Goal: Task Accomplishment & Management: Manage account settings

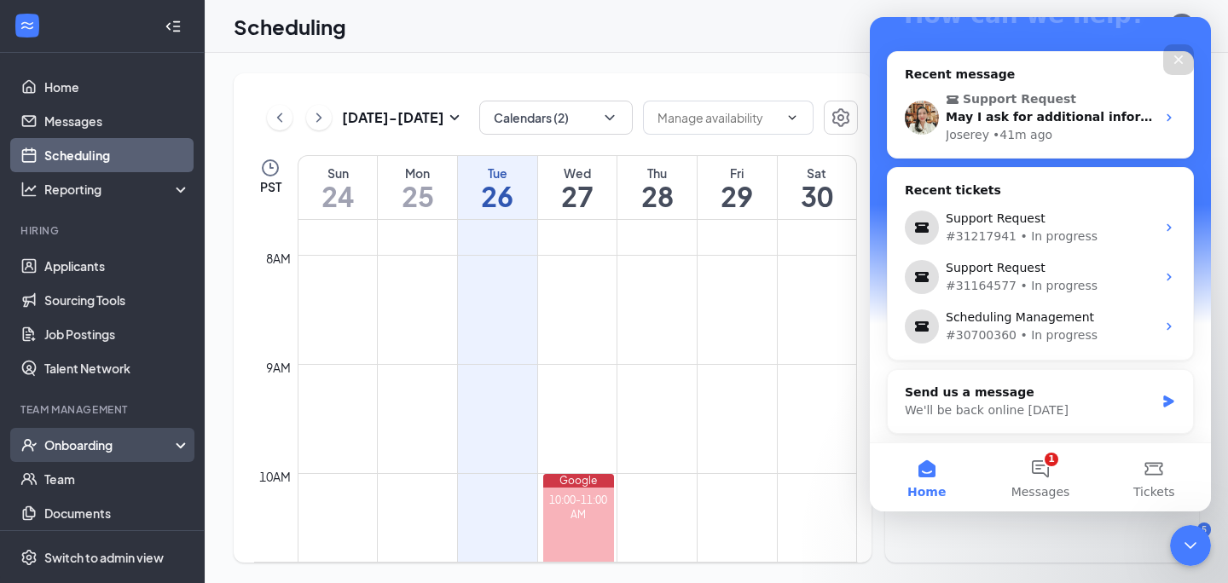
scroll to position [2, 0]
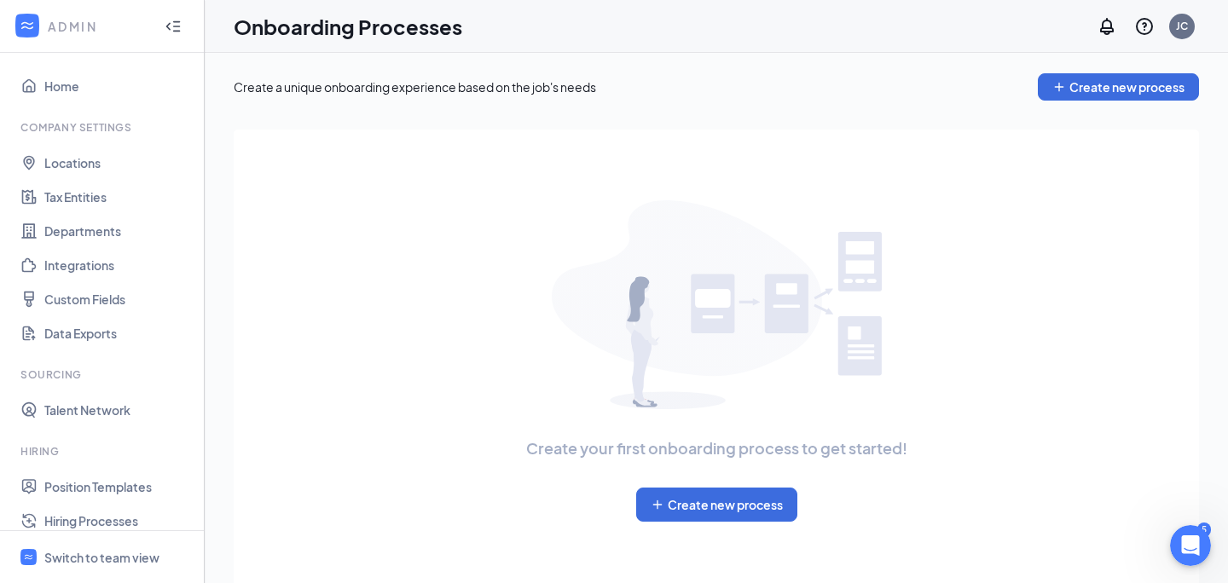
scroll to position [6330, 0]
click at [96, 560] on div "Switch to team view" at bounding box center [101, 557] width 115 height 17
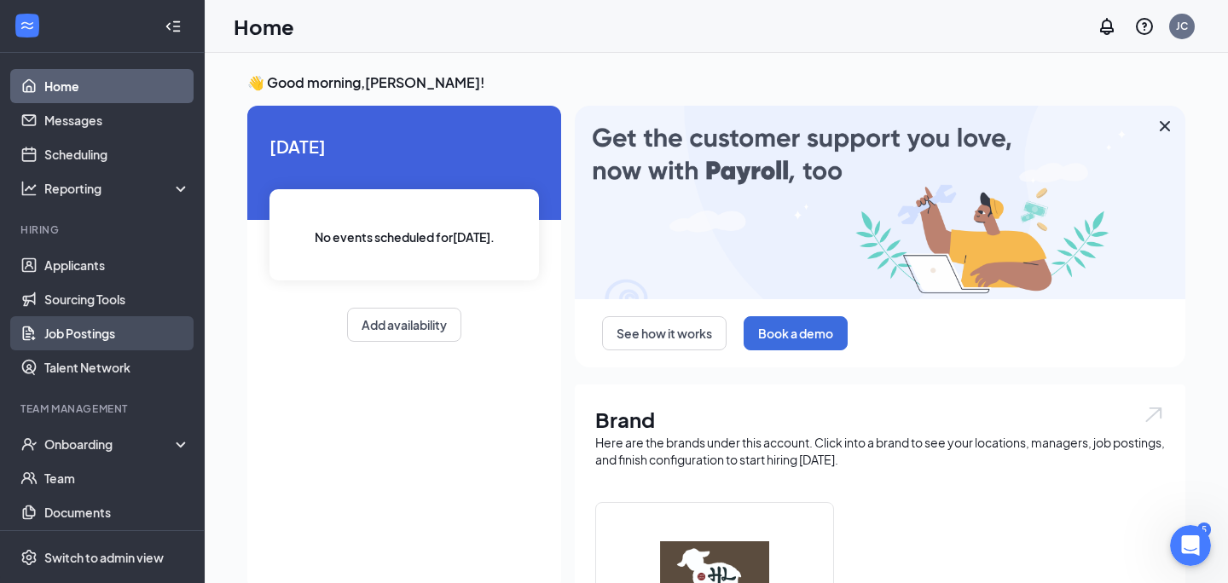
click at [91, 328] on link "Job Postings" at bounding box center [117, 333] width 146 height 34
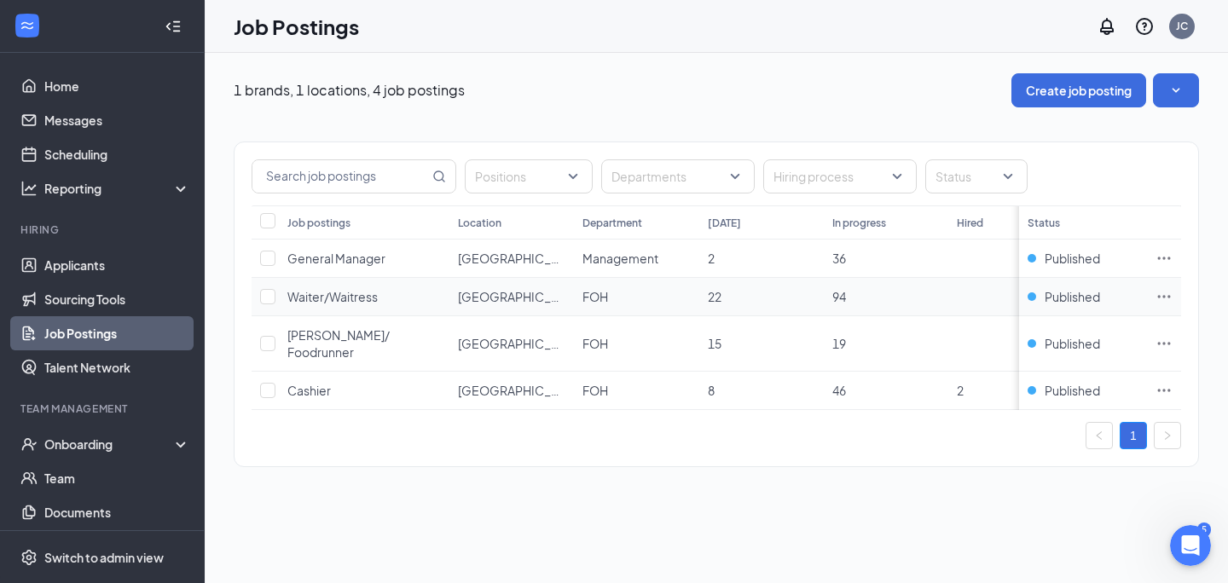
click at [1166, 299] on icon "Ellipses" at bounding box center [1164, 296] width 17 height 17
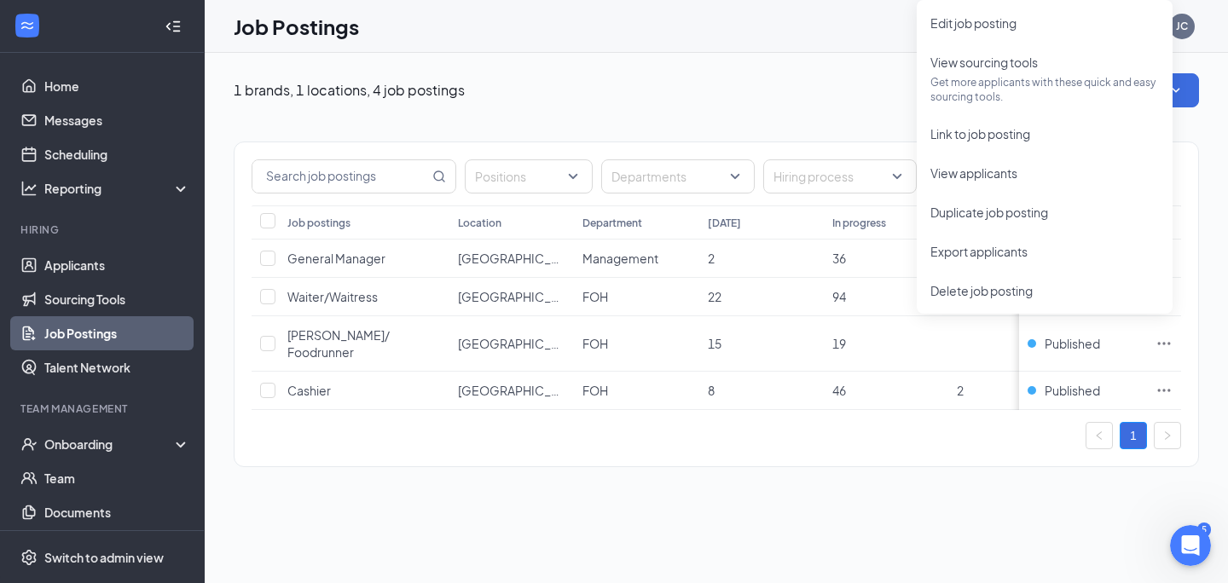
click at [650, 39] on div "Job Postings JC" at bounding box center [717, 26] width 1024 height 53
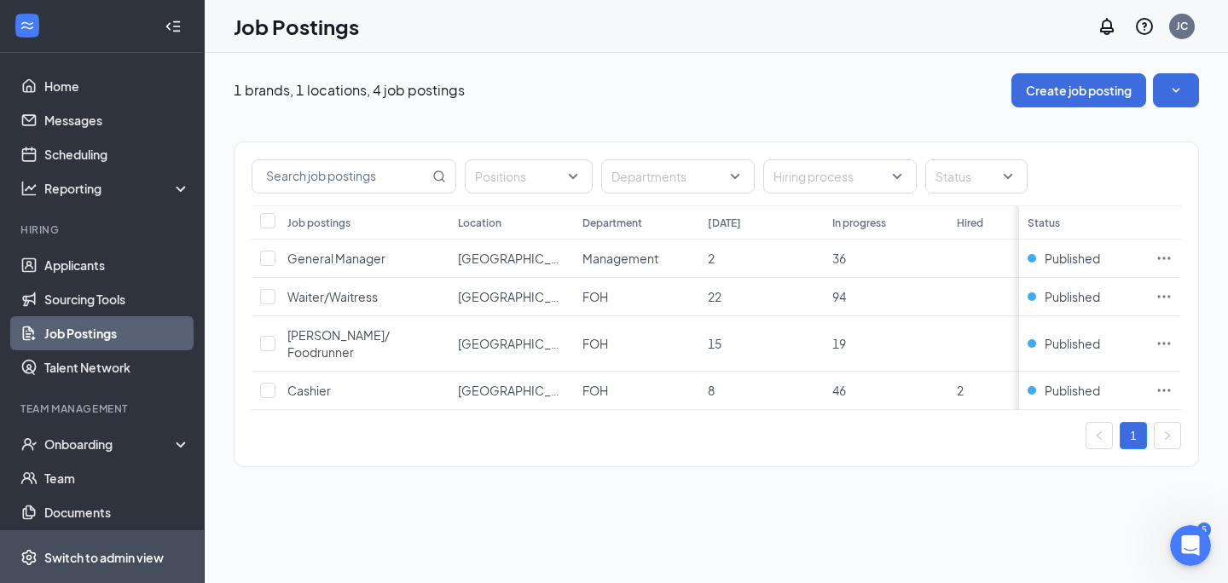
click at [136, 555] on div "Switch to admin view" at bounding box center [103, 557] width 119 height 17
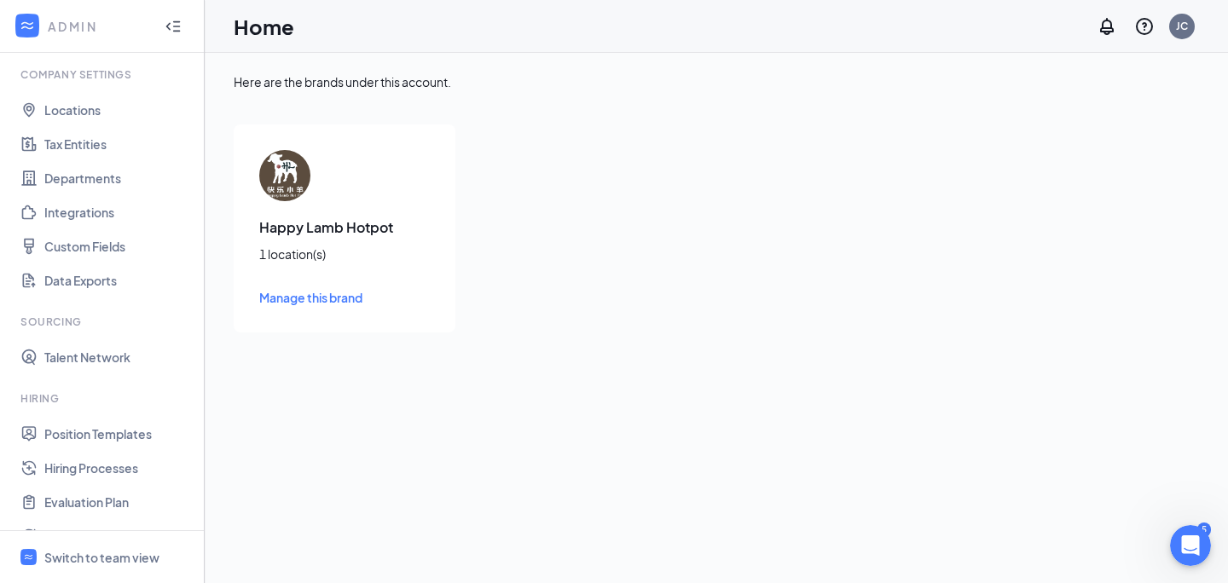
scroll to position [65, 0]
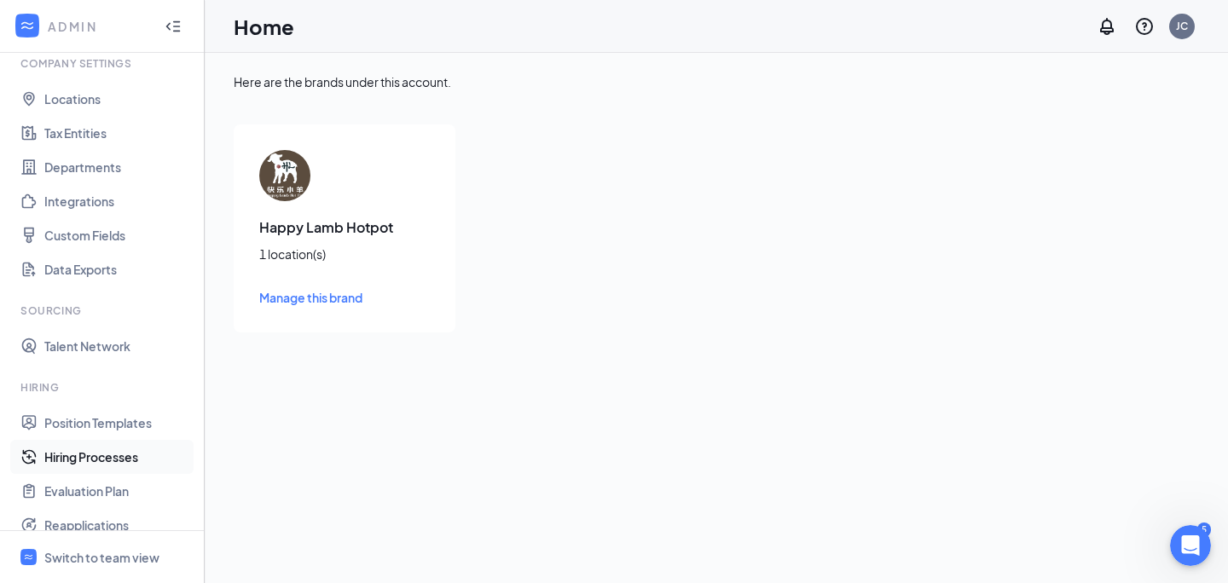
click at [113, 461] on link "Hiring Processes" at bounding box center [117, 457] width 146 height 34
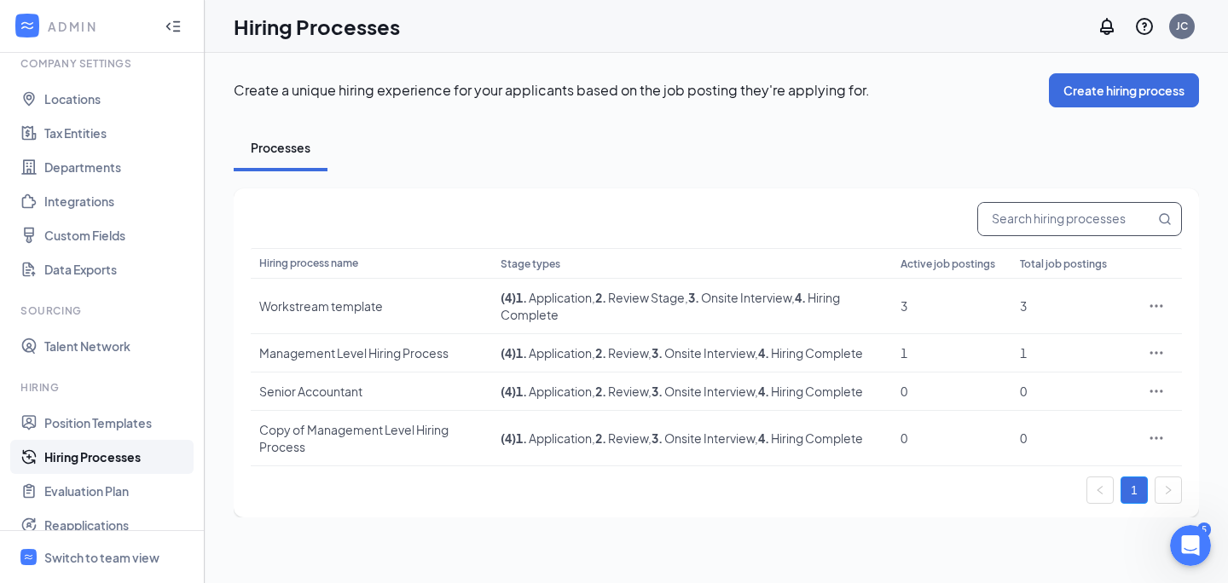
click at [1103, 219] on input "text" at bounding box center [1066, 219] width 177 height 32
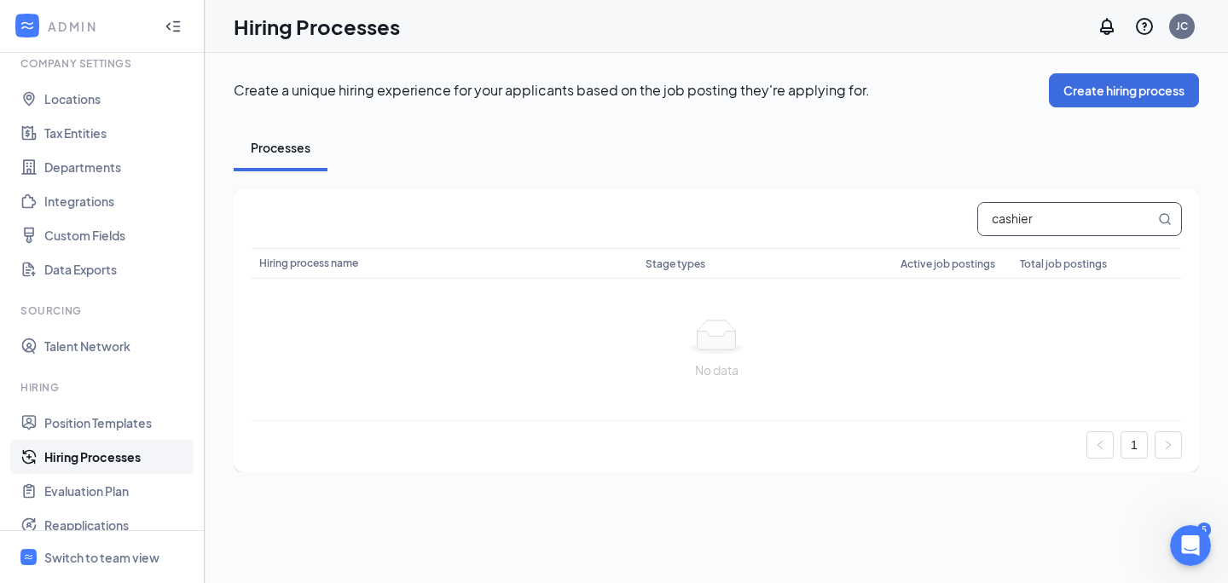
type input "cashier"
click at [1181, 547] on icon "Open Intercom Messenger" at bounding box center [1189, 544] width 28 height 28
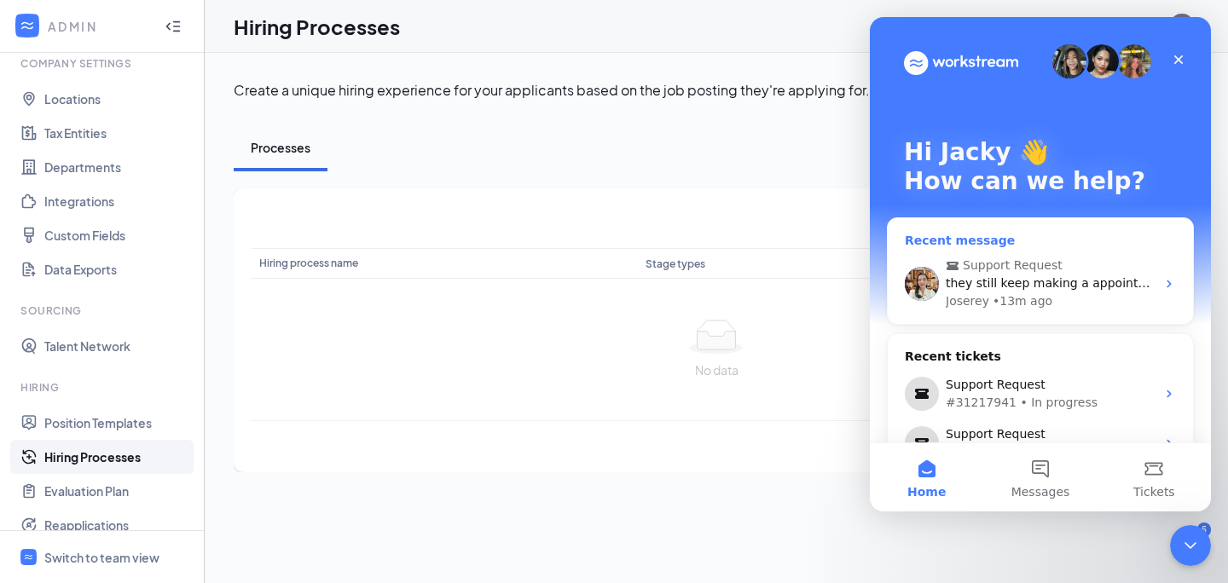
click at [1053, 292] on div "they still keep making a appointment" at bounding box center [1051, 284] width 210 height 18
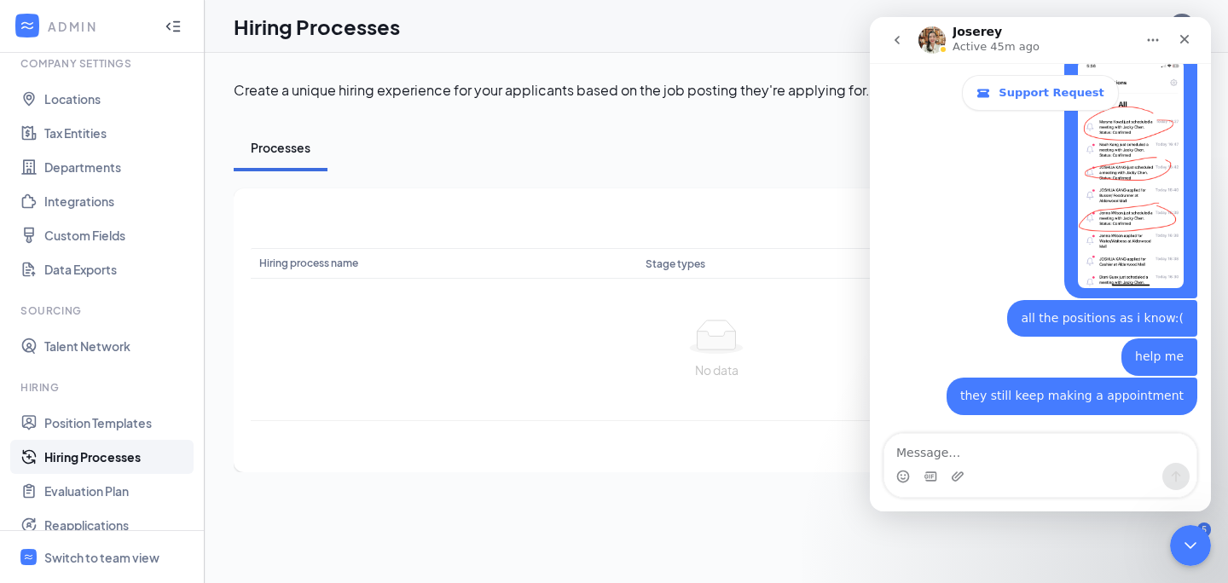
scroll to position [6313, 0]
drag, startPoint x: 993, startPoint y: 471, endPoint x: 992, endPoint y: 460, distance: 11.1
click at [993, 471] on div "Intercom messenger" at bounding box center [1041, 476] width 312 height 27
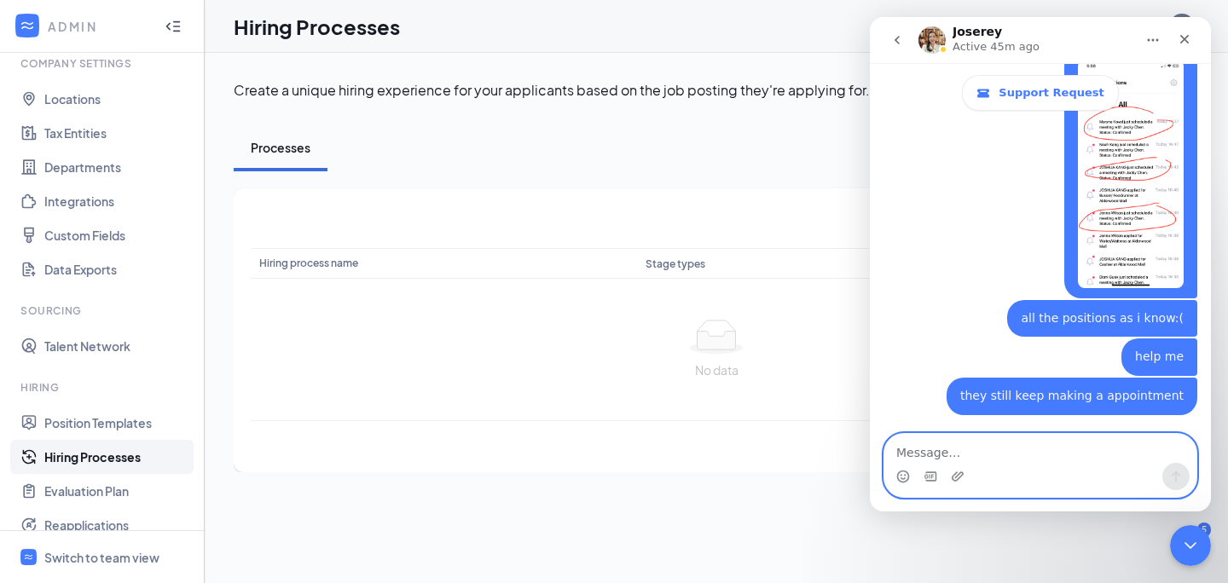
click at [992, 460] on textarea "Message…" at bounding box center [1041, 448] width 312 height 29
type textarea "can anyone help"
click at [1173, 477] on icon "Send a message…" at bounding box center [1177, 477] width 14 height 14
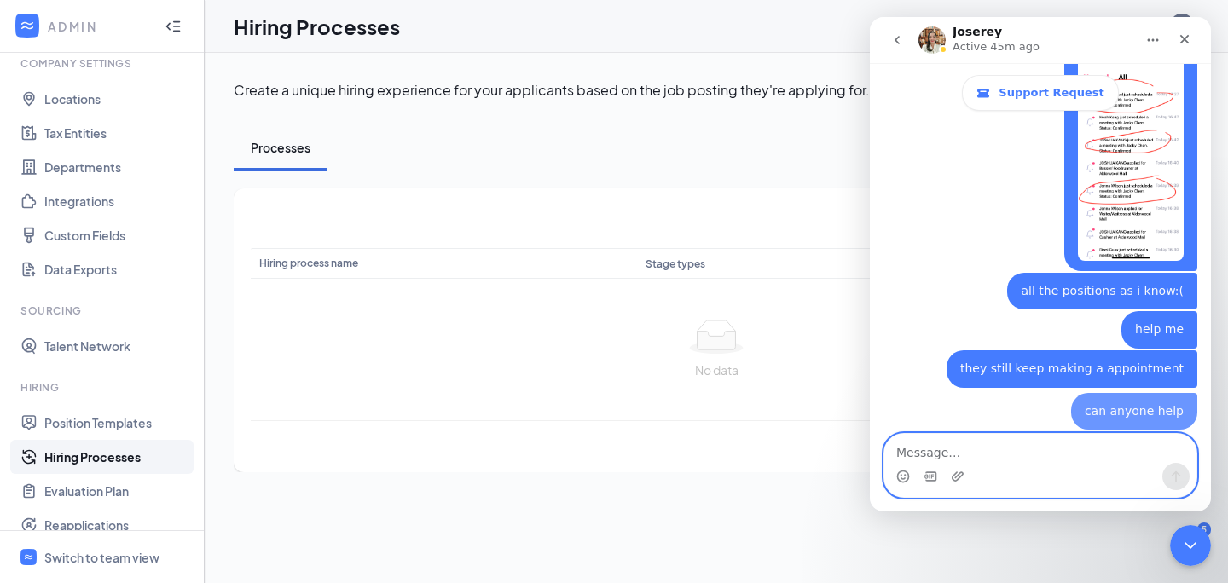
scroll to position [6353, 0]
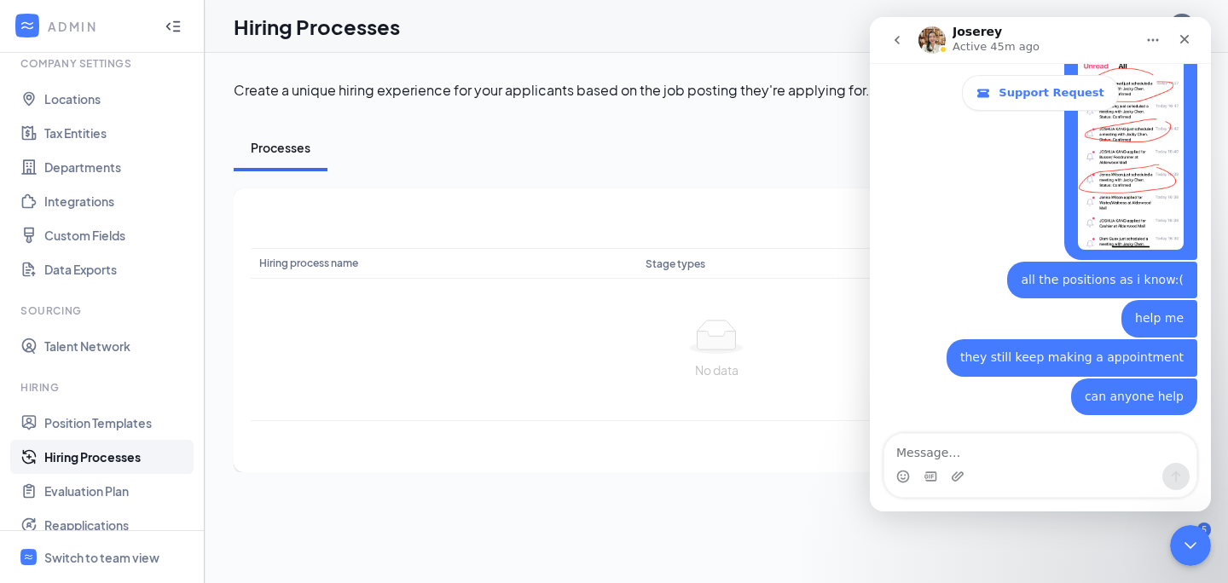
click at [892, 33] on icon "go back" at bounding box center [898, 40] width 14 height 14
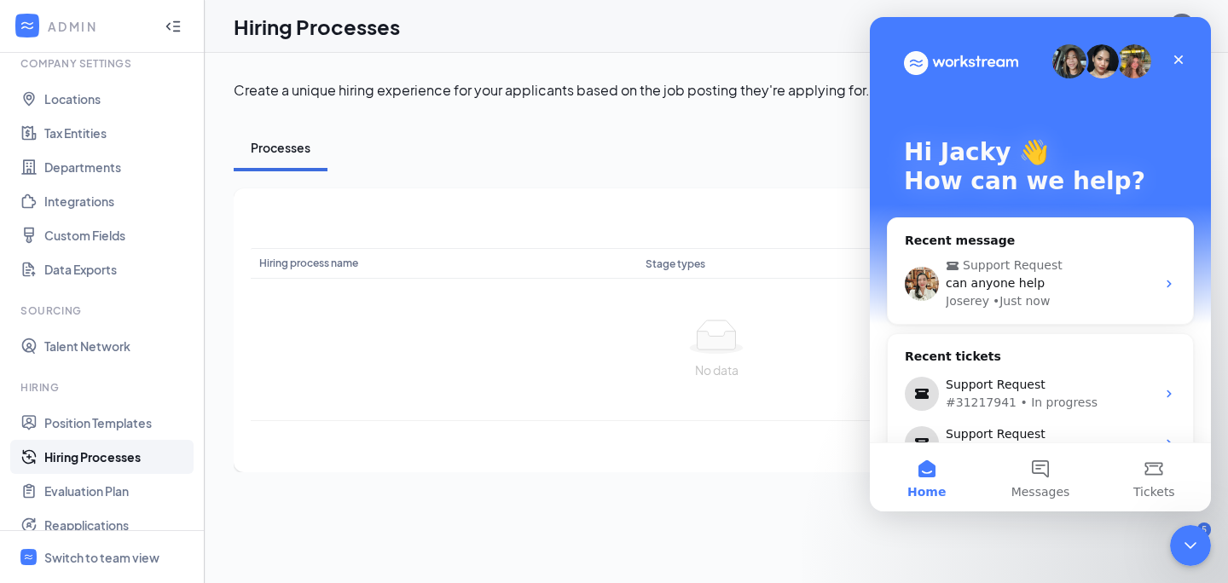
click at [1070, 62] on img "Intercom messenger" at bounding box center [1070, 61] width 34 height 34
click at [1129, 67] on img "Intercom messenger" at bounding box center [1134, 61] width 34 height 34
click at [1140, 68] on img "Intercom messenger" at bounding box center [1134, 61] width 34 height 34
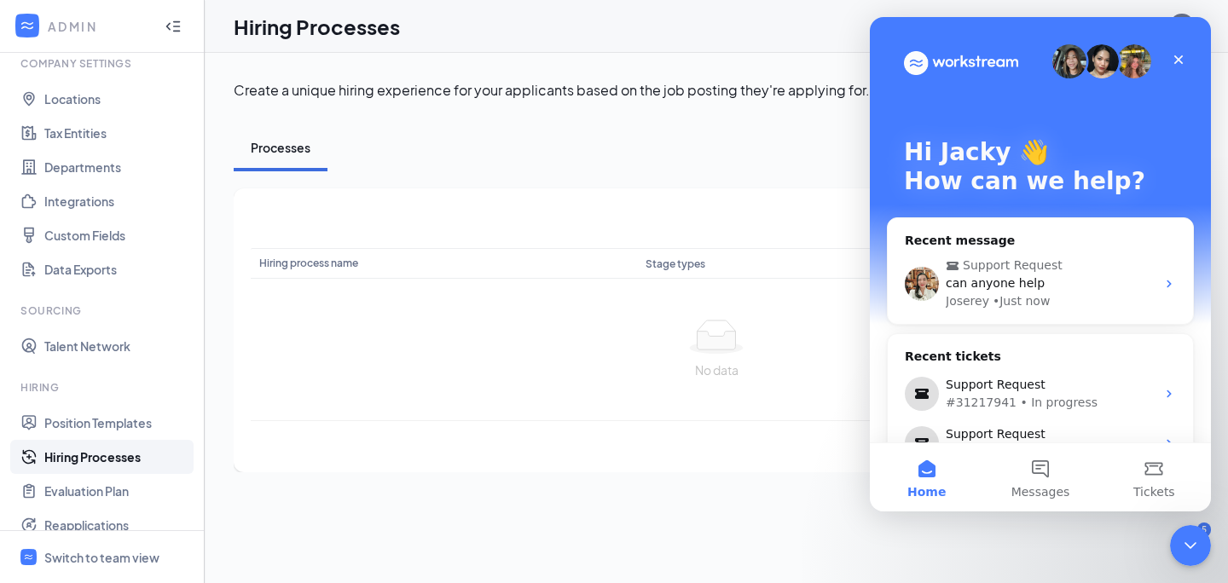
click at [1140, 68] on img "Intercom messenger" at bounding box center [1134, 61] width 34 height 34
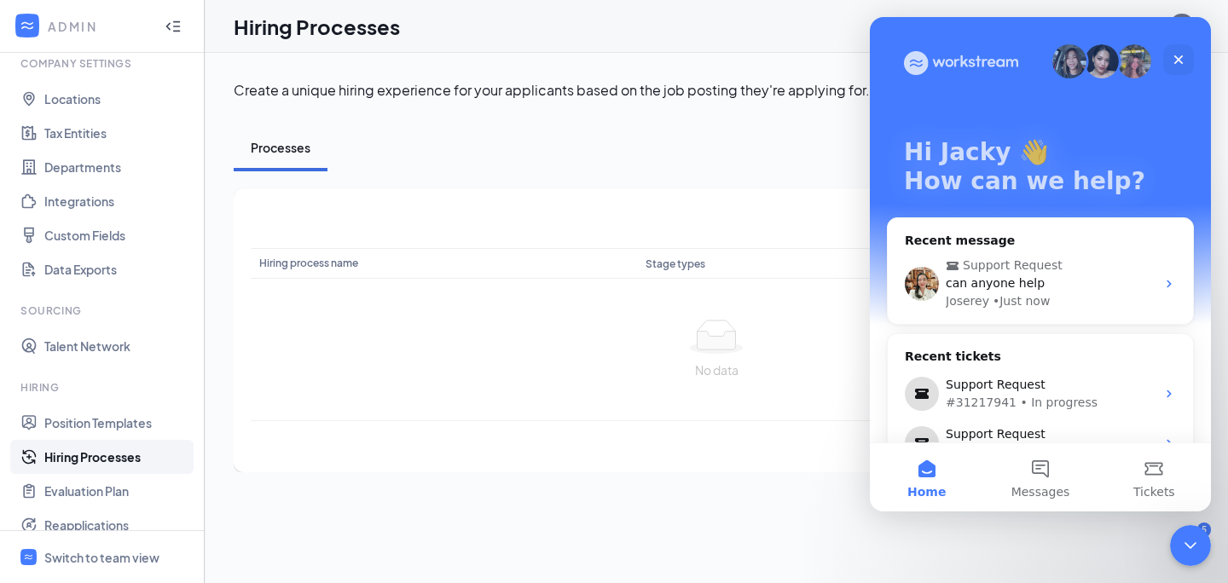
scroll to position [166, 0]
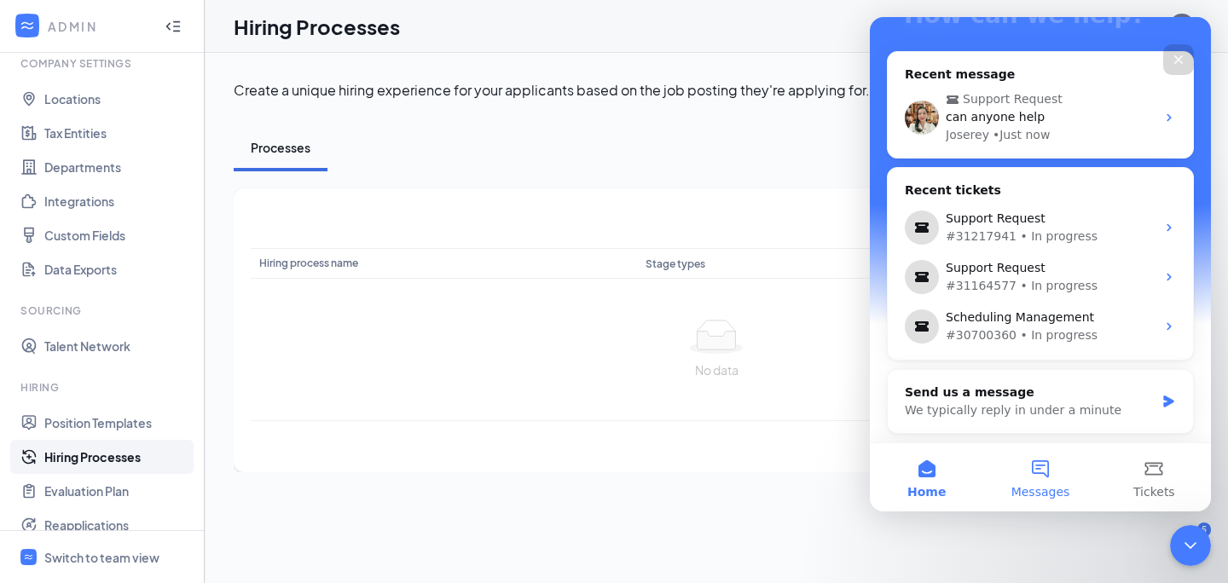
click at [1053, 487] on span "Messages" at bounding box center [1041, 492] width 59 height 12
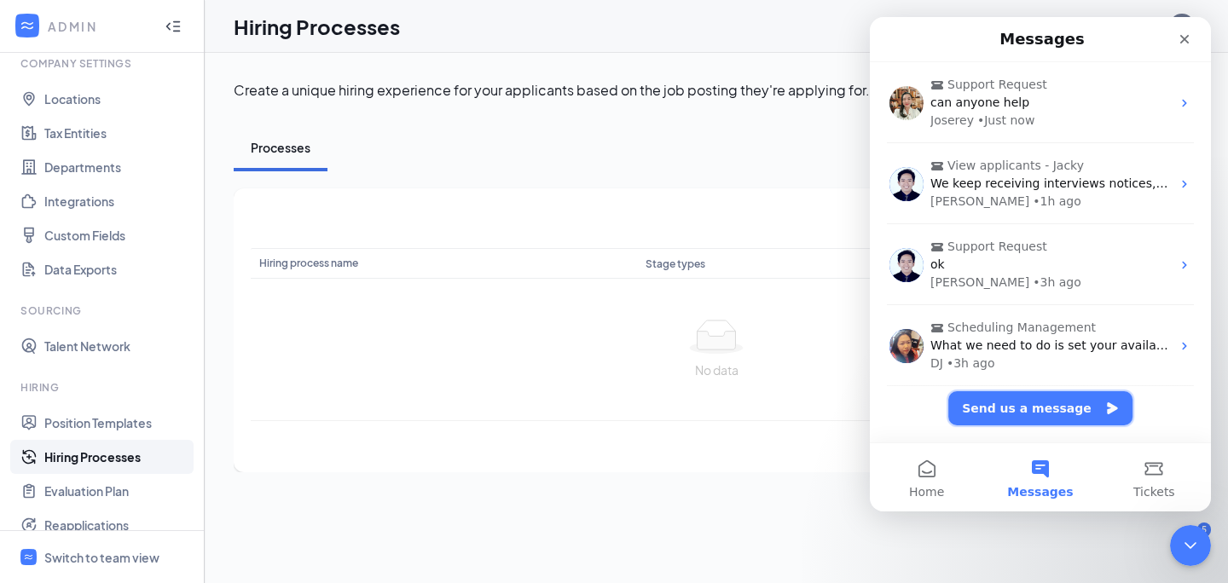
click at [1019, 408] on button "Send us a message" at bounding box center [1041, 409] width 184 height 34
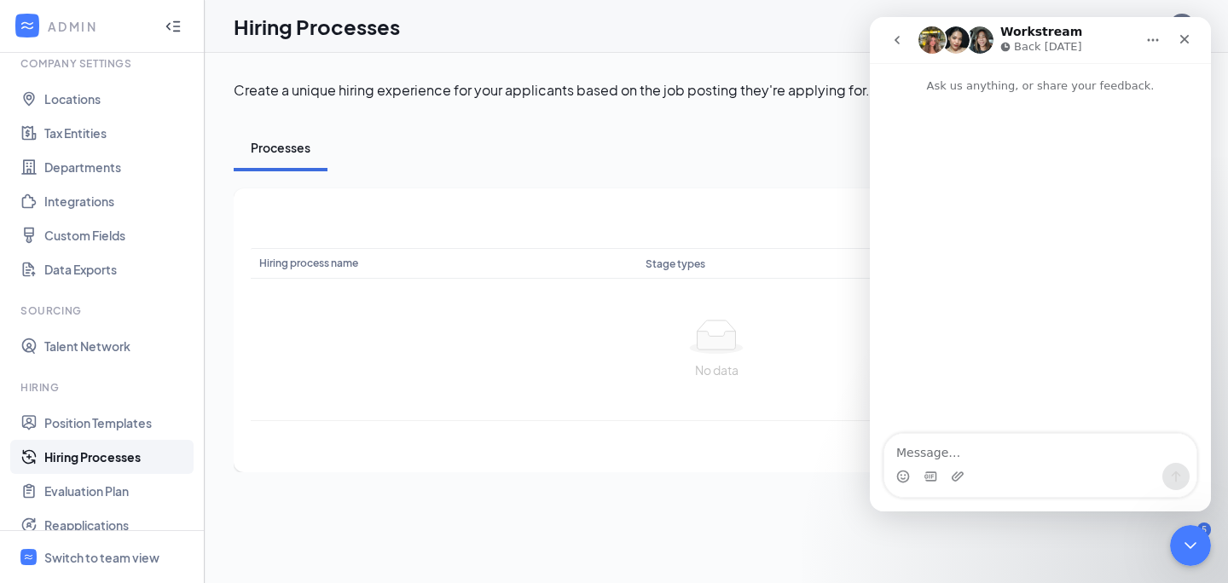
click at [944, 450] on textarea "Message…" at bounding box center [1041, 448] width 312 height 29
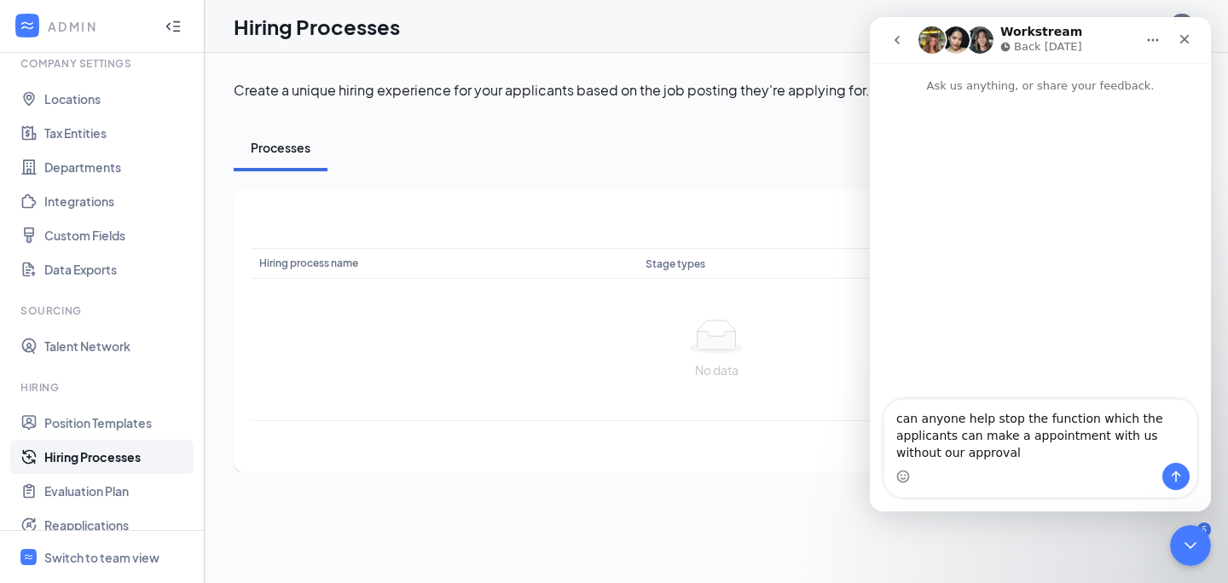
type textarea "can anyone help stop the function which the applicants can make a appointment w…"
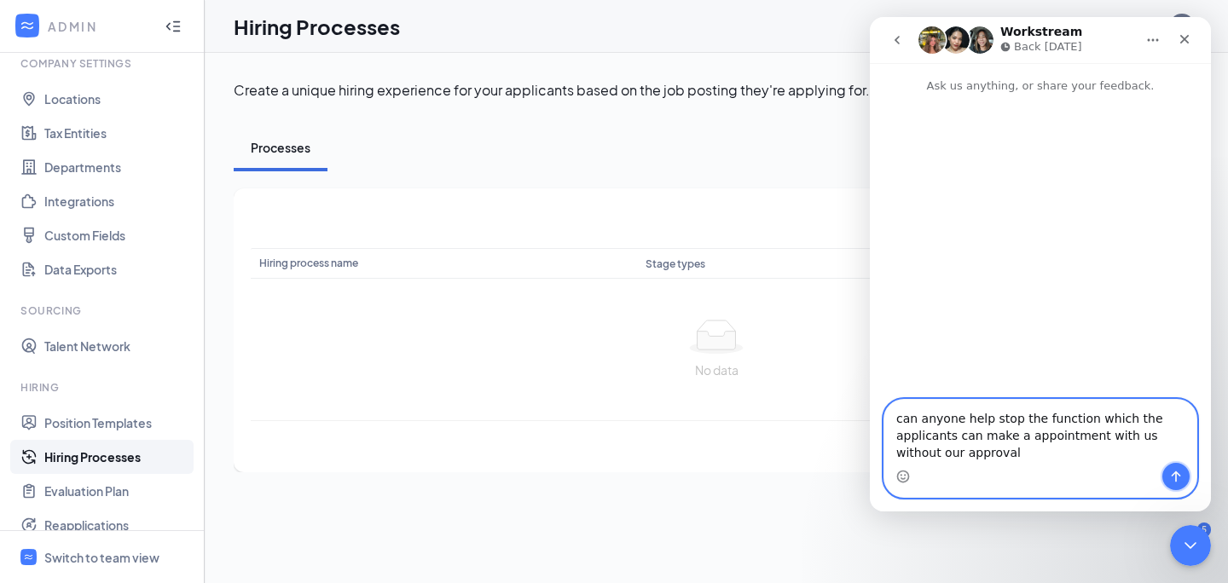
click at [1179, 476] on icon "Send a message…" at bounding box center [1177, 477] width 14 height 14
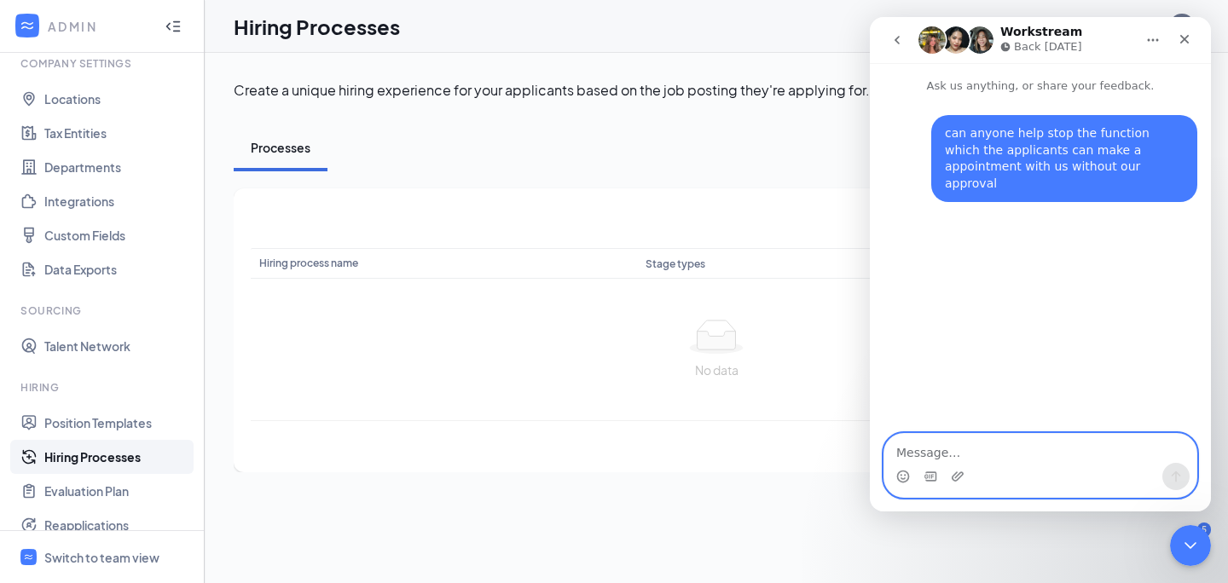
click at [1012, 449] on textarea "Message…" at bounding box center [1041, 448] width 312 height 29
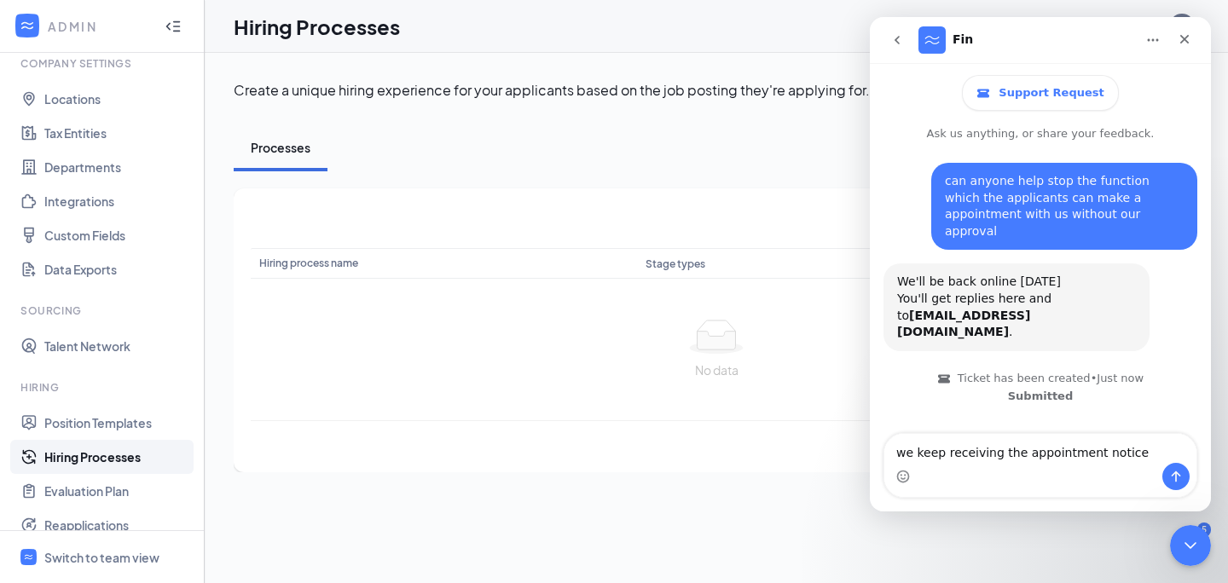
type textarea "we keep receiving the appointment notice"
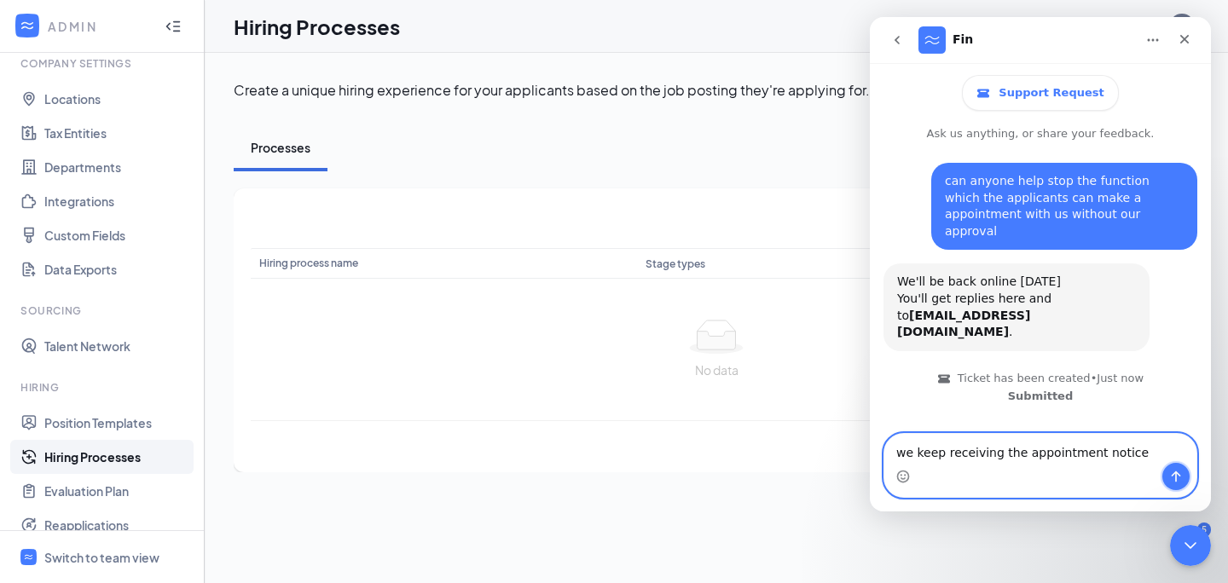
click at [1173, 472] on icon "Send a message…" at bounding box center [1177, 477] width 14 height 14
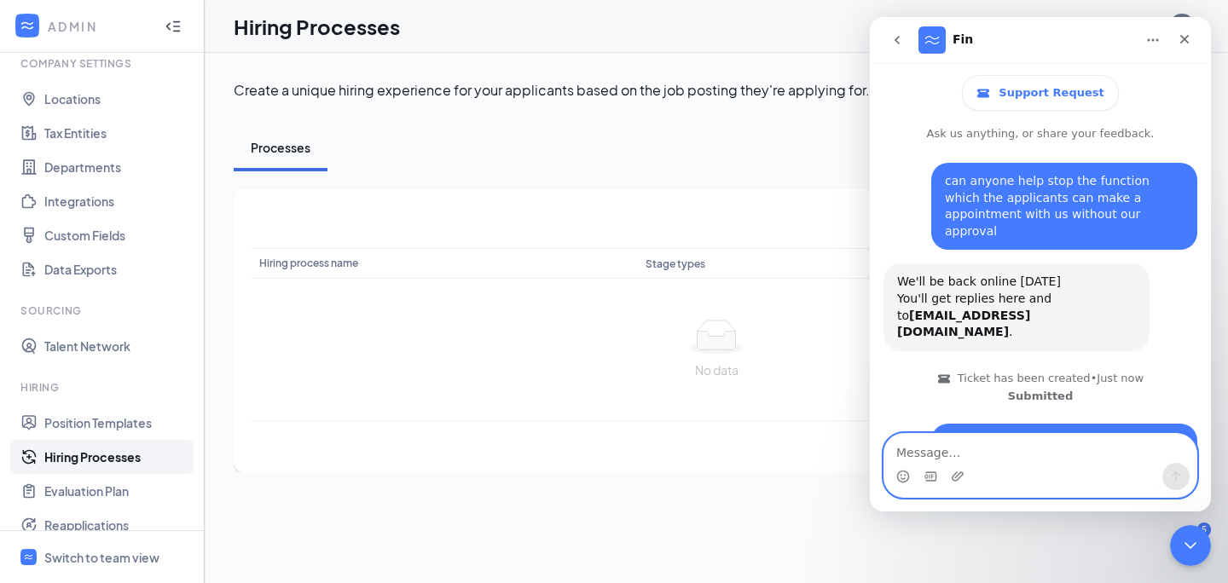
scroll to position [12, 0]
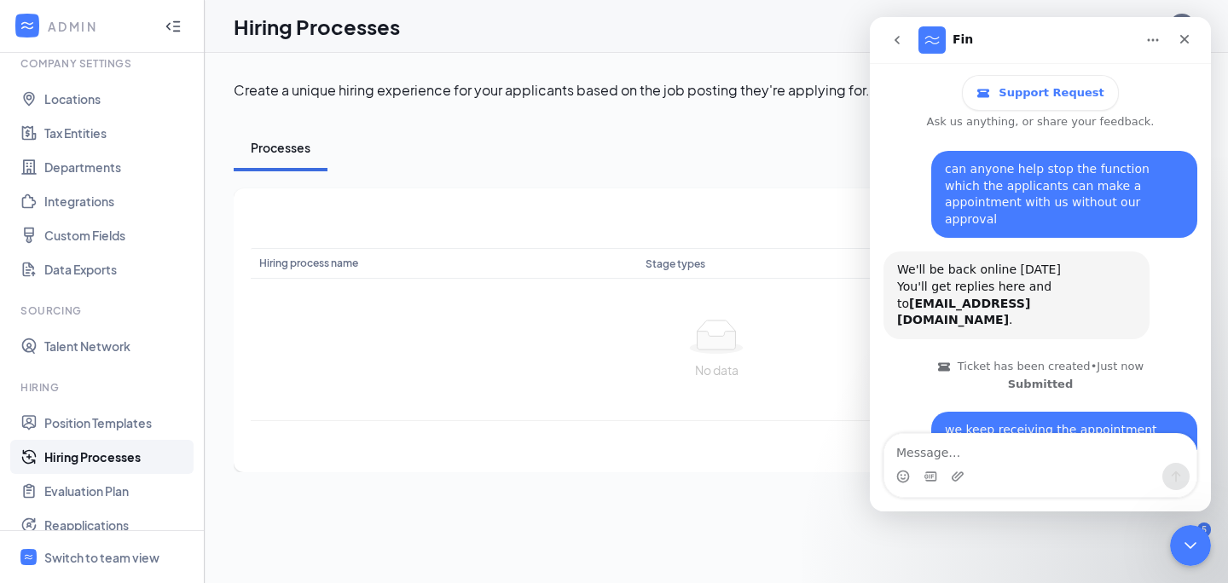
click at [115, 455] on link "Hiring Processes" at bounding box center [117, 457] width 146 height 34
click at [131, 465] on link "Hiring Processes" at bounding box center [117, 457] width 146 height 34
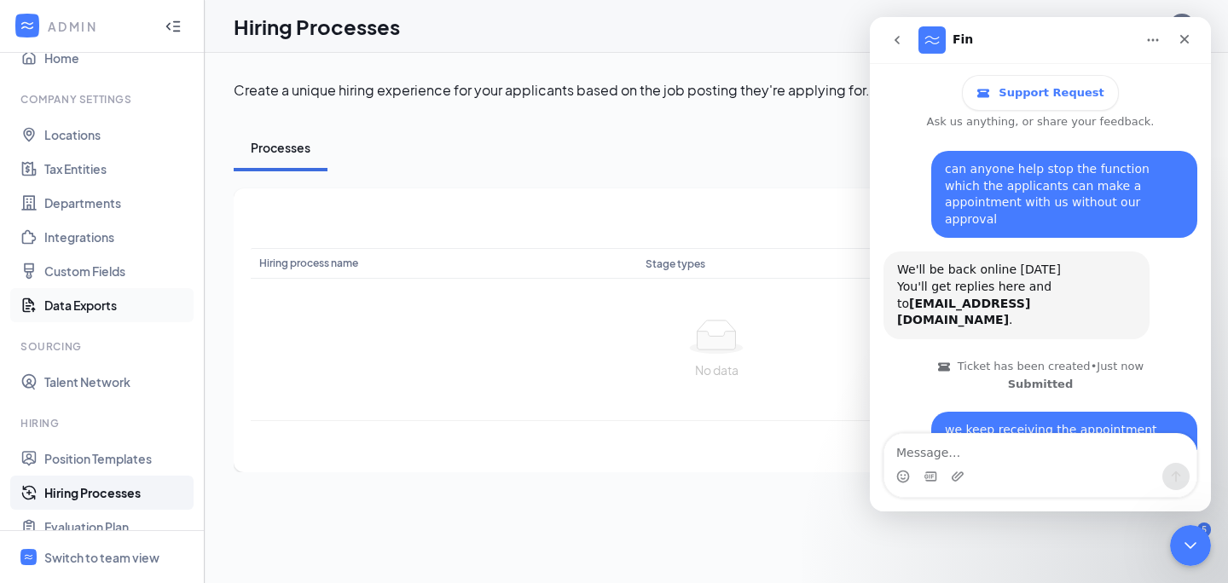
scroll to position [57, 0]
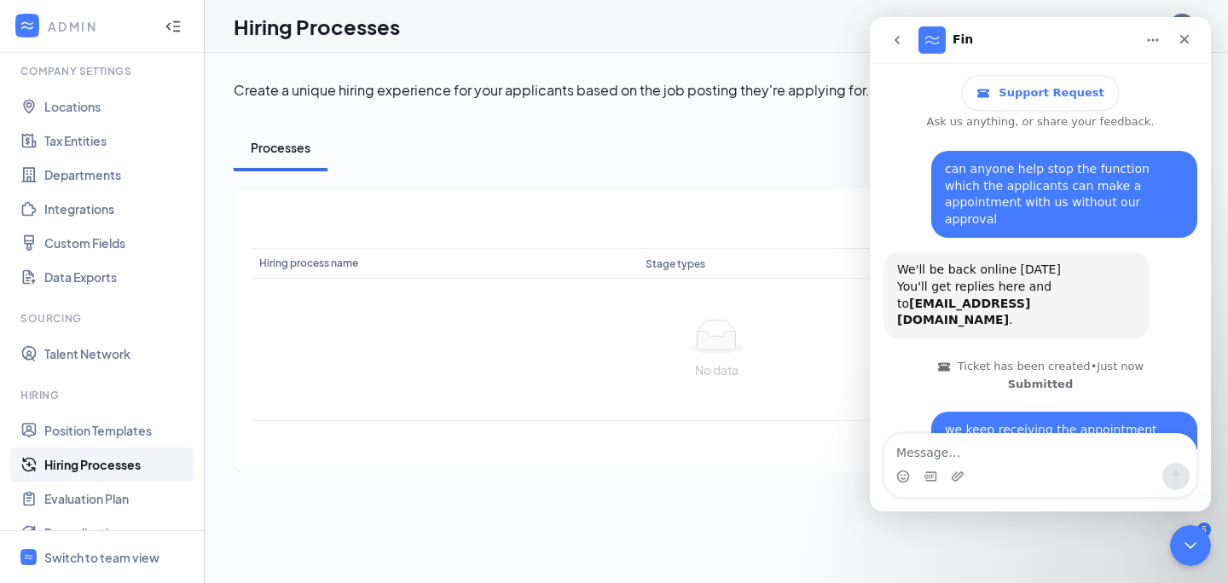
click at [109, 470] on link "Hiring Processes" at bounding box center [117, 465] width 146 height 34
click at [114, 436] on link "Position Templates" at bounding box center [117, 431] width 146 height 34
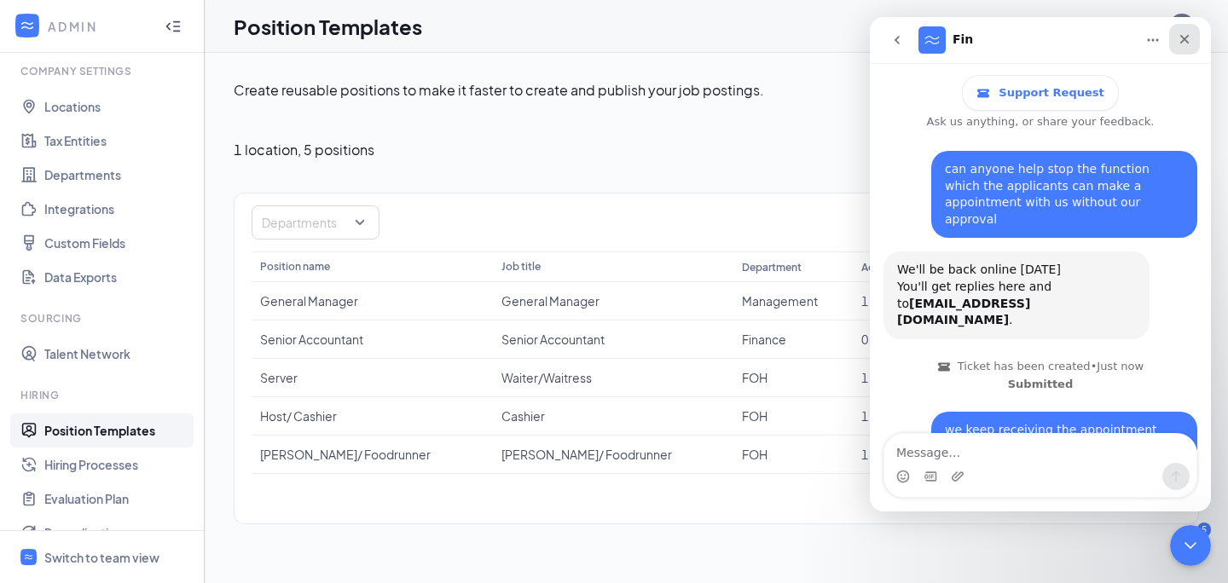
click at [1193, 41] on div "Close" at bounding box center [1185, 39] width 31 height 31
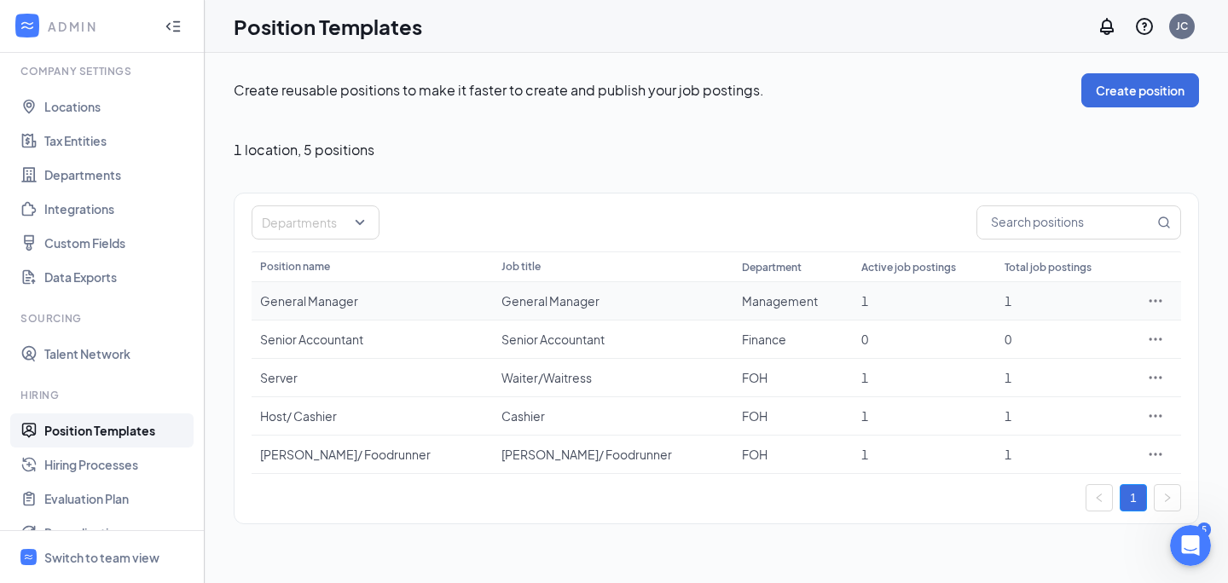
click at [1155, 302] on icon "Ellipses" at bounding box center [1156, 300] width 13 height 3
click at [1217, 327] on div "Create reusable positions to make it faster to create and publish your job post…" at bounding box center [717, 299] width 1024 height 492
click at [1159, 340] on icon "Ellipses" at bounding box center [1155, 339] width 17 height 17
click at [1228, 334] on div "Create reusable positions to make it faster to create and publish your job post…" at bounding box center [717, 299] width 1024 height 492
click at [1148, 385] on icon "Ellipses" at bounding box center [1155, 377] width 17 height 17
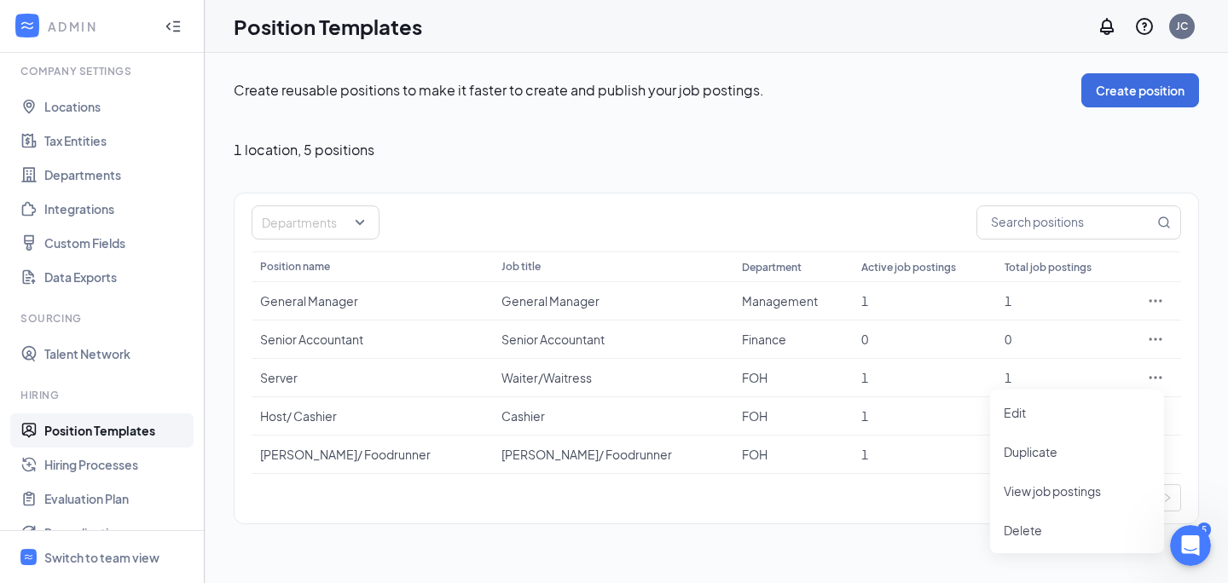
click at [1228, 384] on div "Create reusable positions to make it faster to create and publish your job post…" at bounding box center [717, 299] width 1024 height 492
click at [1159, 380] on icon "Ellipses" at bounding box center [1155, 377] width 17 height 17
click at [1202, 403] on div "Create reusable positions to make it faster to create and publish your job post…" at bounding box center [717, 299] width 1024 height 492
click at [1157, 418] on icon "Ellipses" at bounding box center [1155, 416] width 17 height 17
click at [1205, 414] on div "Create reusable positions to make it faster to create and publish your job post…" at bounding box center [717, 299] width 1024 height 492
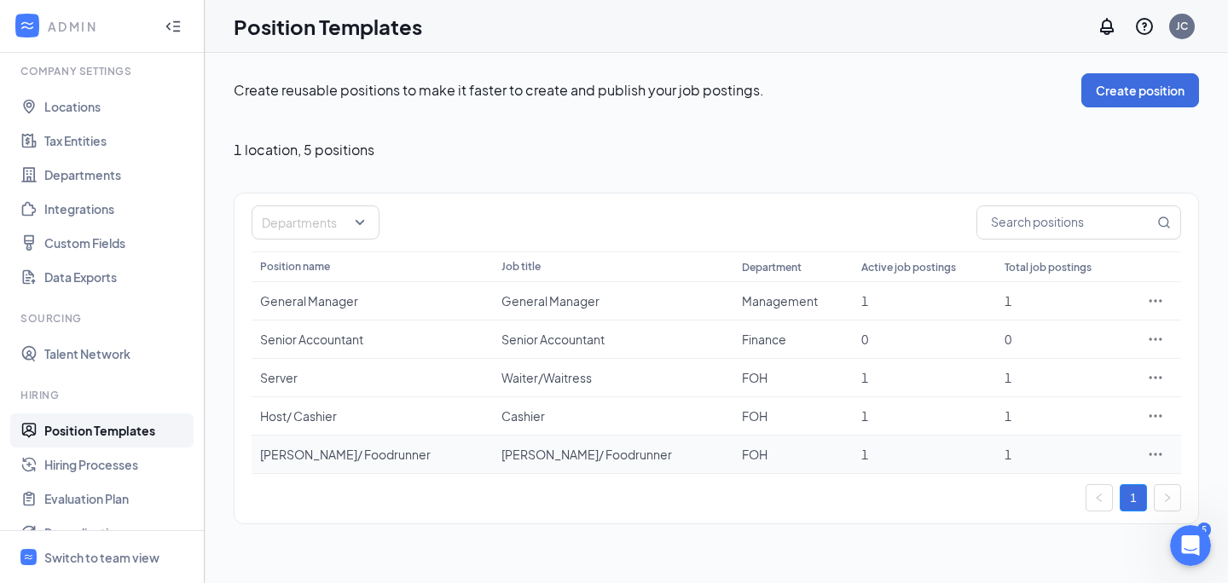
click at [1148, 460] on icon "Ellipses" at bounding box center [1155, 454] width 17 height 17
click at [1199, 440] on div "Create reusable positions to make it faster to create and publish your job post…" at bounding box center [717, 299] width 1024 height 492
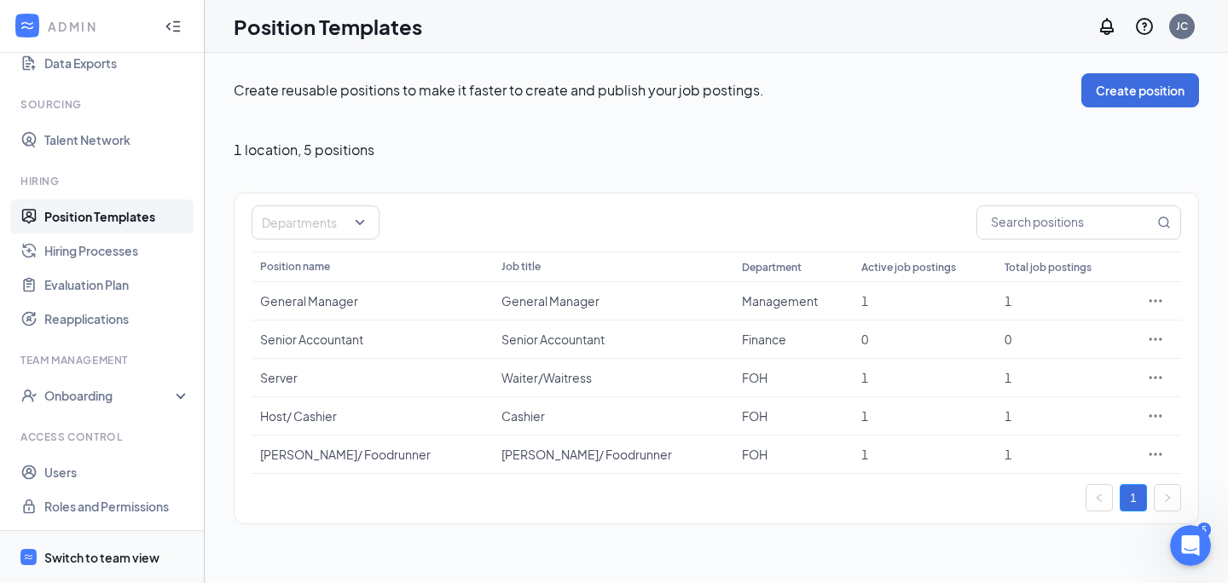
click at [110, 558] on div "Switch to team view" at bounding box center [101, 557] width 115 height 17
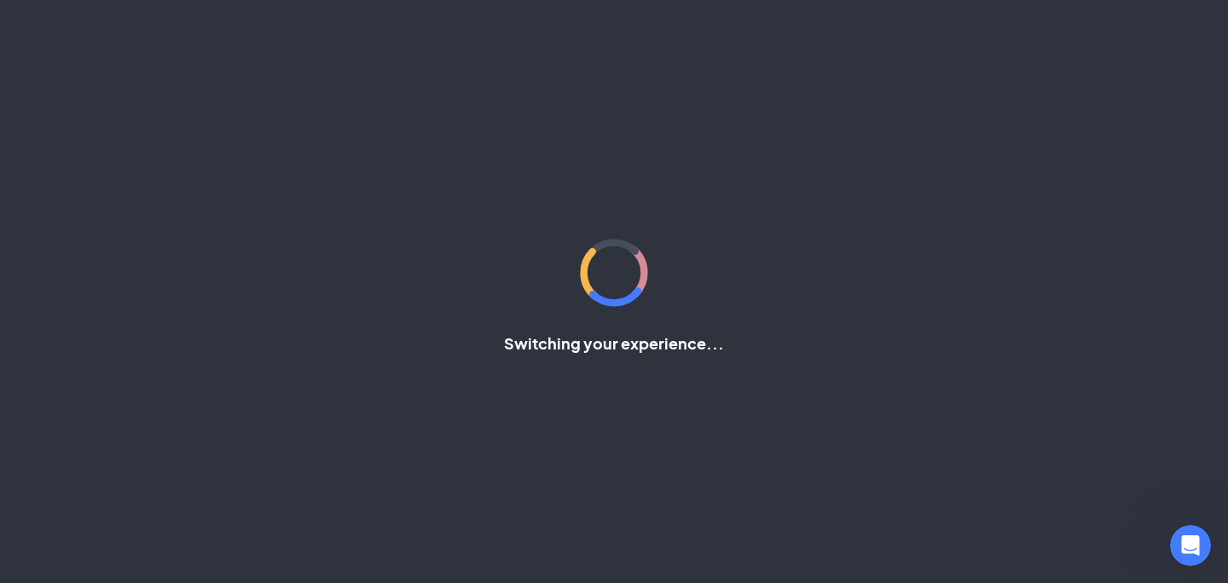
scroll to position [118, 0]
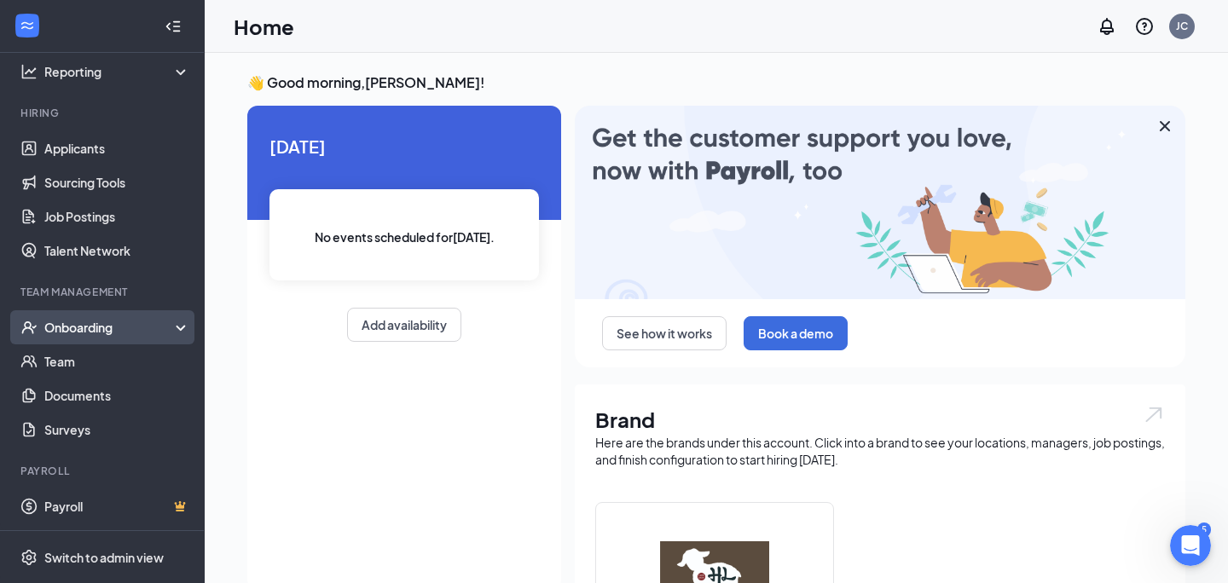
click at [137, 334] on div "Onboarding" at bounding box center [109, 327] width 131 height 17
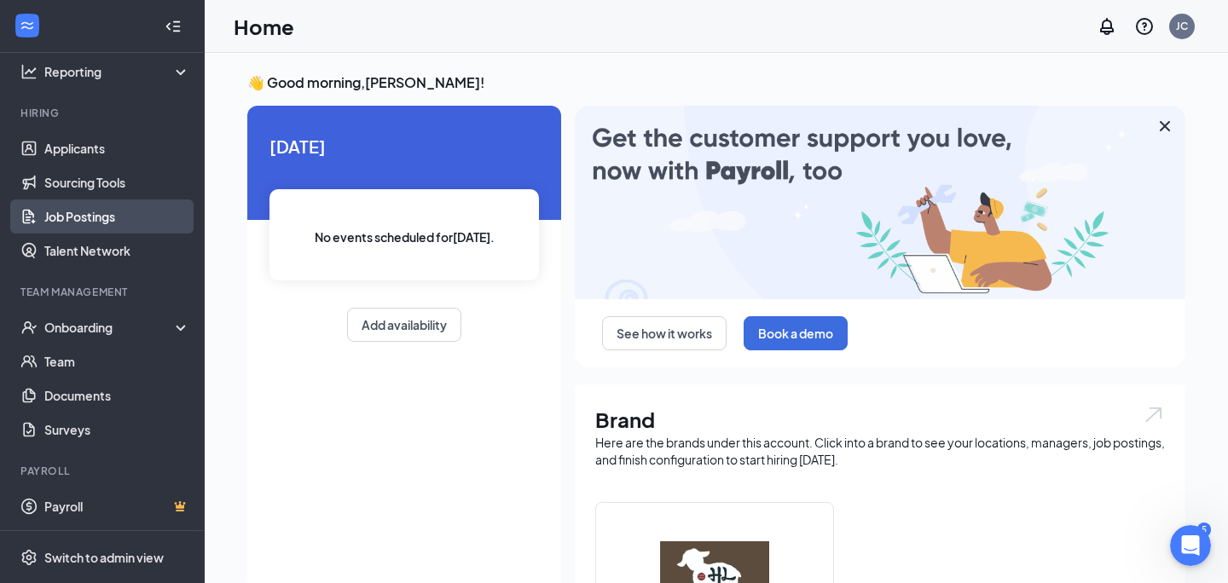
click at [94, 212] on link "Job Postings" at bounding box center [117, 217] width 146 height 34
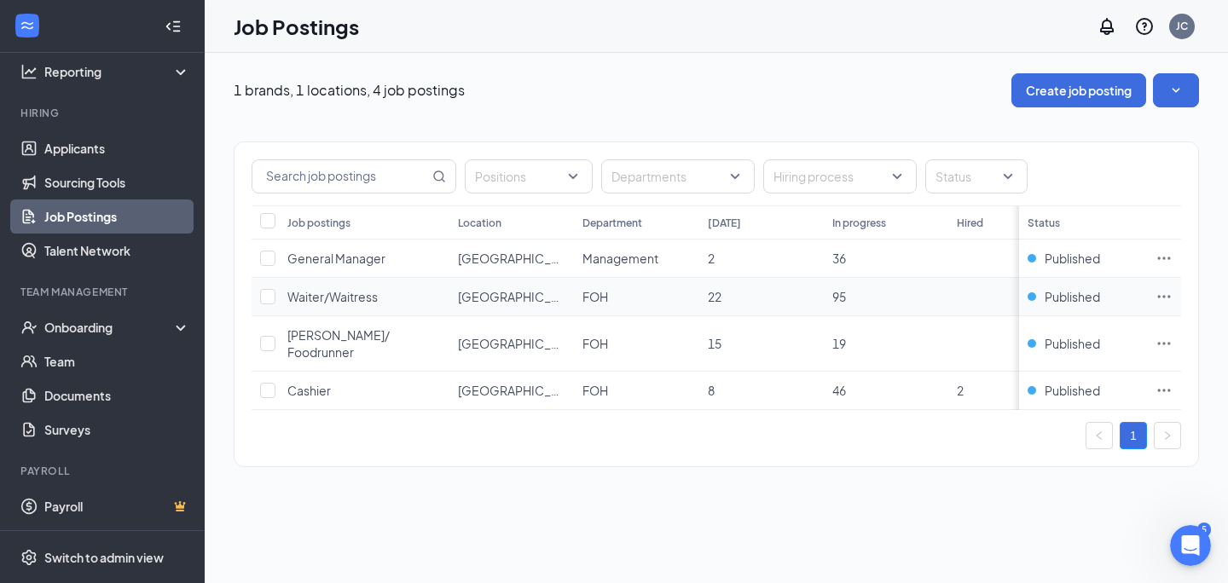
click at [1158, 290] on icon "Ellipses" at bounding box center [1164, 296] width 17 height 17
click at [120, 215] on link "Job Postings" at bounding box center [117, 217] width 146 height 34
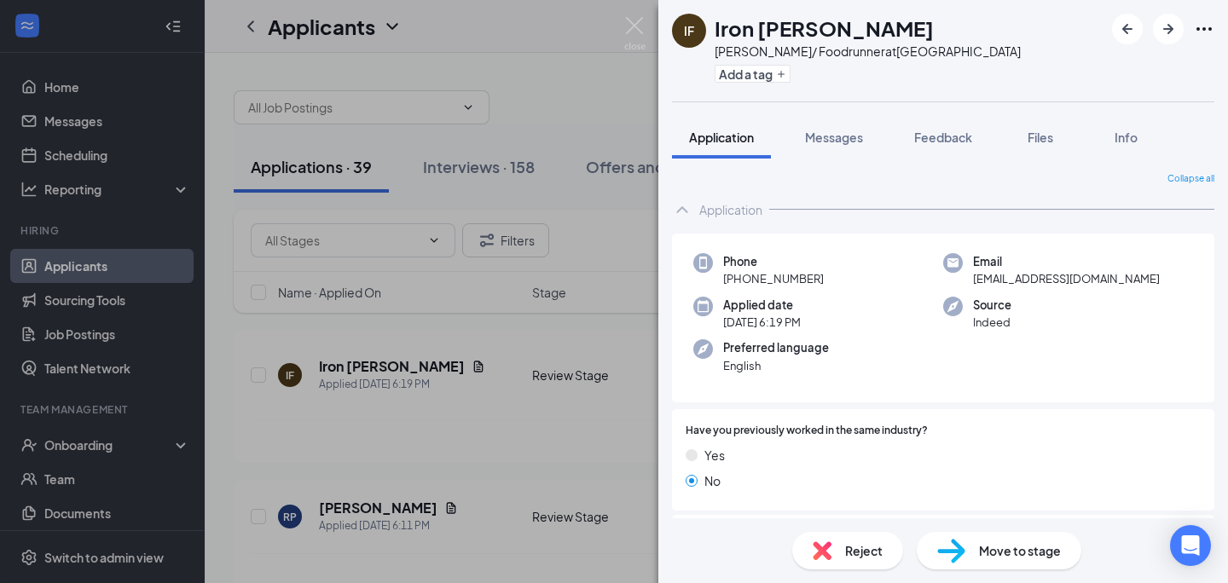
click at [98, 554] on div "IF Iron [PERSON_NAME]/ Foodrunner at [GEOGRAPHIC_DATA] Add a tag Application Me…" at bounding box center [614, 291] width 1228 height 583
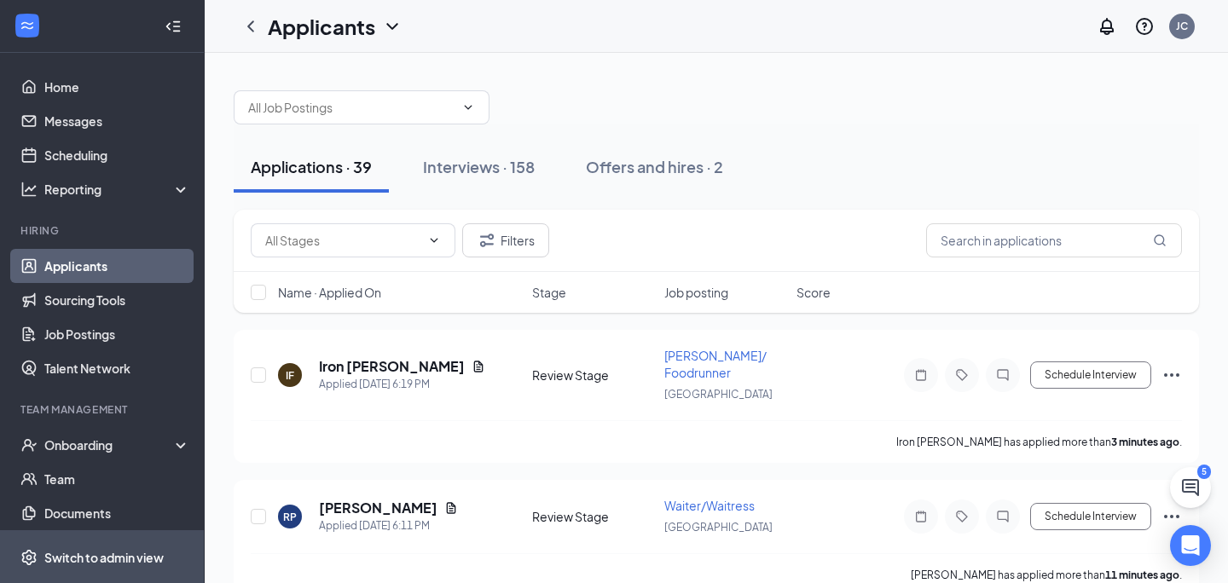
click at [111, 559] on div "Switch to admin view" at bounding box center [103, 557] width 119 height 17
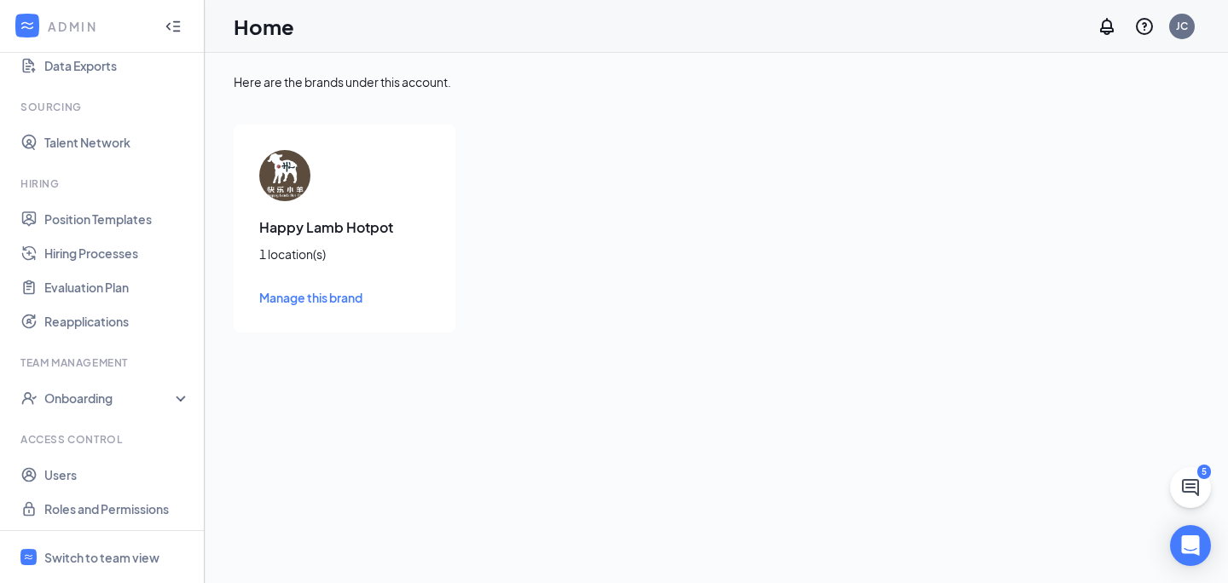
scroll to position [271, 0]
click at [111, 247] on link "Hiring Processes" at bounding box center [117, 251] width 146 height 34
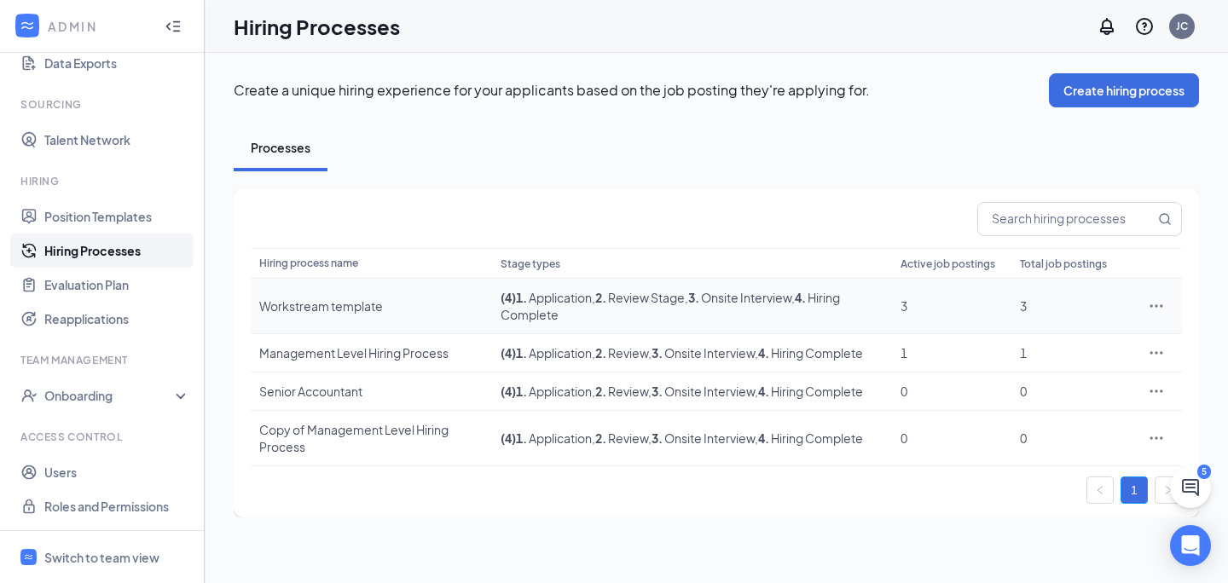
click at [677, 300] on span ", 2 . Review Stage" at bounding box center [638, 297] width 93 height 15
click at [1159, 305] on icon "Ellipses" at bounding box center [1156, 306] width 17 height 17
click at [1061, 340] on span "Edit" at bounding box center [1078, 341] width 147 height 19
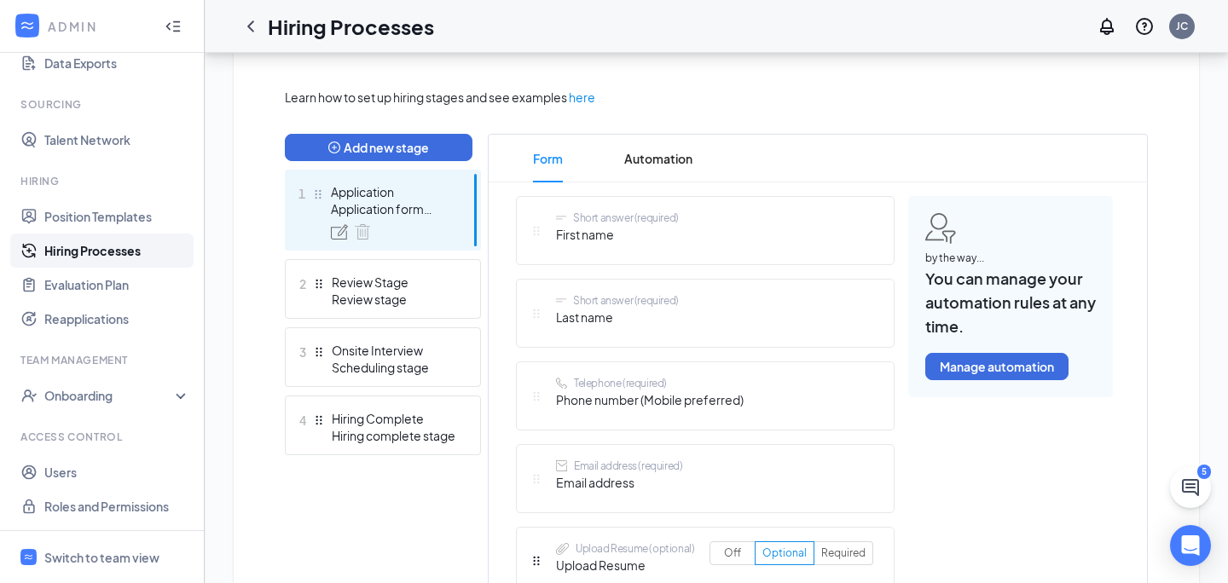
scroll to position [375, 0]
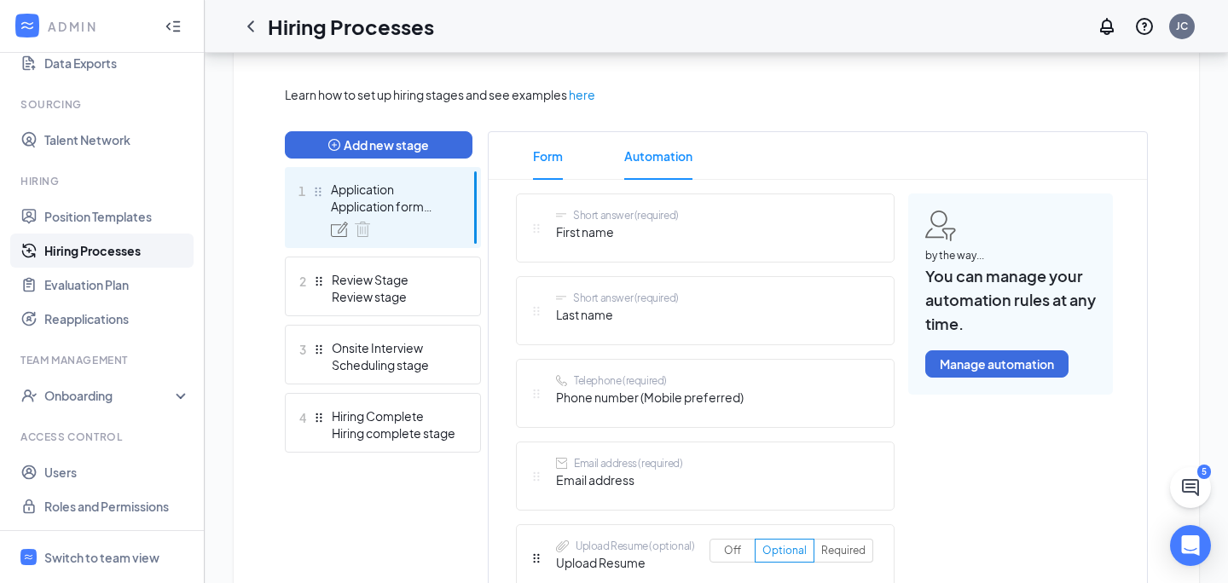
click at [677, 166] on span "Automation" at bounding box center [658, 156] width 68 height 48
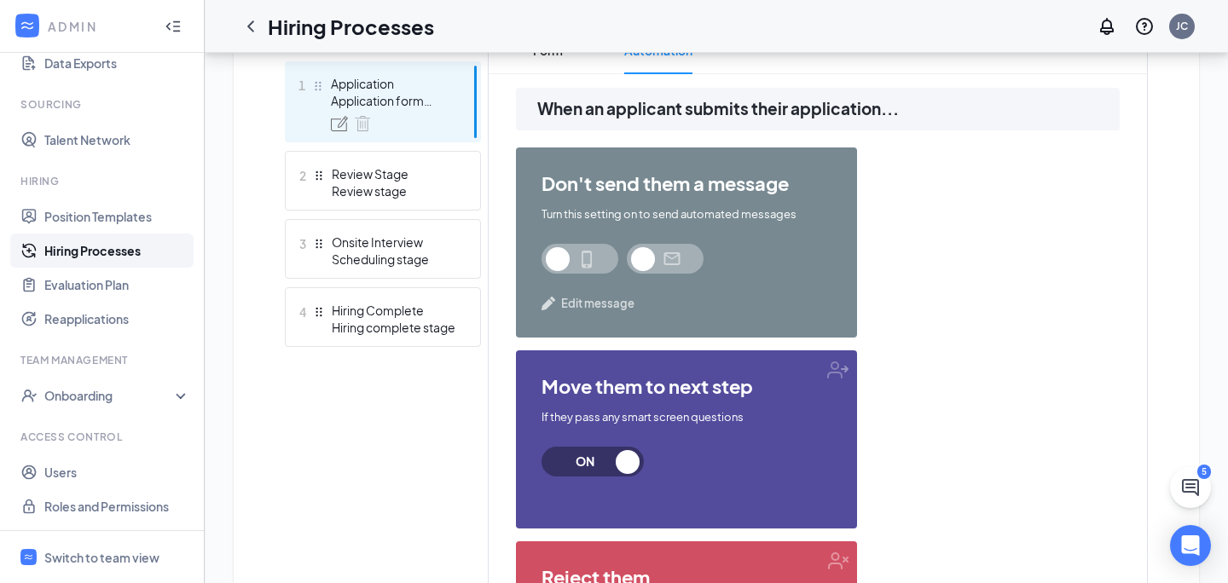
scroll to position [476, 0]
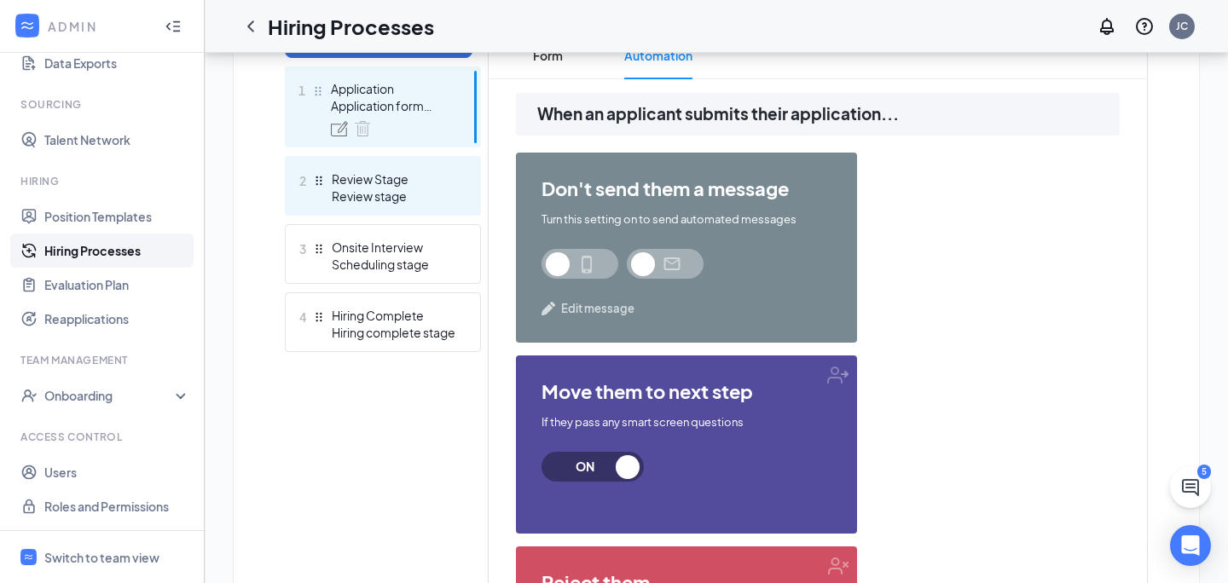
click at [422, 166] on div "2 Review Stage Review stage" at bounding box center [383, 186] width 196 height 60
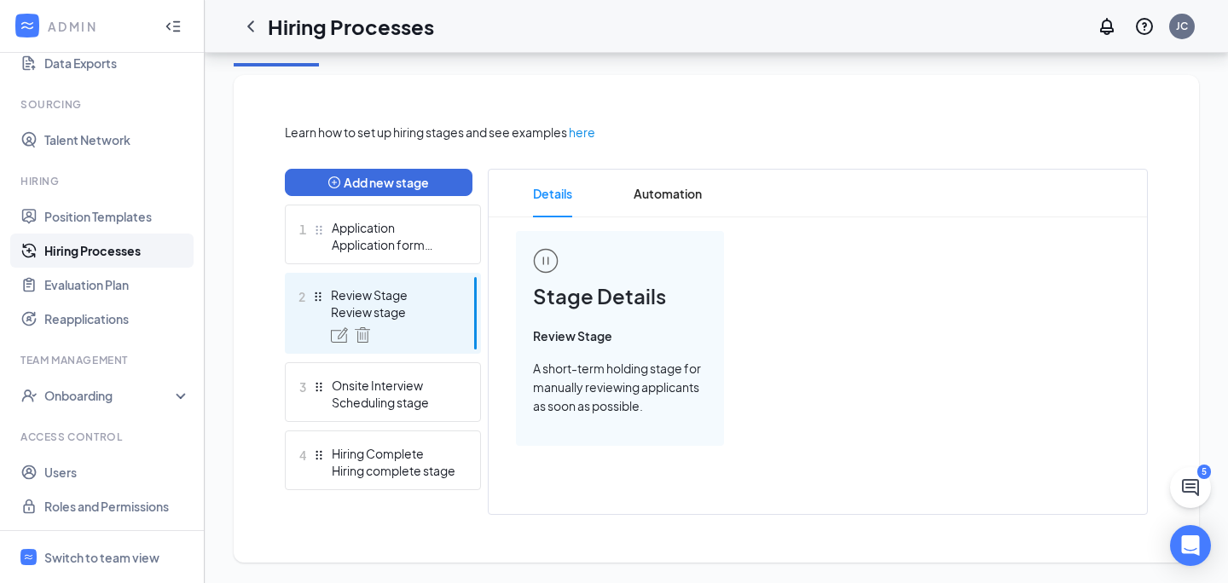
scroll to position [337, 0]
click at [659, 205] on span "Automation" at bounding box center [668, 195] width 68 height 48
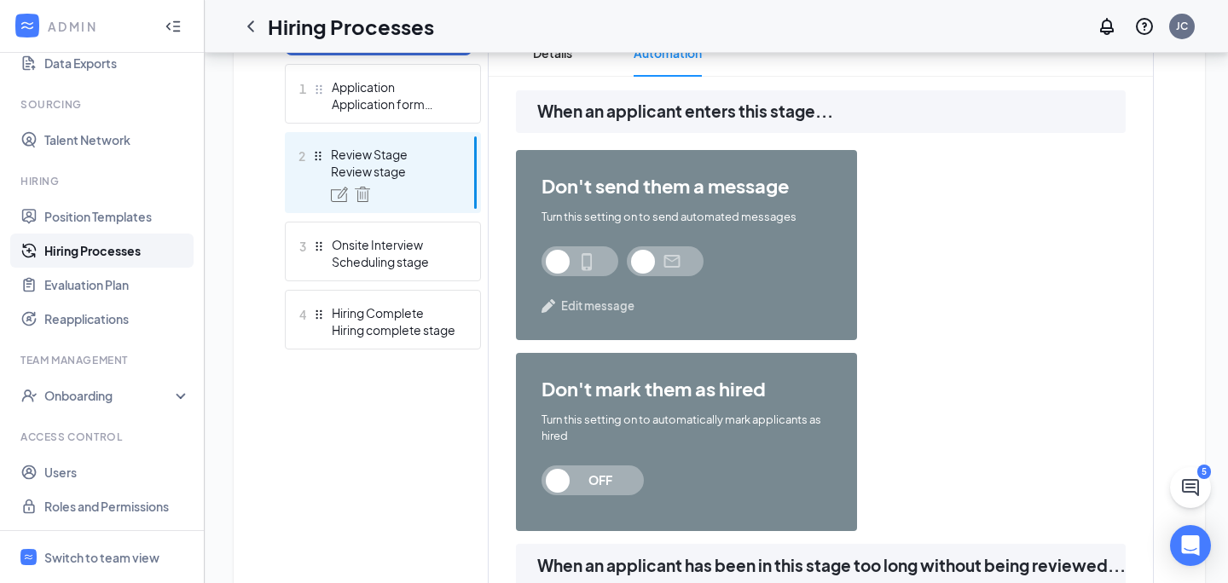
scroll to position [472, 0]
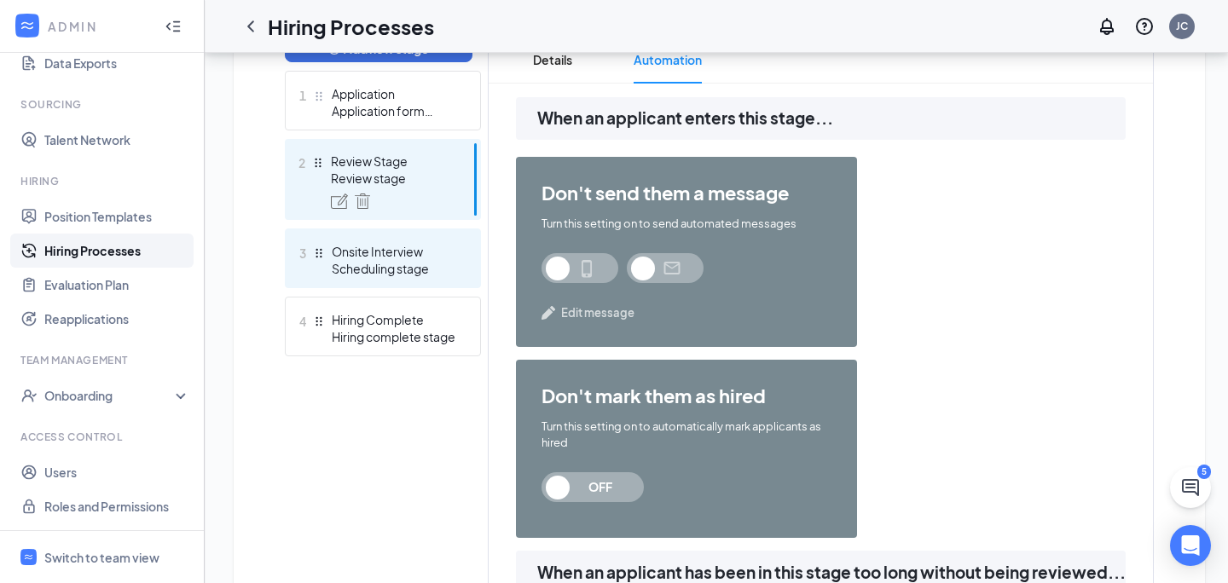
click at [423, 270] on div "Scheduling stage" at bounding box center [394, 268] width 125 height 17
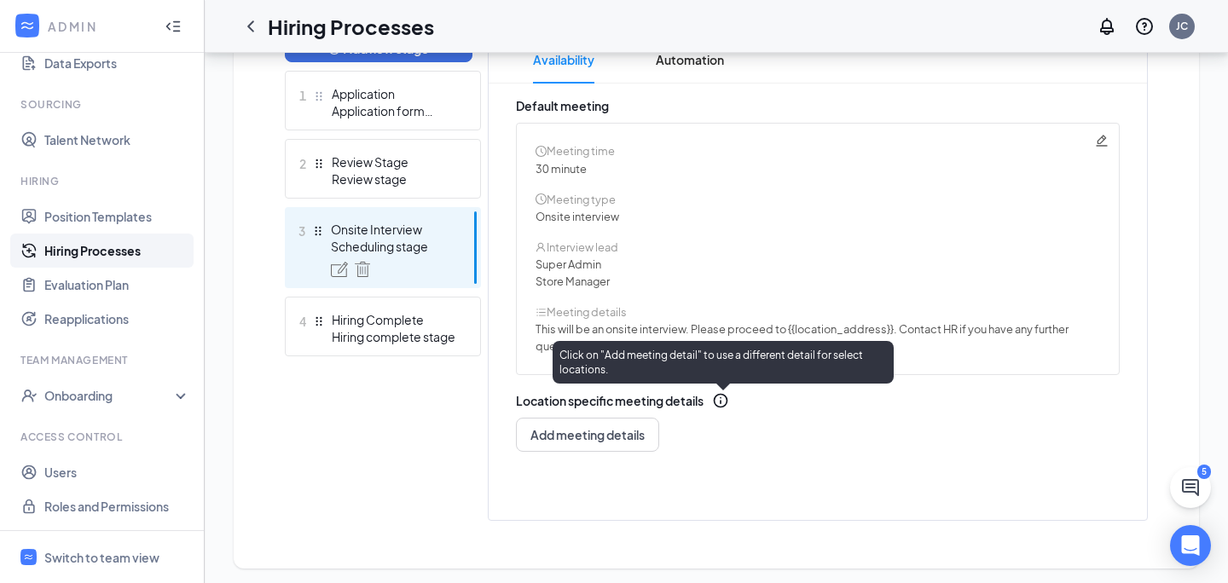
click at [723, 401] on icon "Info" at bounding box center [721, 401] width 15 height 15
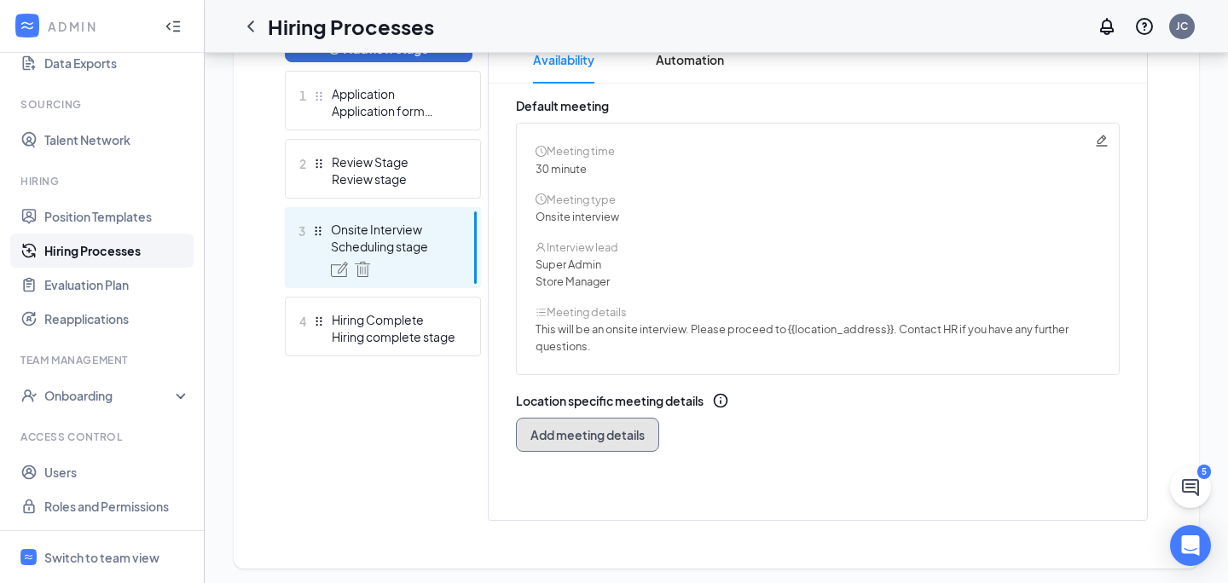
click at [622, 438] on span "Add meeting details" at bounding box center [588, 435] width 114 height 17
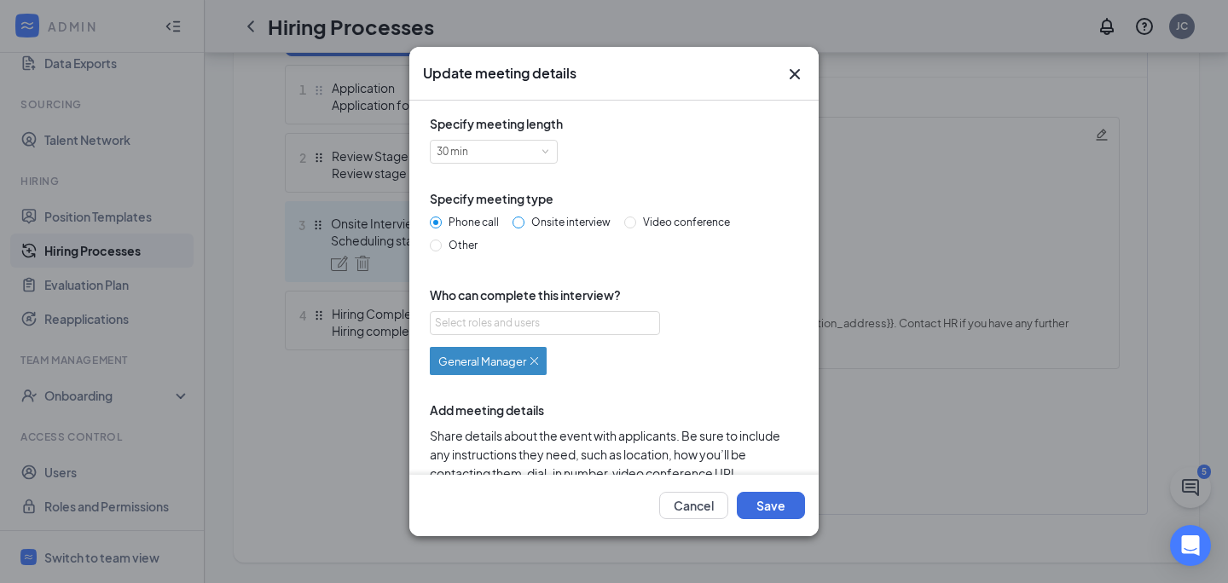
click at [516, 225] on input "Onsite interview" at bounding box center [519, 223] width 12 height 12
radio input "true"
radio input "false"
type textarea "This will be a 30 minute onsite interview. Please proceed to the store location…"
click at [441, 218] on input "Phone call" at bounding box center [436, 223] width 12 height 12
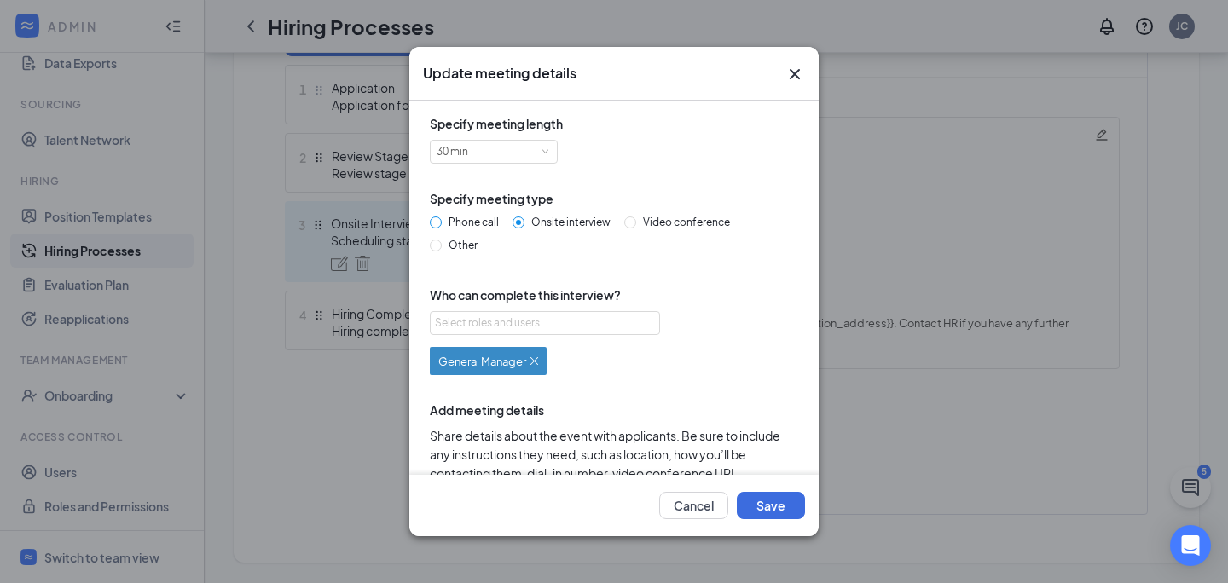
radio input "true"
radio input "false"
type textarea "This will be a 30 minute phone interview. We'll give you a call at your schedul…"
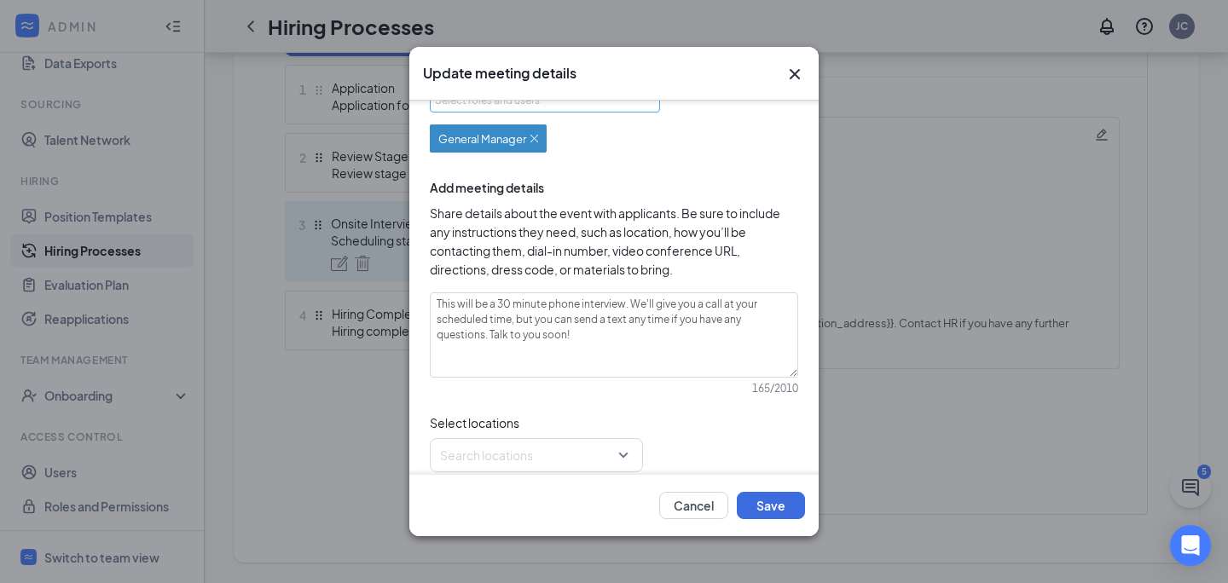
scroll to position [215, 0]
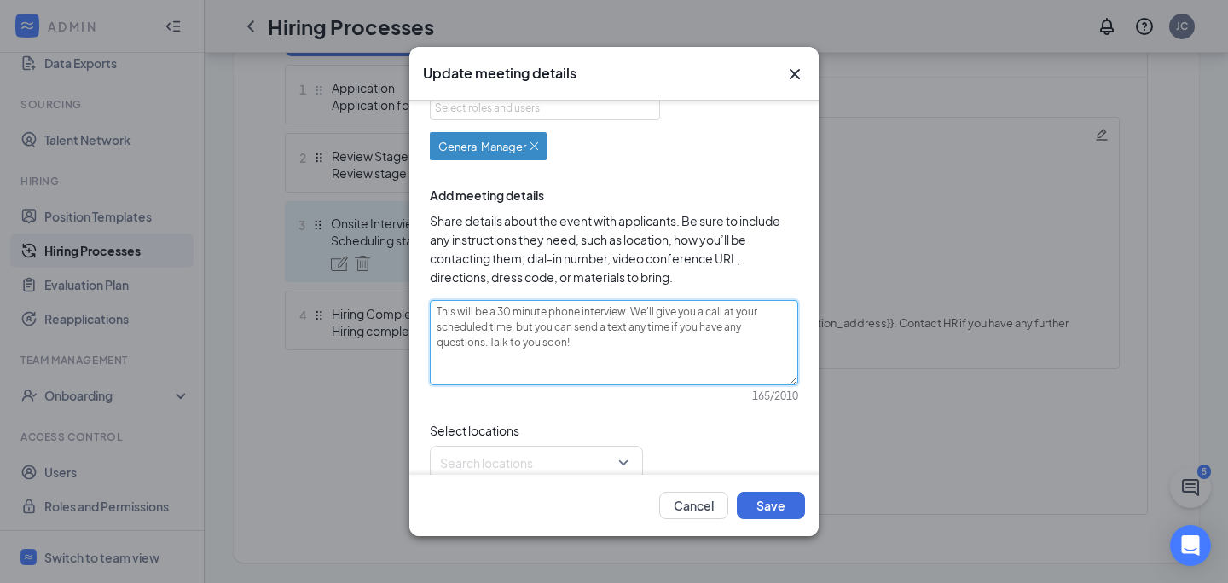
click at [553, 328] on textarea "This will be a 30 minute phone interview. We'll give you a call at your schedul…" at bounding box center [614, 342] width 369 height 85
click at [645, 332] on textarea "This will be a 30 minute phone interview. We'll give you a call at your schedul…" at bounding box center [614, 342] width 369 height 85
click at [626, 357] on textarea "This will be a 30 minute phone interview. We'll give you a call at your schedul…" at bounding box center [614, 342] width 369 height 85
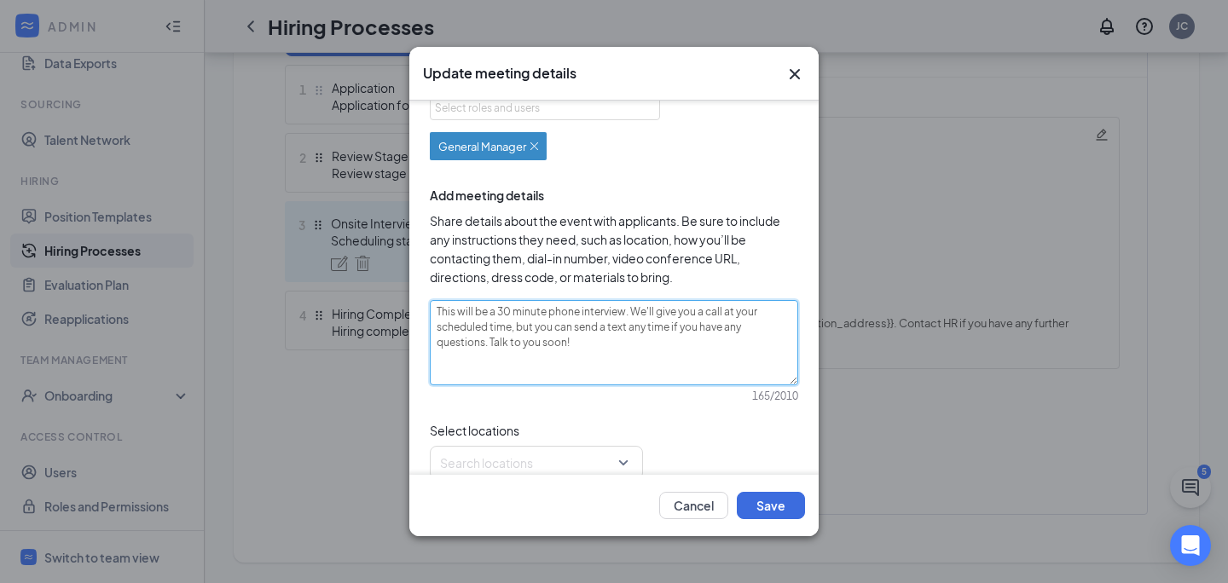
click at [626, 357] on textarea "This will be a 30 minute phone interview. We'll give you a call at your schedul…" at bounding box center [614, 342] width 369 height 85
click at [645, 357] on textarea "This will be a 30 minute phone interview. We'll give you a call at your schedul…" at bounding box center [614, 342] width 369 height 85
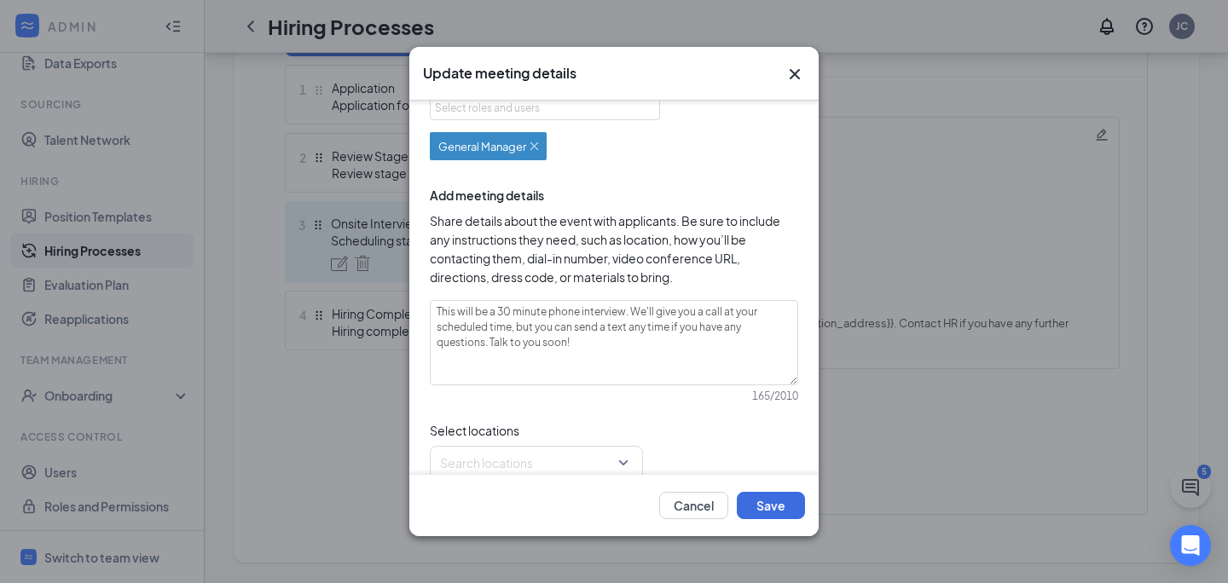
click at [792, 79] on icon "Cross" at bounding box center [795, 74] width 20 height 20
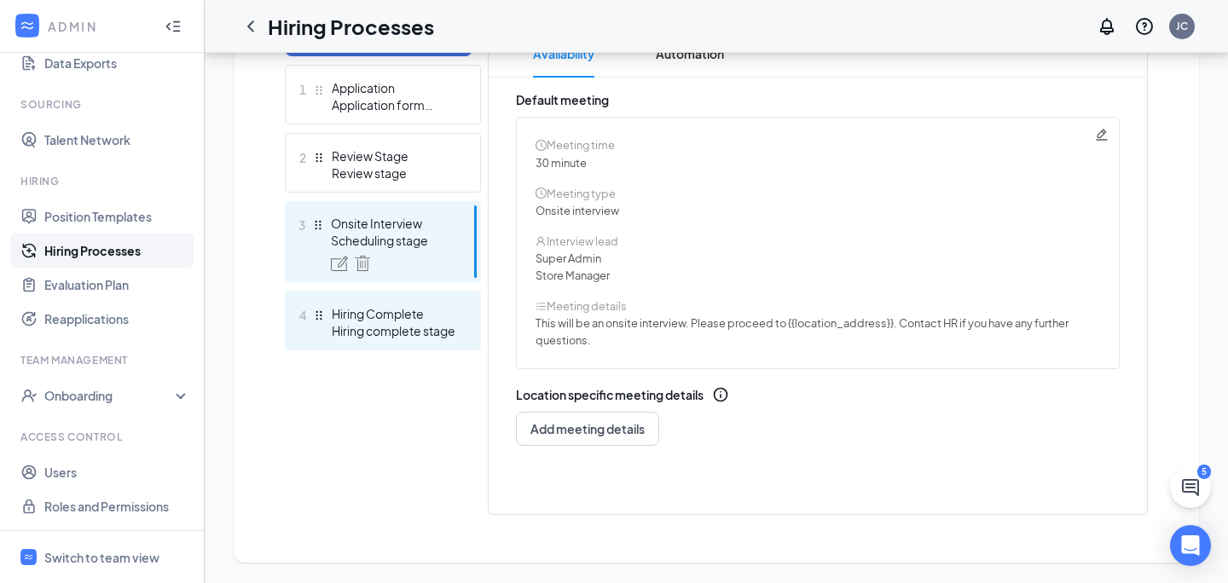
click at [443, 317] on div "Hiring Complete" at bounding box center [394, 313] width 125 height 17
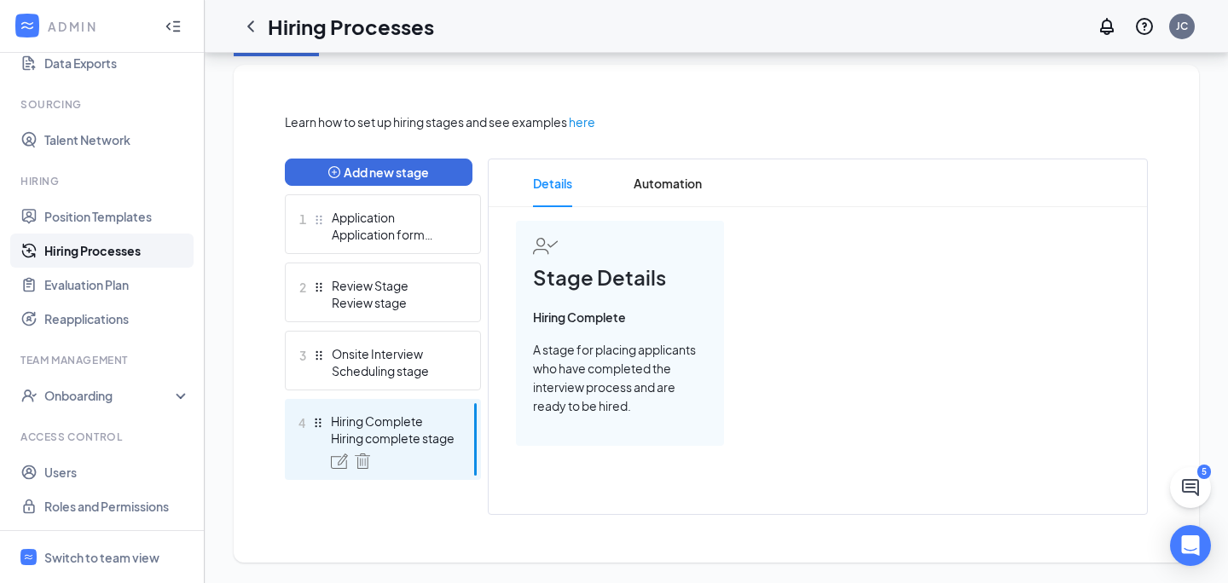
scroll to position [348, 0]
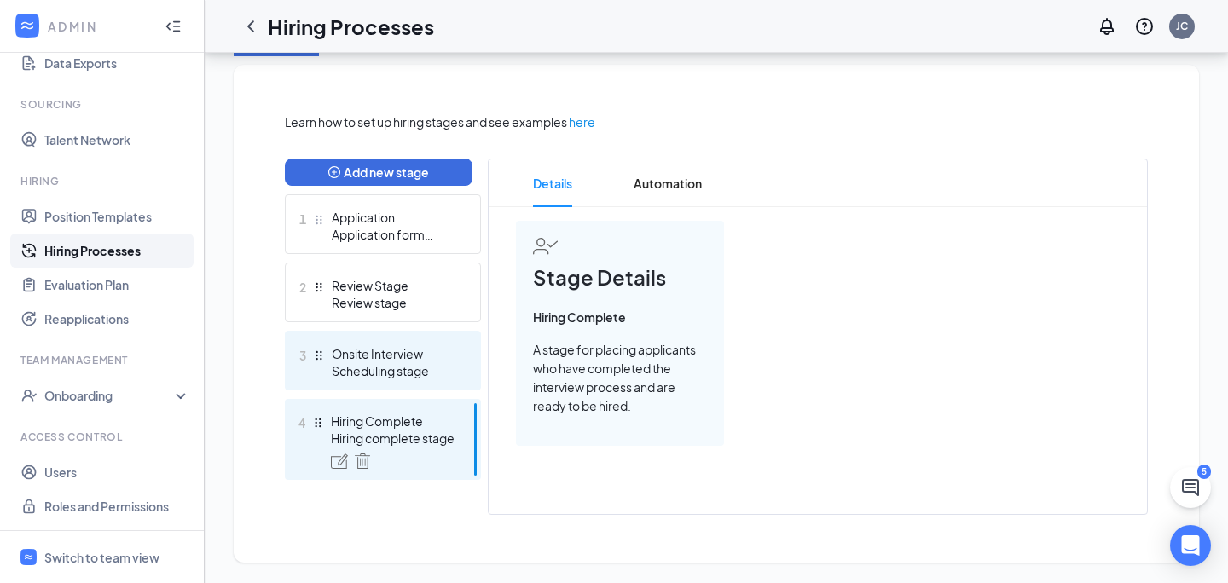
click at [428, 363] on div "Scheduling stage" at bounding box center [394, 371] width 125 height 17
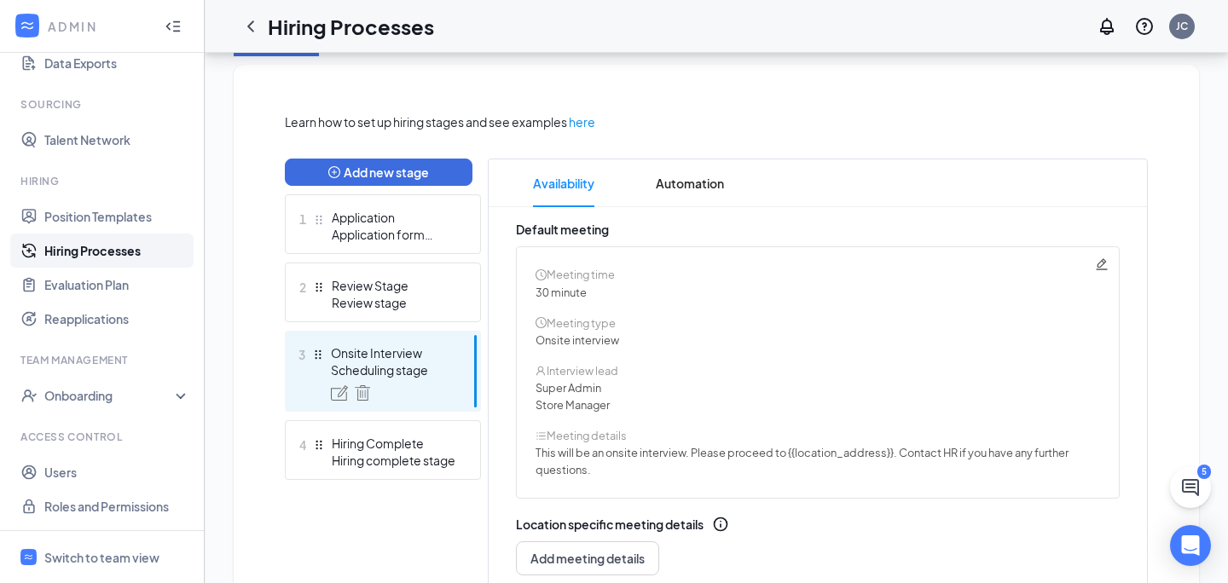
scroll to position [478, 0]
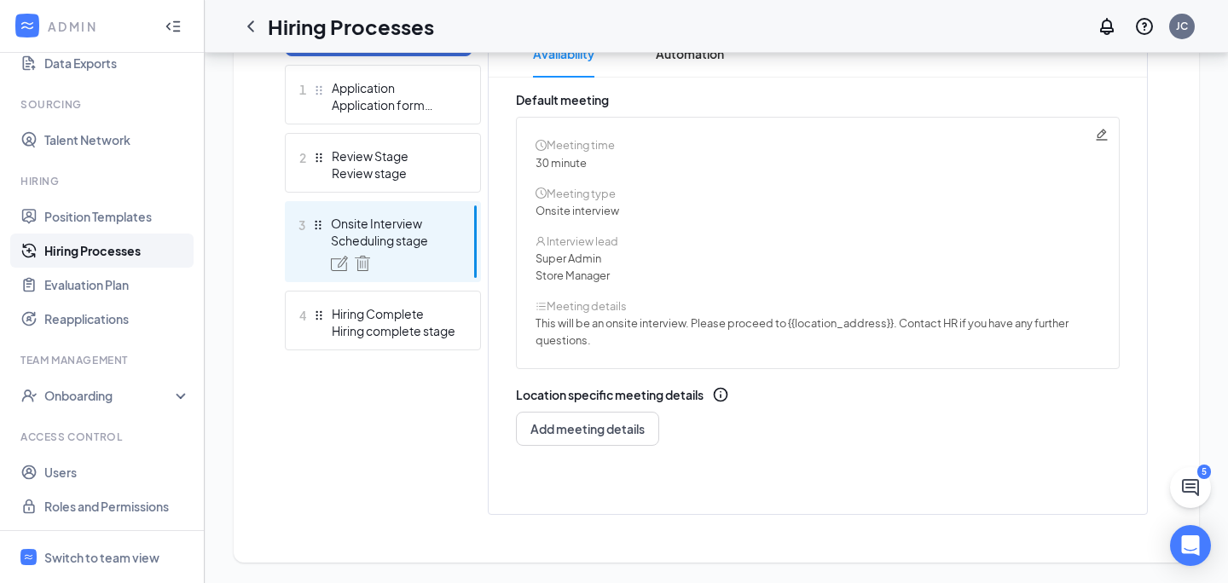
click at [584, 208] on div "Onsite interview" at bounding box center [818, 210] width 564 height 17
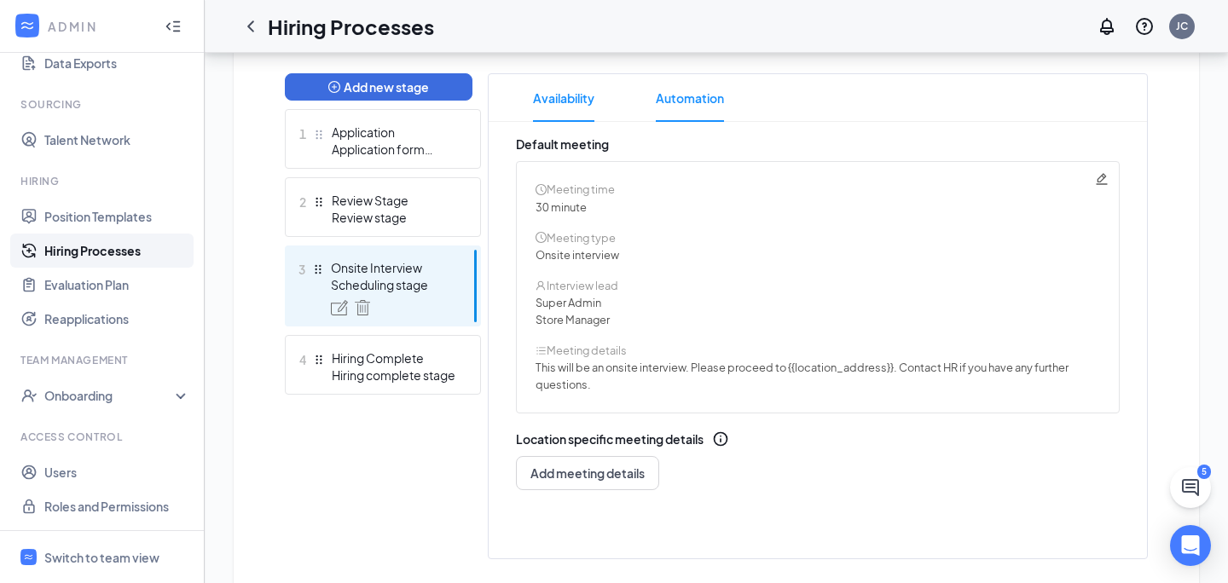
click at [701, 102] on span "Automation" at bounding box center [690, 98] width 68 height 48
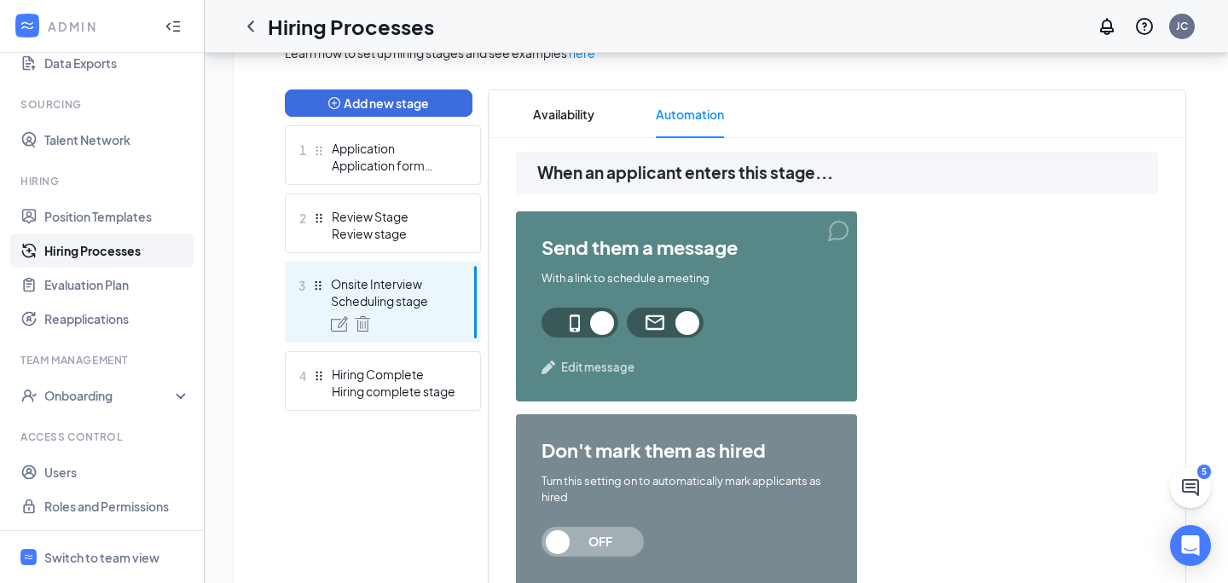
scroll to position [282, 0]
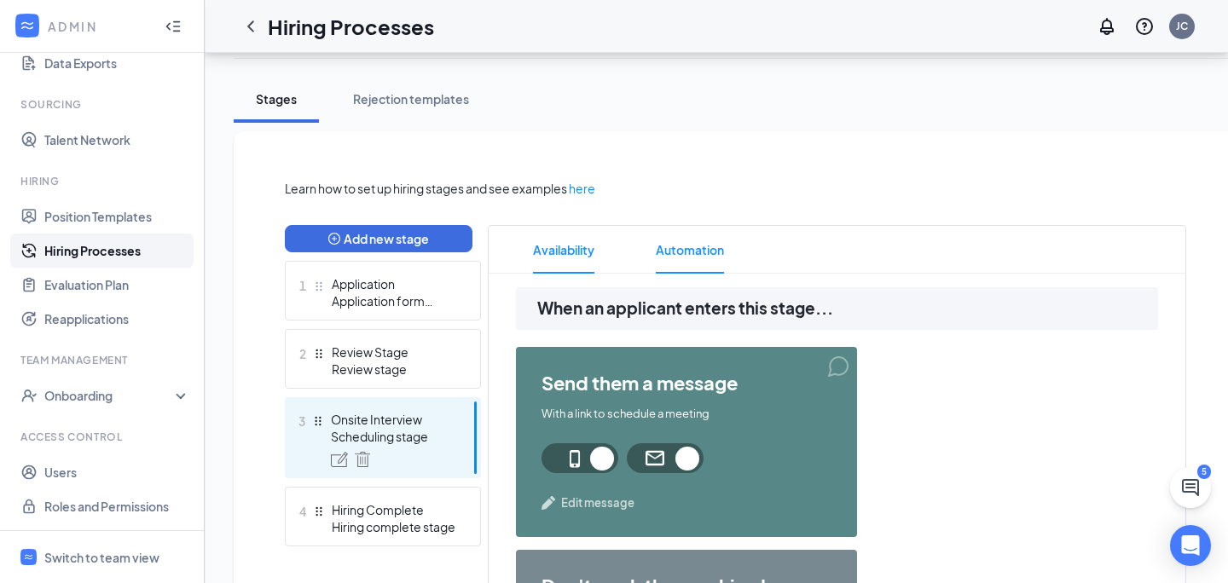
click at [545, 262] on span "Availability" at bounding box center [563, 250] width 61 height 48
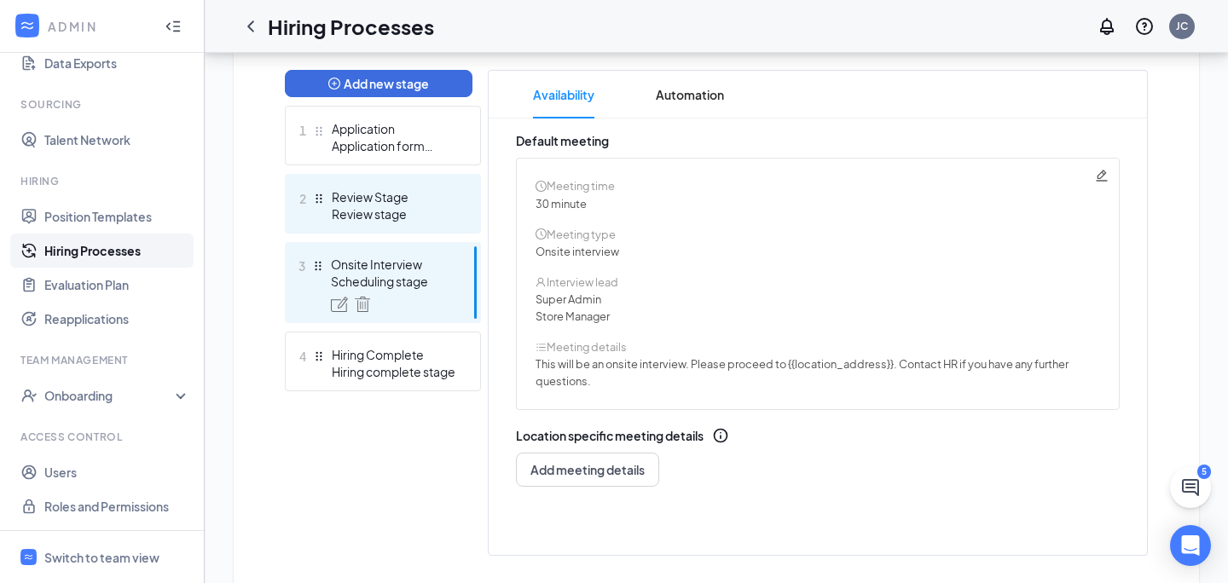
click at [375, 208] on div "Review stage" at bounding box center [394, 214] width 125 height 17
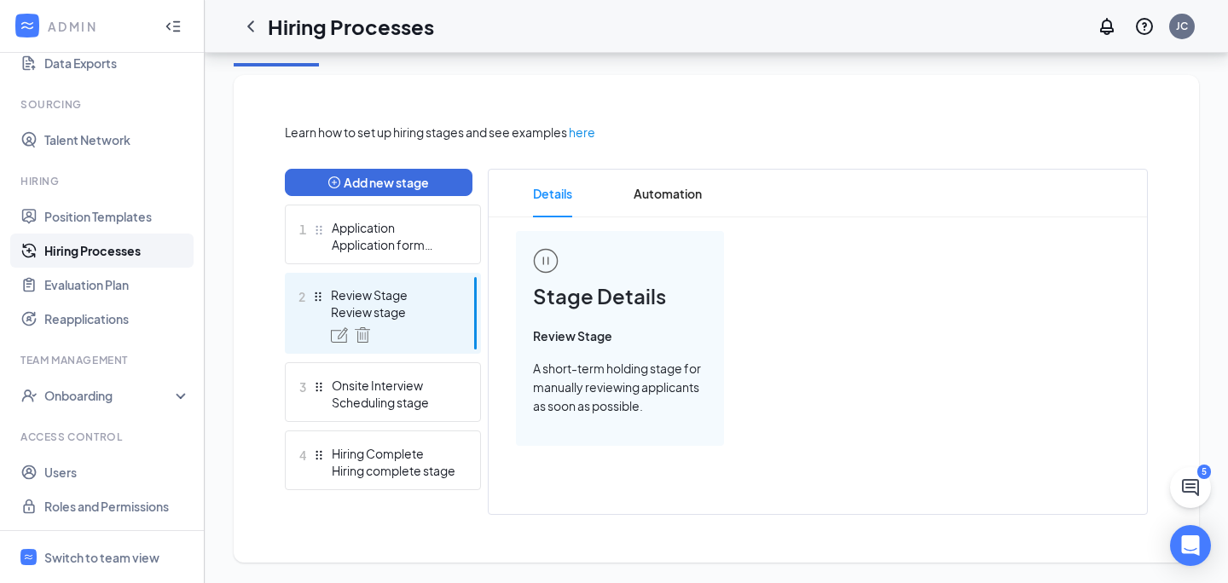
scroll to position [337, 0]
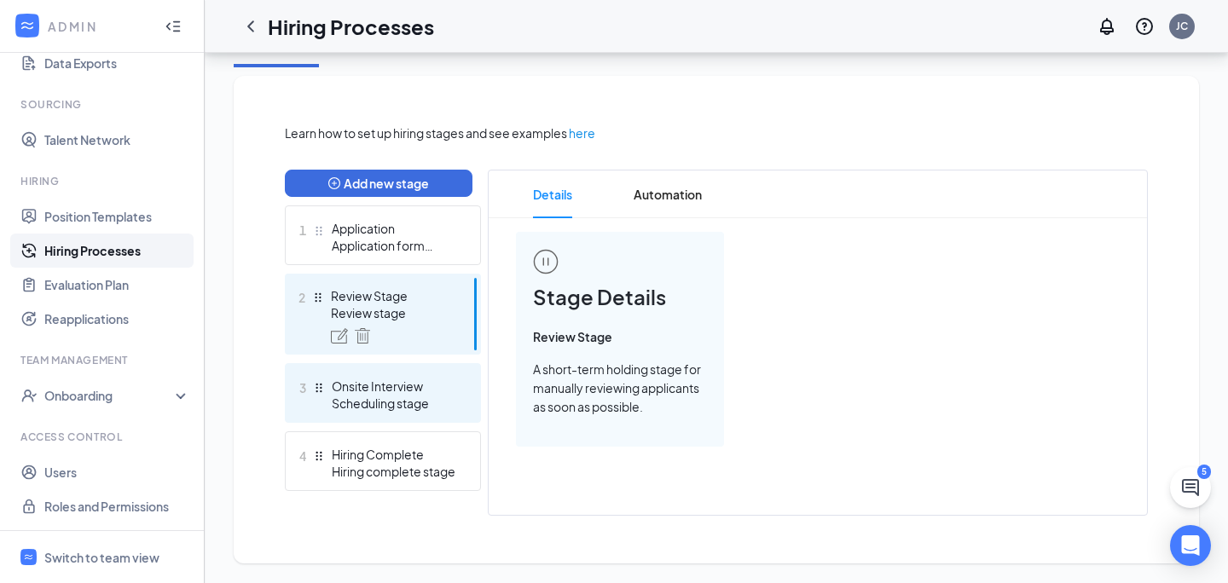
click at [411, 380] on div "Onsite Interview" at bounding box center [394, 386] width 125 height 17
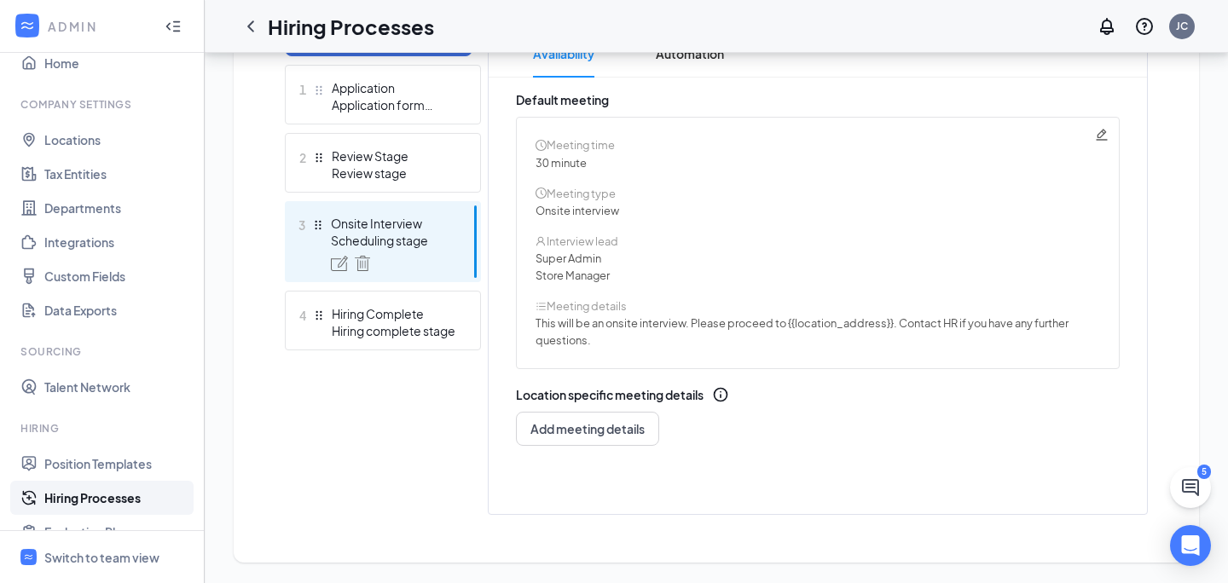
scroll to position [20, 0]
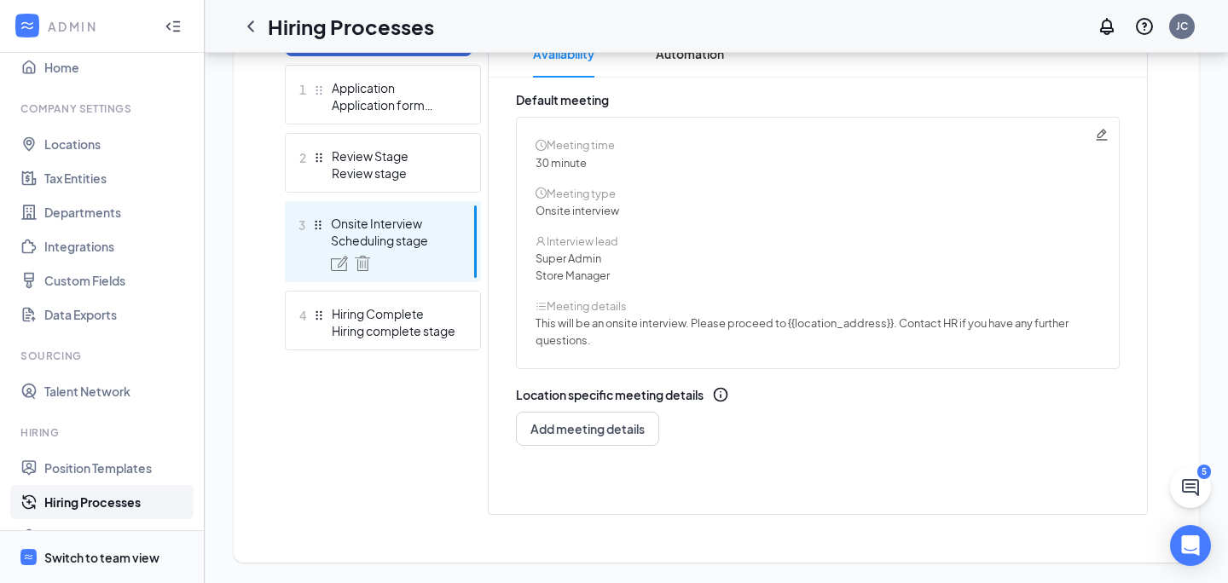
click at [83, 554] on div "Switch to team view" at bounding box center [101, 556] width 115 height 17
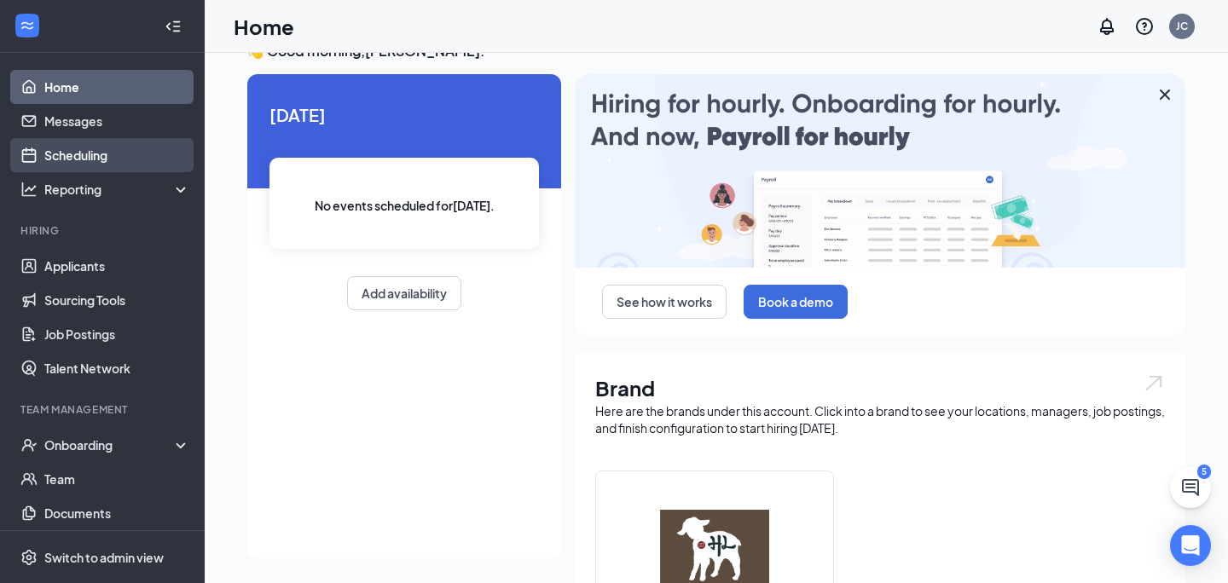
click at [83, 150] on link "Scheduling" at bounding box center [117, 155] width 146 height 34
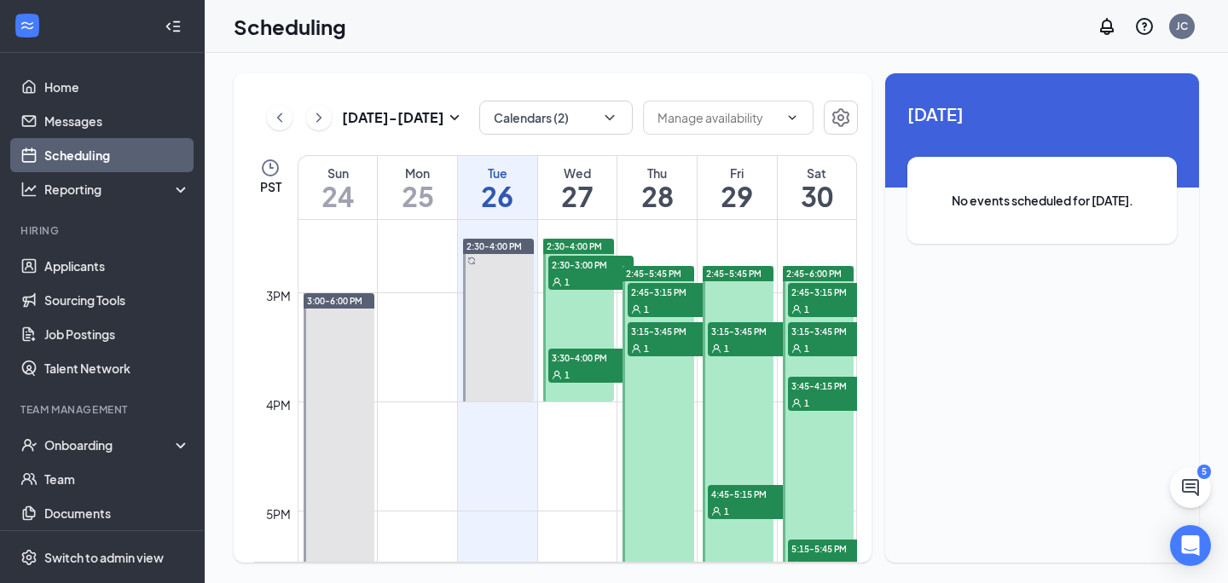
scroll to position [1561, 0]
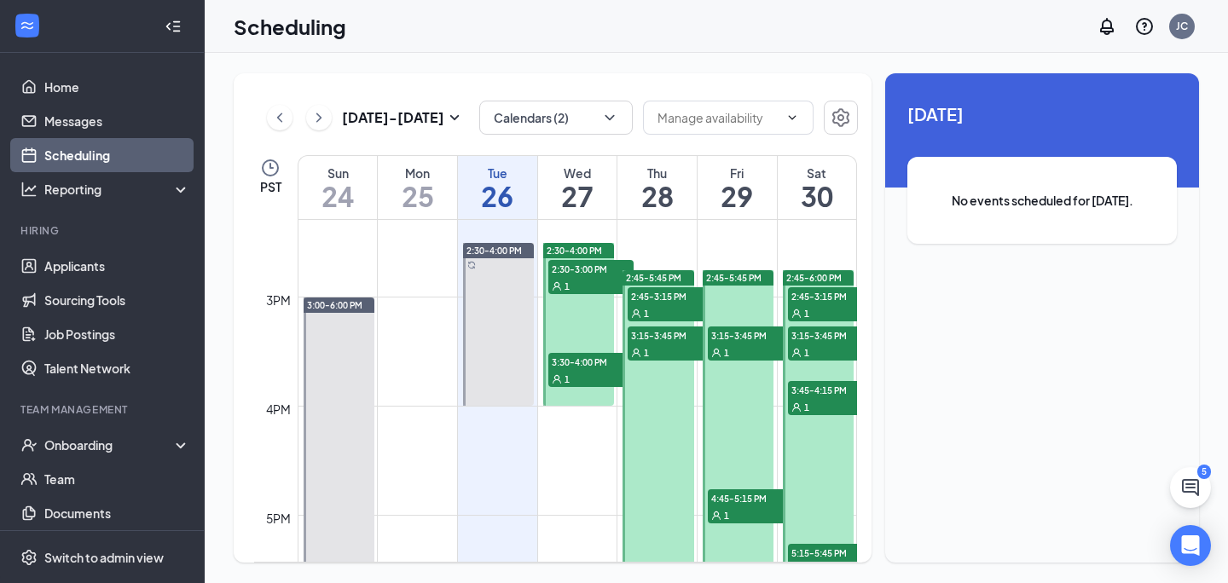
click at [727, 376] on div at bounding box center [738, 433] width 71 height 327
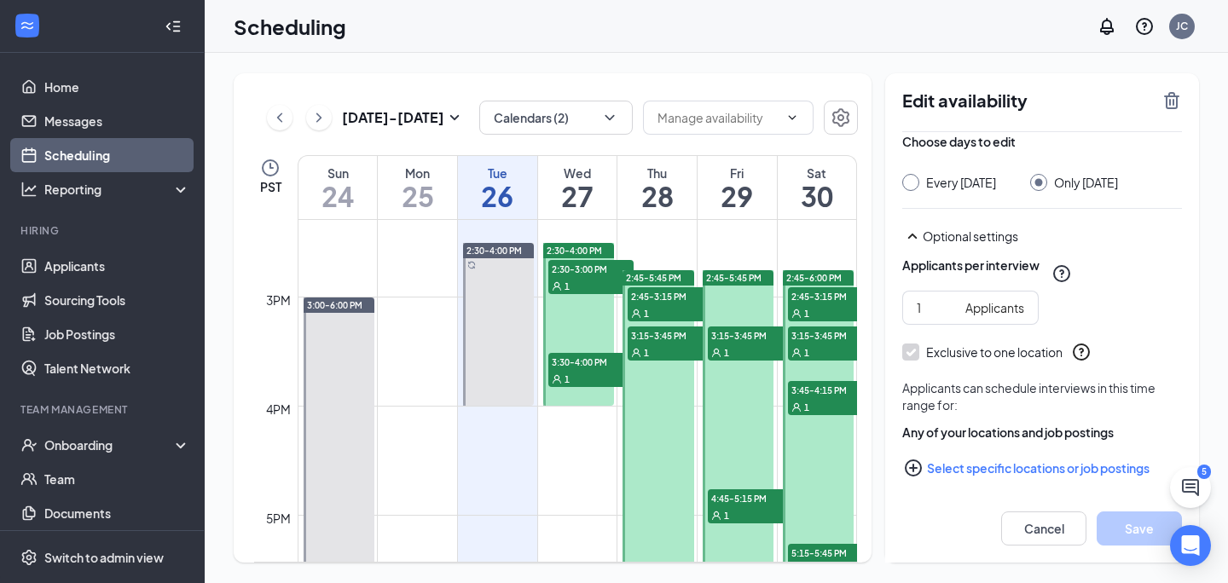
scroll to position [109, 0]
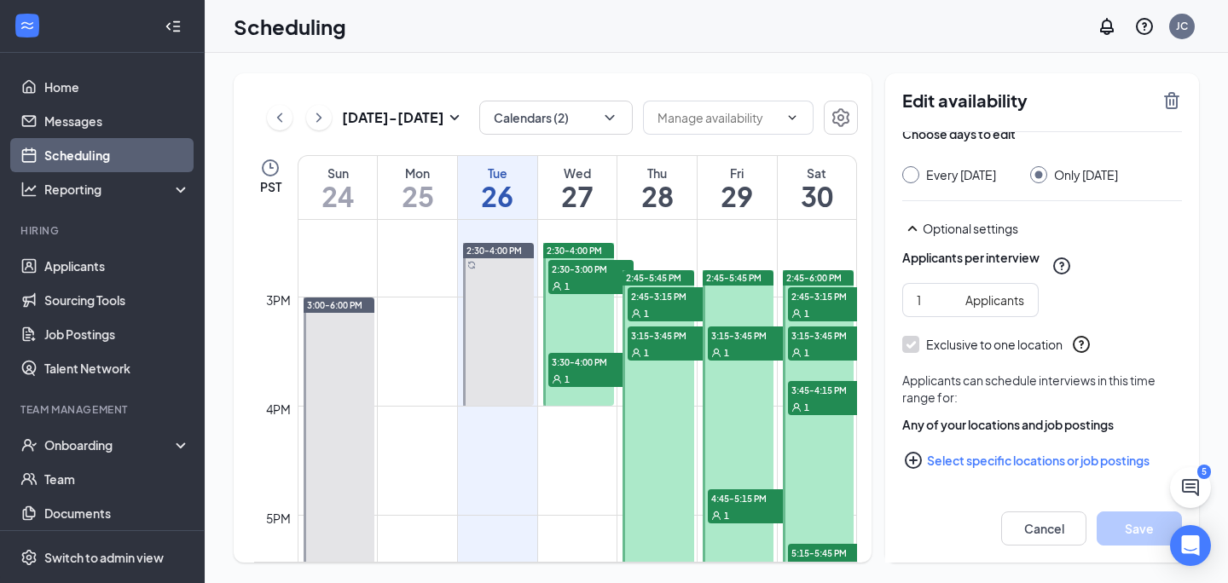
click at [737, 438] on div at bounding box center [738, 433] width 71 height 327
click at [681, 374] on div at bounding box center [658, 433] width 71 height 327
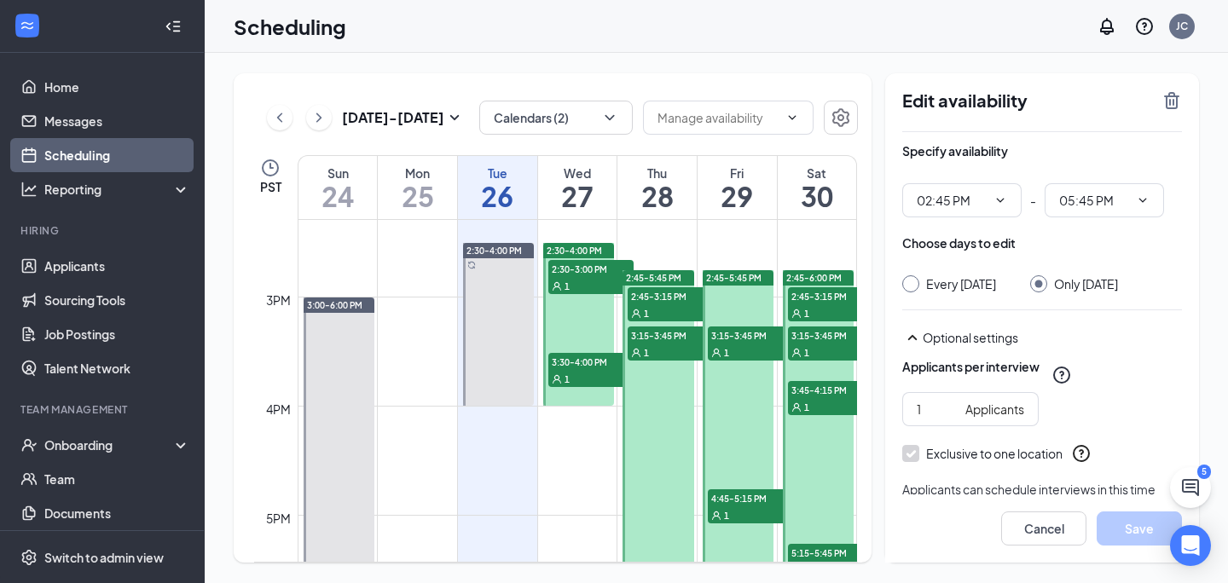
click at [763, 371] on div at bounding box center [738, 433] width 71 height 327
click at [804, 421] on div at bounding box center [818, 447] width 71 height 354
click at [748, 421] on div at bounding box center [738, 433] width 71 height 327
click at [703, 420] on div at bounding box center [738, 433] width 71 height 327
click at [671, 420] on div at bounding box center [658, 433] width 71 height 327
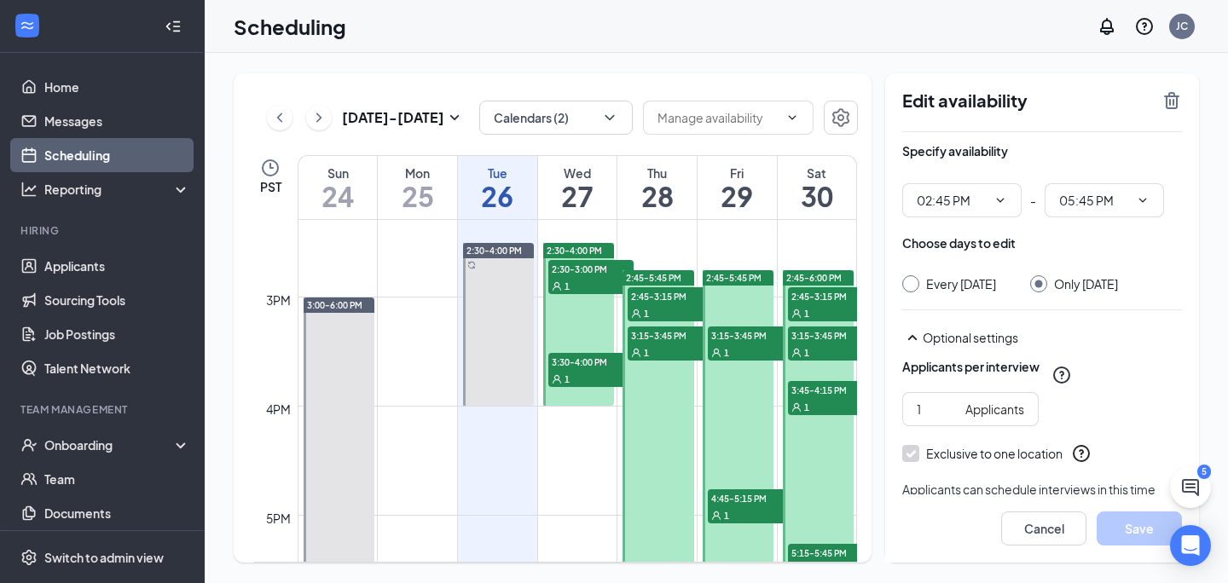
click at [596, 372] on div "1" at bounding box center [590, 378] width 85 height 17
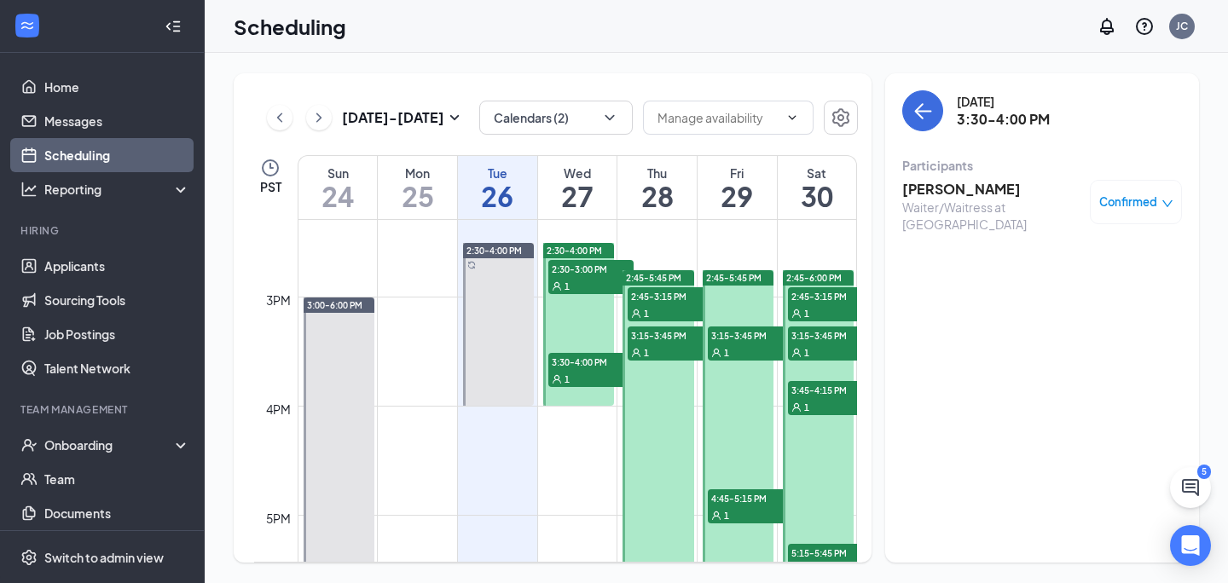
click at [603, 375] on div "1" at bounding box center [590, 378] width 85 height 17
click at [653, 349] on div "1" at bounding box center [670, 352] width 85 height 17
click at [664, 308] on div "1" at bounding box center [670, 313] width 85 height 17
click at [659, 275] on span "2:45-5:45 PM" at bounding box center [653, 278] width 55 height 12
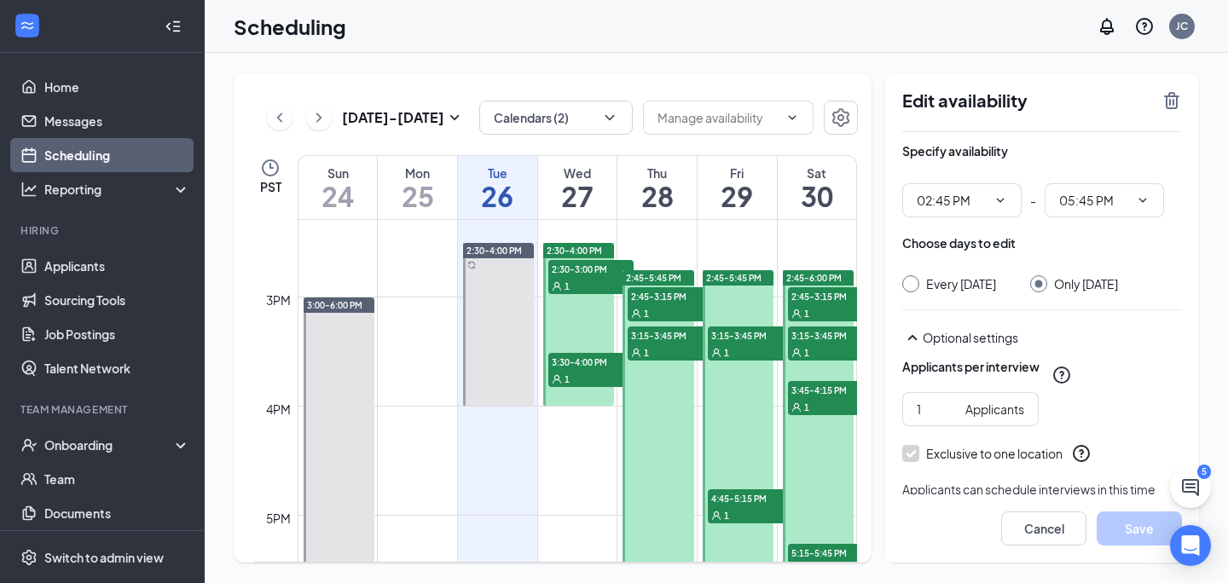
click at [595, 277] on div "1" at bounding box center [590, 285] width 85 height 17
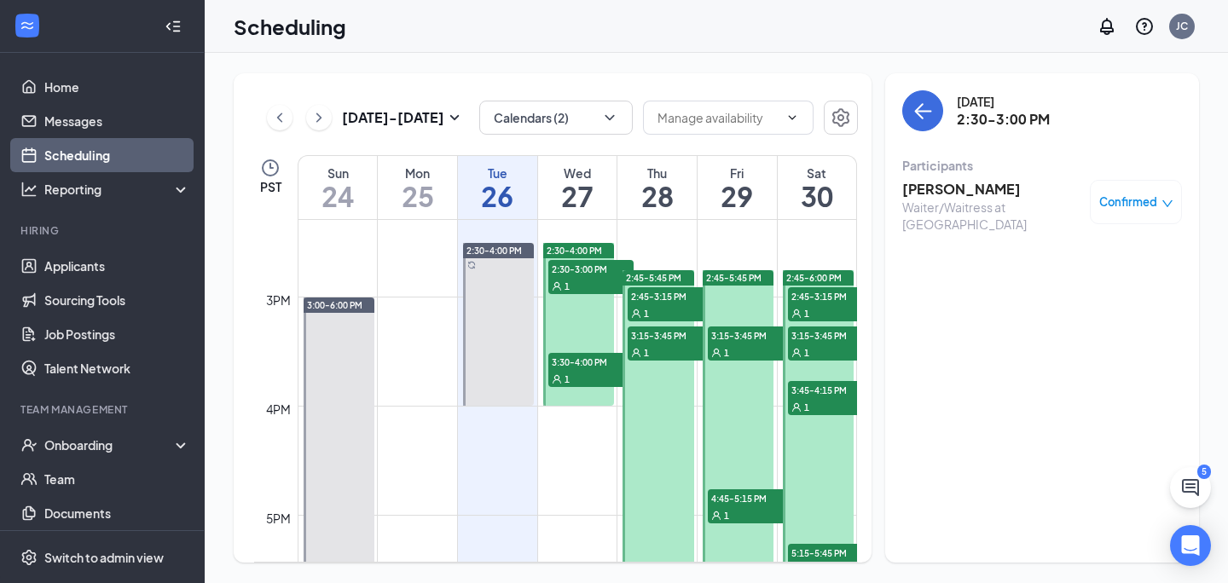
click at [580, 249] on span "2:30-4:00 PM" at bounding box center [574, 251] width 55 height 12
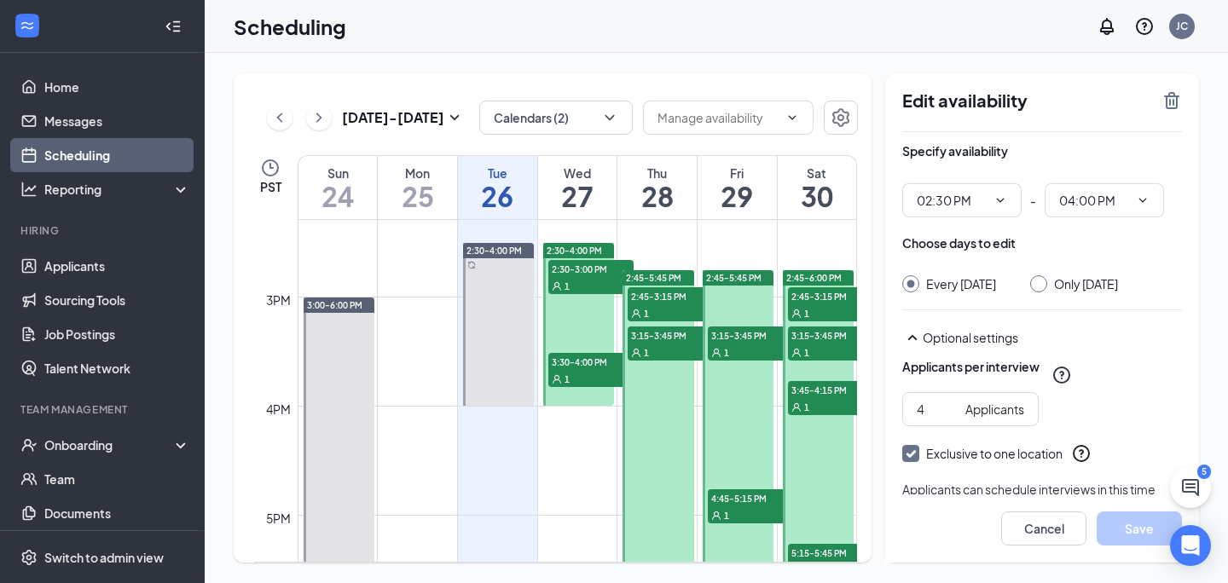
click at [581, 372] on div "1" at bounding box center [590, 378] width 85 height 17
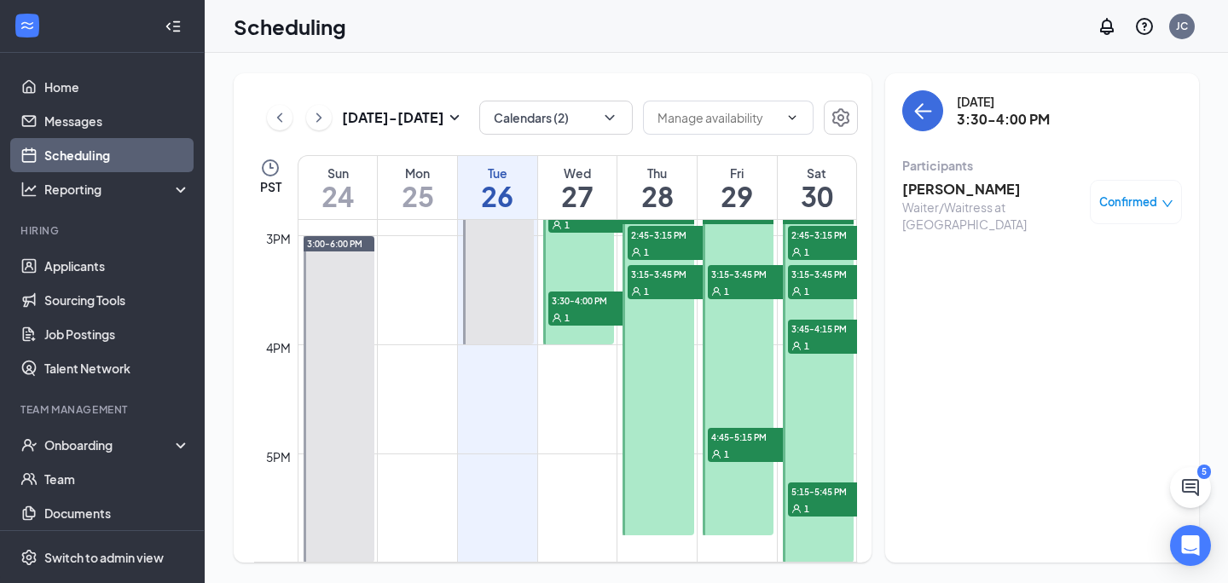
scroll to position [1606, 0]
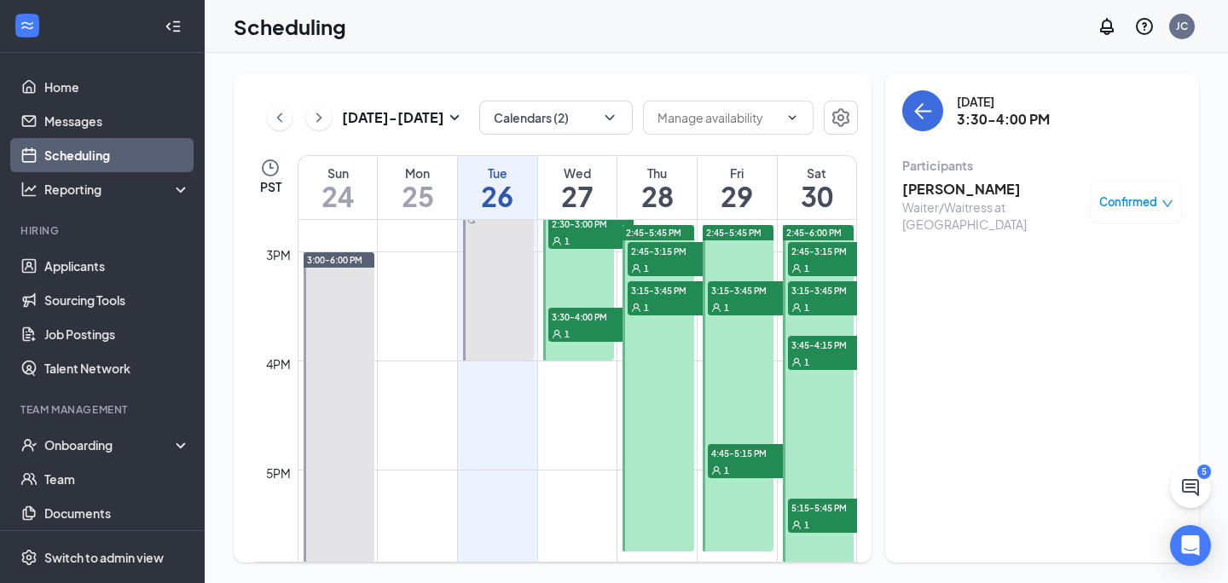
click at [665, 291] on span "3:15-3:45 PM" at bounding box center [670, 290] width 85 height 17
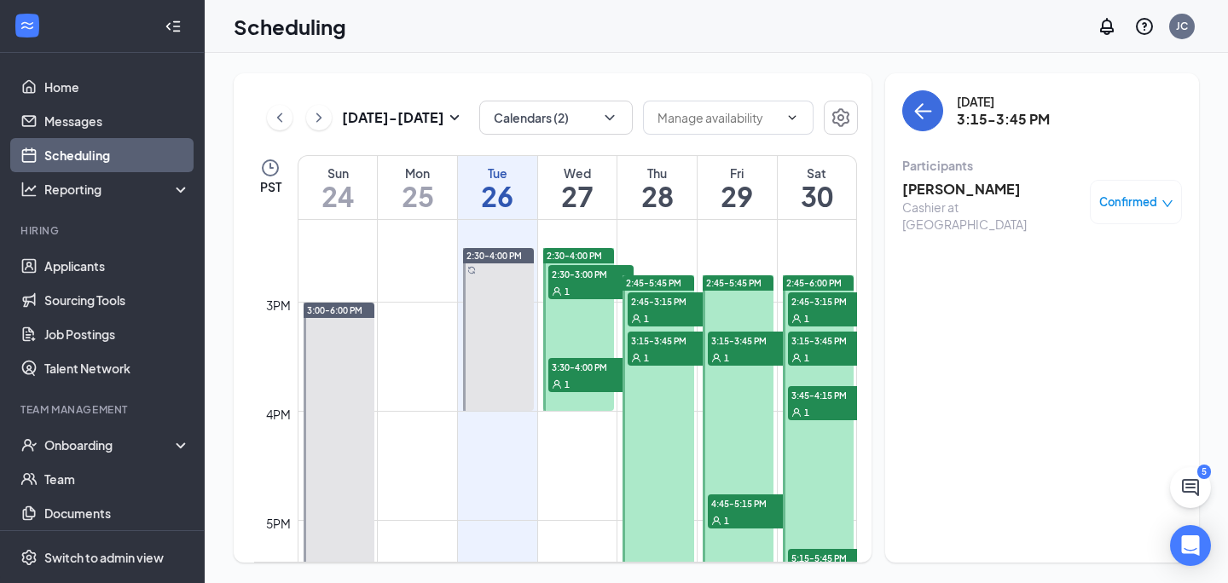
scroll to position [1555, 0]
click at [579, 277] on span "2:30-3:00 PM" at bounding box center [590, 274] width 85 height 17
click at [1175, 202] on div "Confirmed" at bounding box center [1136, 202] width 92 height 44
click at [1165, 201] on icon "down" at bounding box center [1168, 204] width 12 height 12
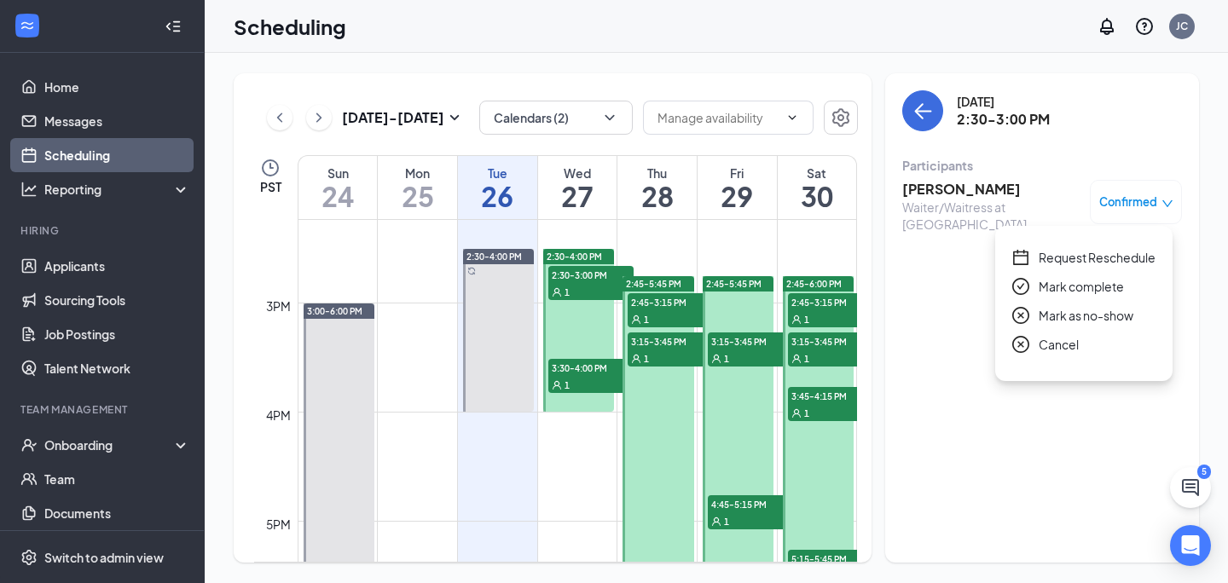
click at [1082, 510] on div "[DATE] 2:30-3:00 PM Participants [PERSON_NAME]/Waitress at [GEOGRAPHIC_DATA] Co…" at bounding box center [1042, 318] width 314 height 490
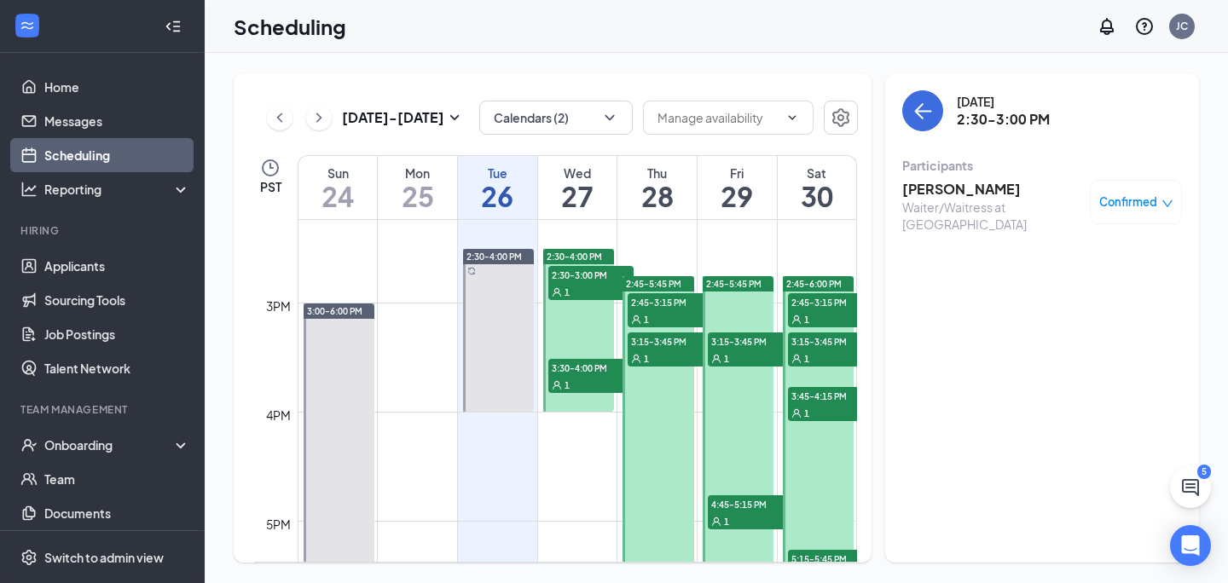
click at [653, 311] on div "1" at bounding box center [670, 319] width 85 height 17
click at [659, 342] on span "3:15-3:45 PM" at bounding box center [670, 341] width 85 height 17
click at [937, 202] on div "Cashier at [GEOGRAPHIC_DATA]" at bounding box center [992, 216] width 179 height 34
click at [743, 380] on div at bounding box center [738, 439] width 71 height 327
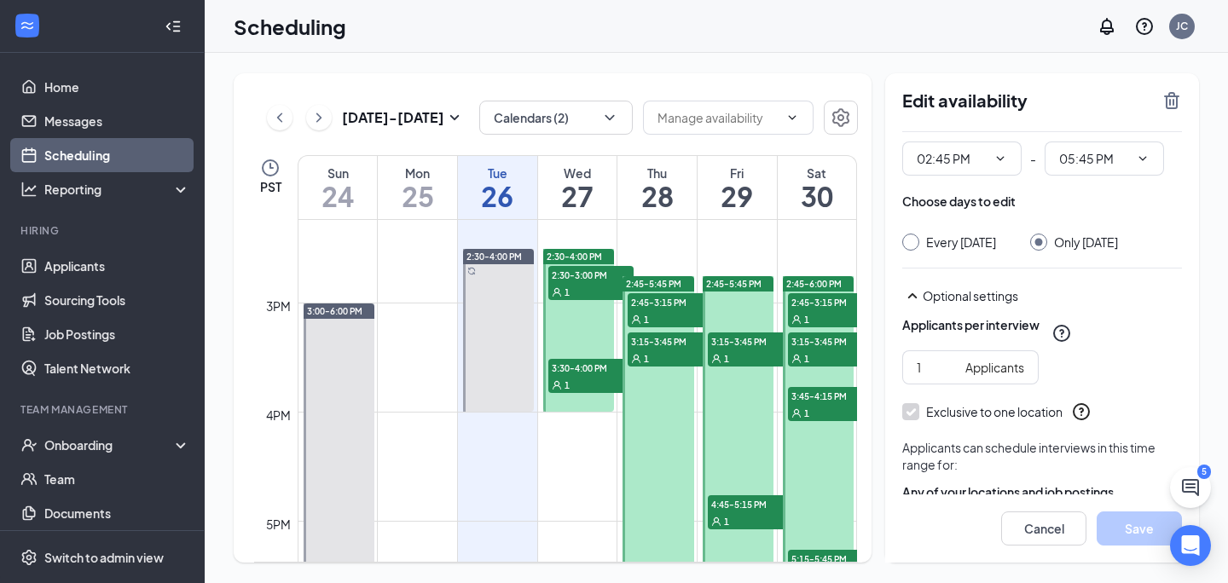
scroll to position [109, 0]
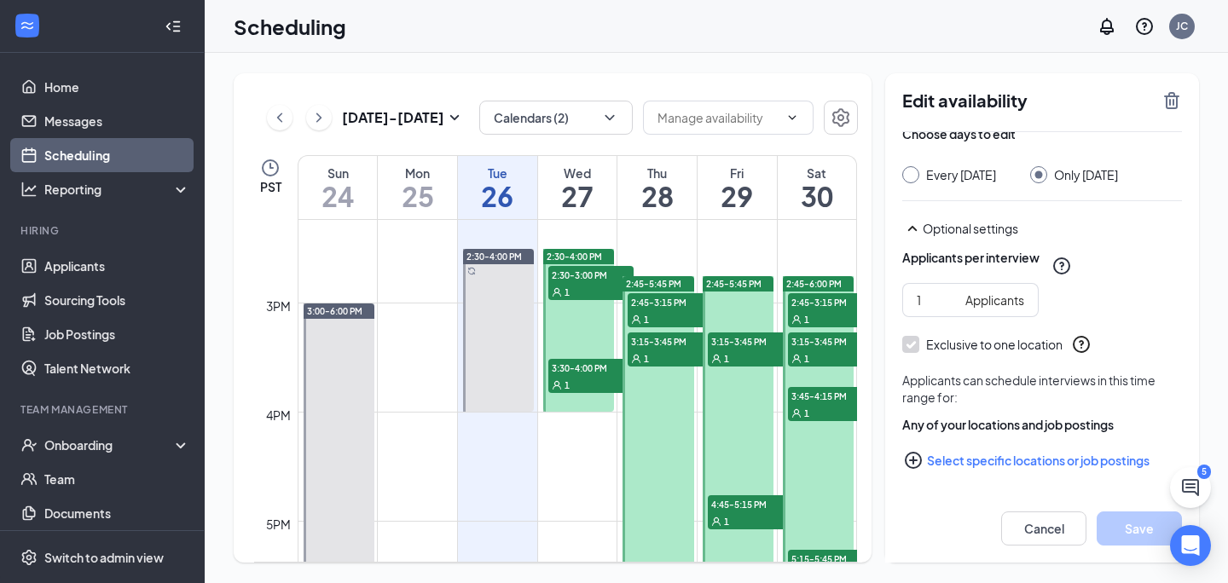
click at [996, 462] on button "Select specific locations or job postings" at bounding box center [1043, 461] width 280 height 34
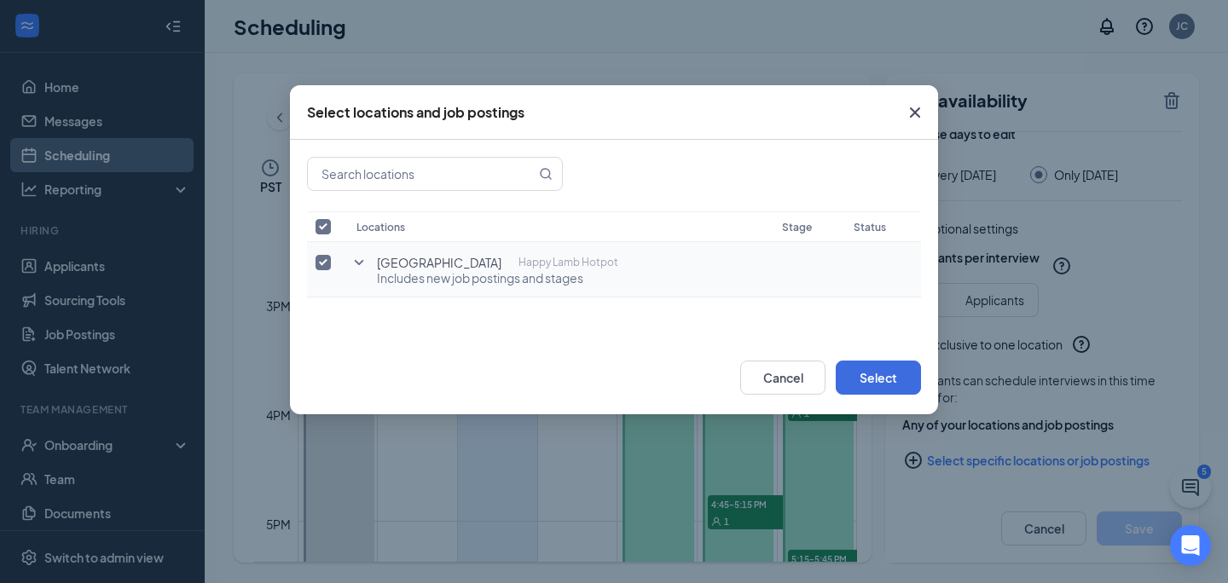
click at [357, 264] on icon "SmallChevronDown" at bounding box center [359, 262] width 20 height 20
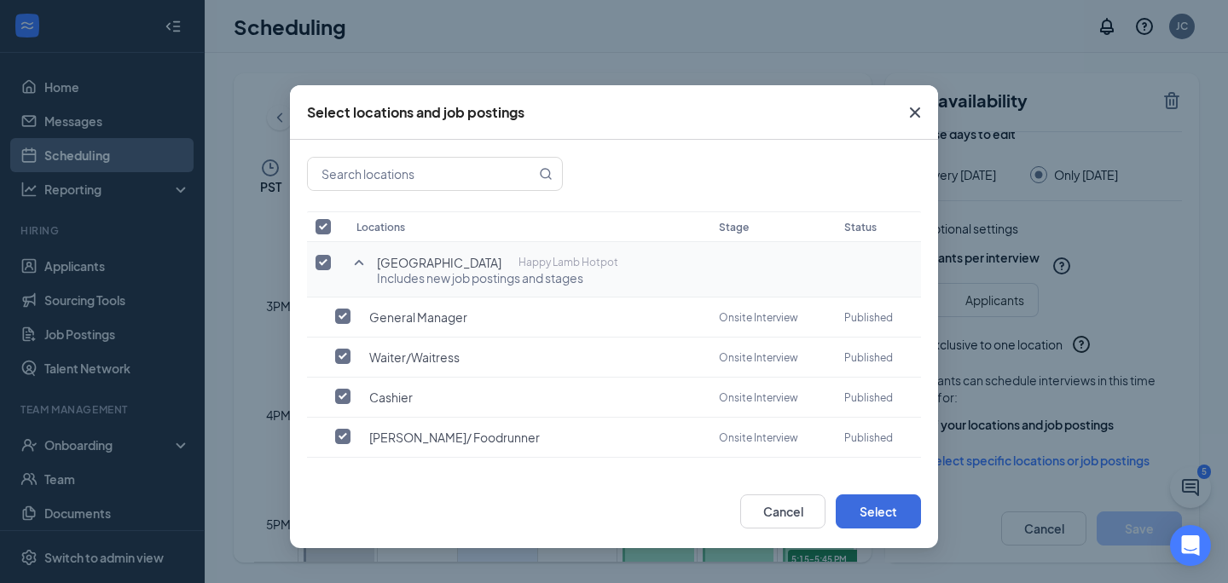
click at [357, 264] on icon "SmallChevronUp" at bounding box center [359, 262] width 9 height 5
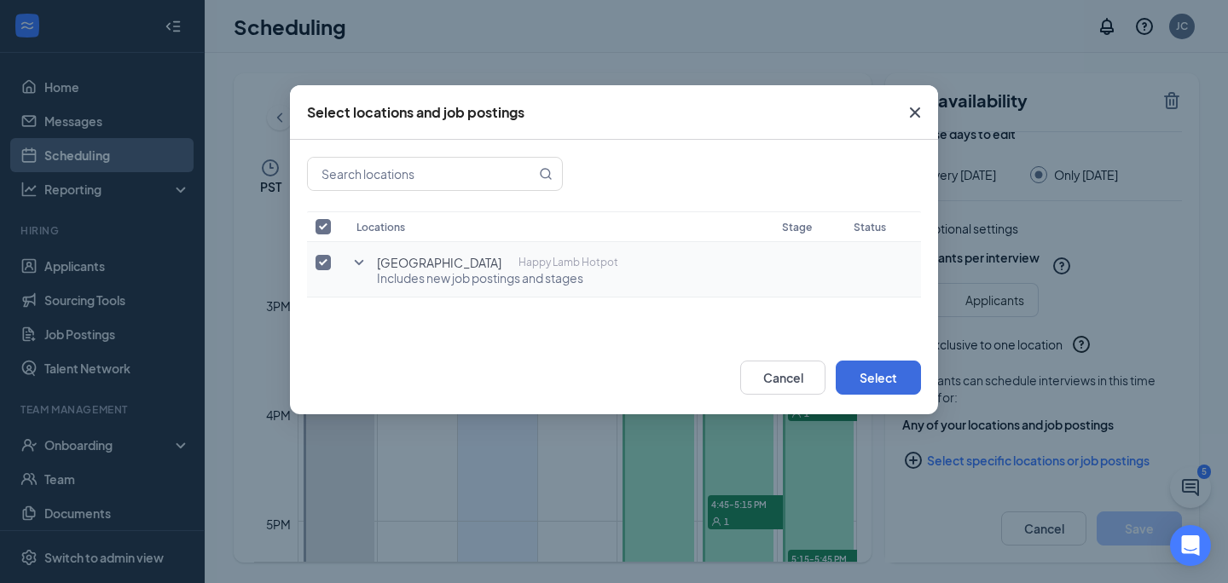
click at [607, 270] on td "Alderwood Mall Happy Lamb Hotpot Includes new job postings and stages" at bounding box center [561, 269] width 426 height 55
click at [533, 265] on p "Happy Lamb Hotpot" at bounding box center [569, 262] width 100 height 17
click at [566, 282] on span "Includes new job postings and stages" at bounding box center [497, 278] width 241 height 17
click at [450, 281] on span "Includes new job postings and stages" at bounding box center [497, 278] width 241 height 17
click at [417, 229] on th "Locations" at bounding box center [561, 227] width 426 height 31
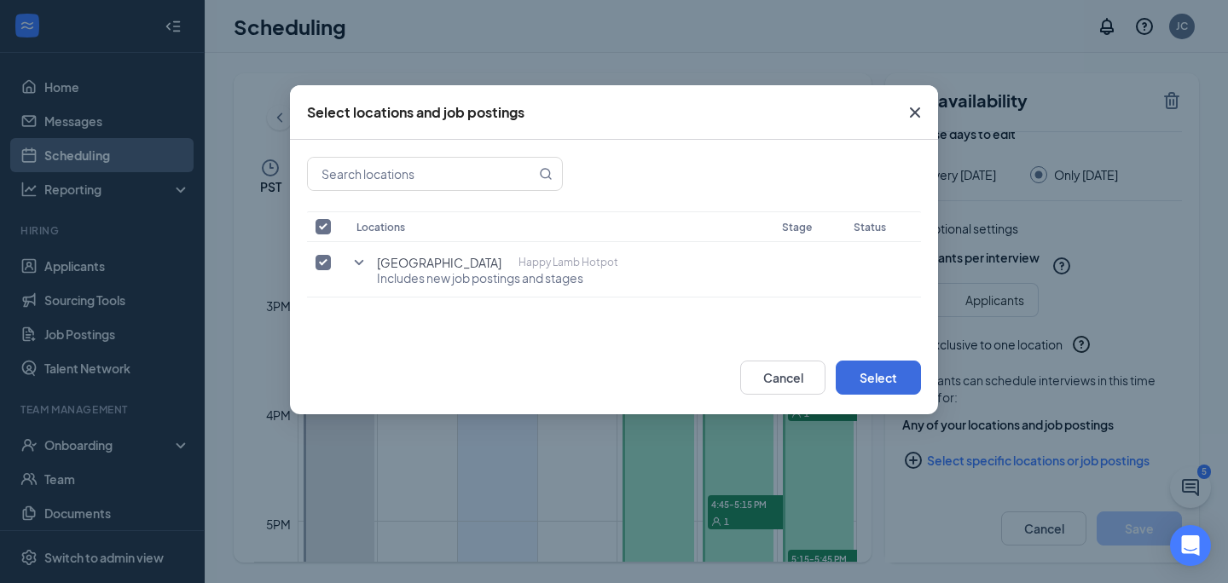
click at [325, 229] on input "checkbox" at bounding box center [323, 226] width 15 height 15
checkbox input "false"
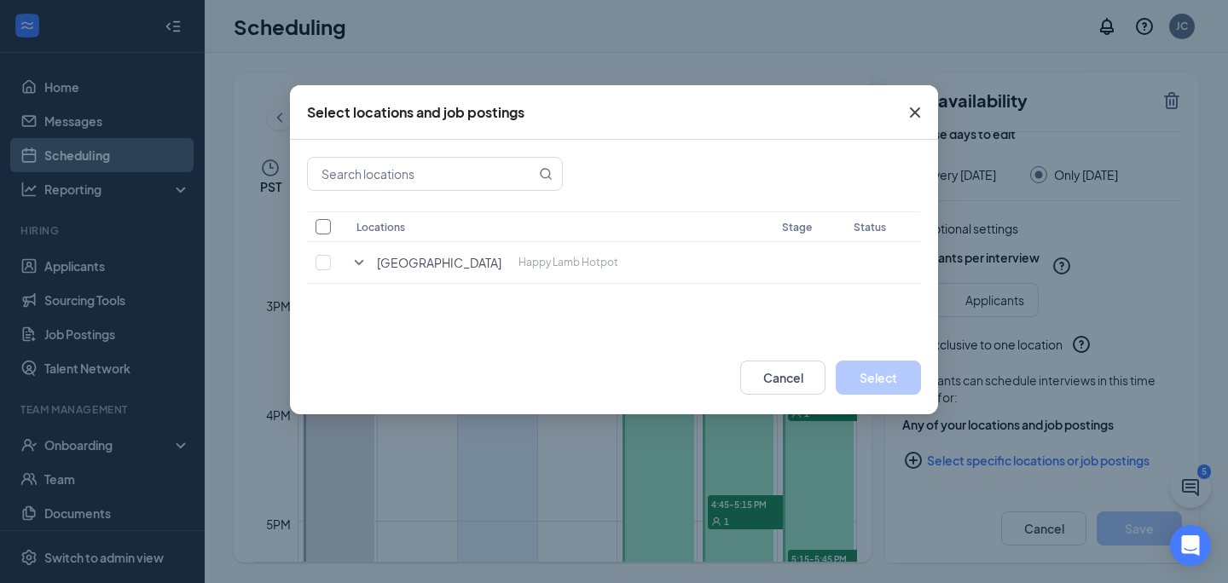
click at [325, 229] on input "checkbox" at bounding box center [323, 226] width 15 height 15
checkbox input "true"
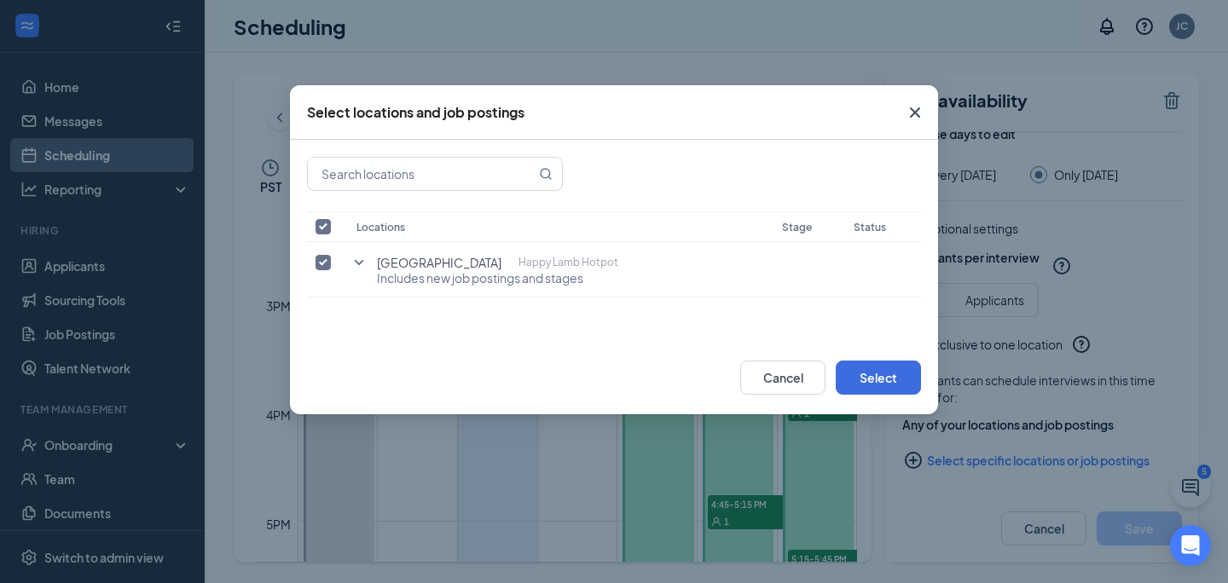
click at [325, 229] on input "checkbox" at bounding box center [323, 226] width 15 height 15
checkbox input "false"
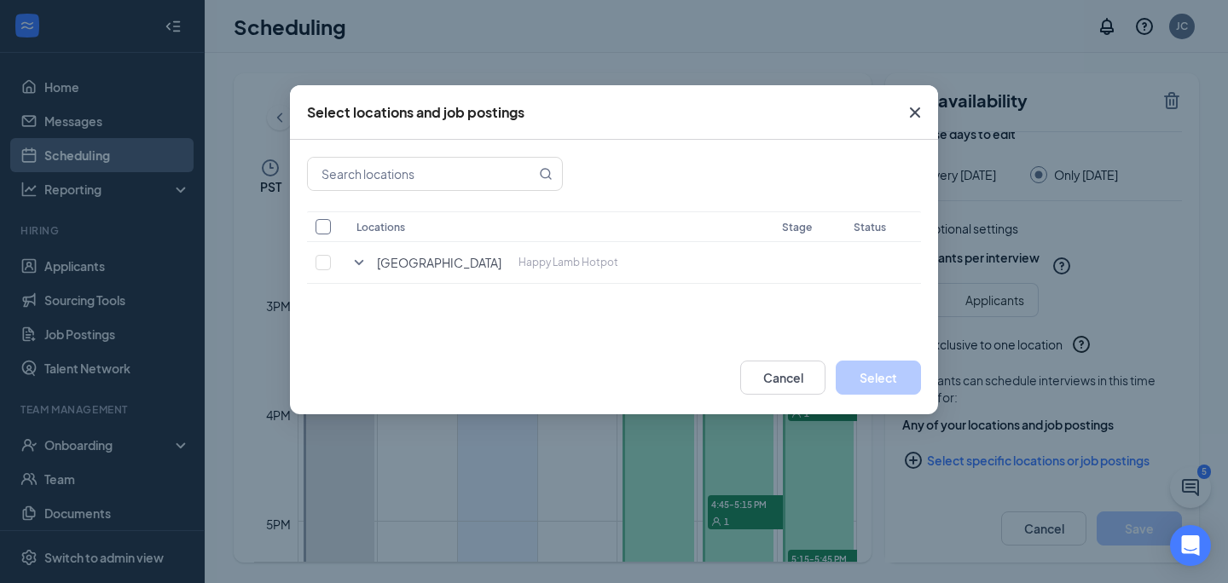
click at [325, 229] on input "checkbox" at bounding box center [323, 226] width 15 height 15
checkbox input "true"
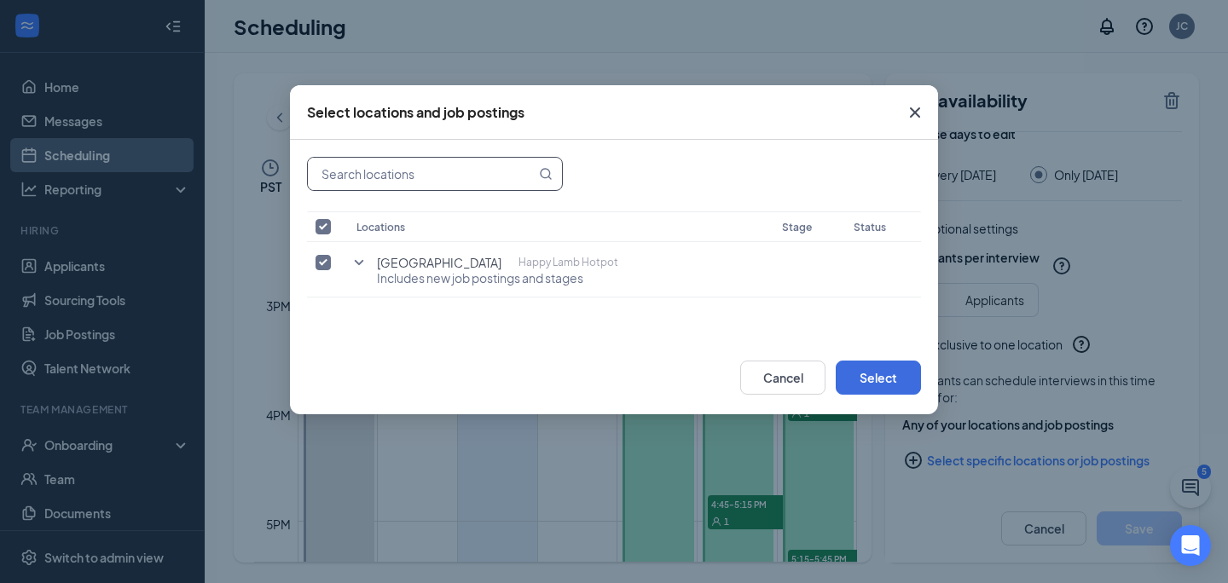
click at [451, 177] on input "text" at bounding box center [422, 174] width 228 height 32
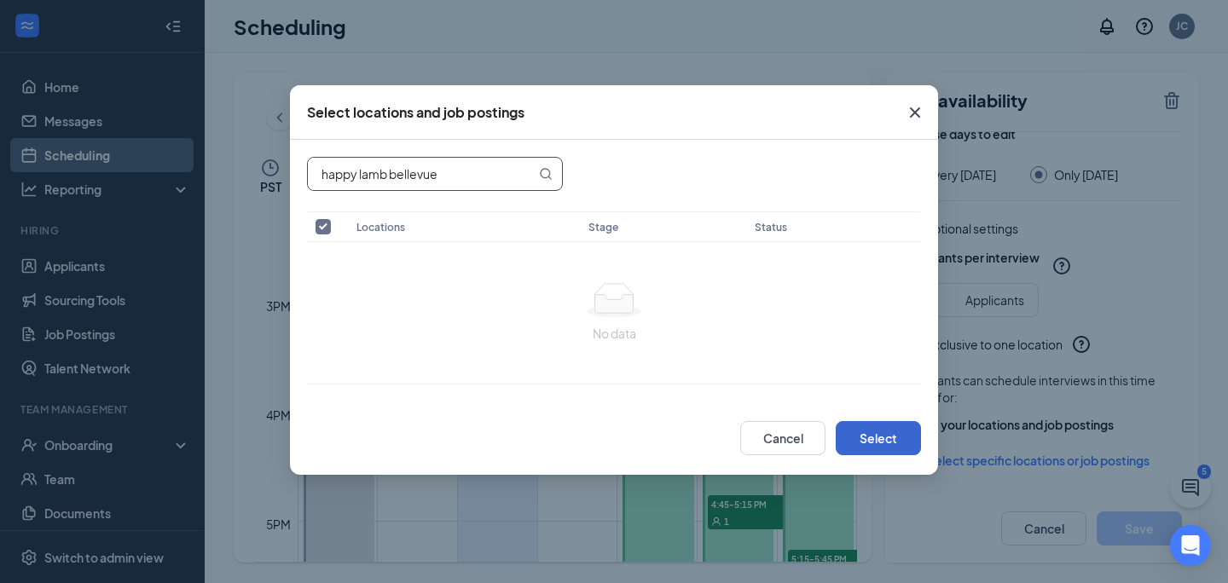
type input "happy lamb bellevue"
click at [889, 437] on button "Select" at bounding box center [878, 438] width 85 height 34
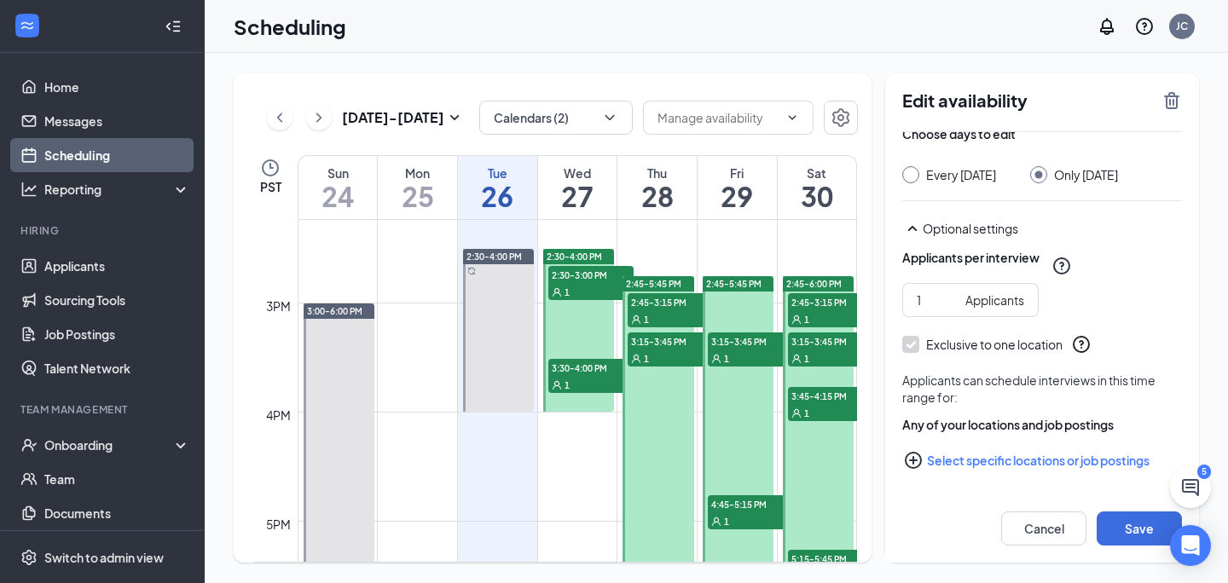
click at [1052, 464] on button "Select specific locations or job postings" at bounding box center [1043, 461] width 280 height 34
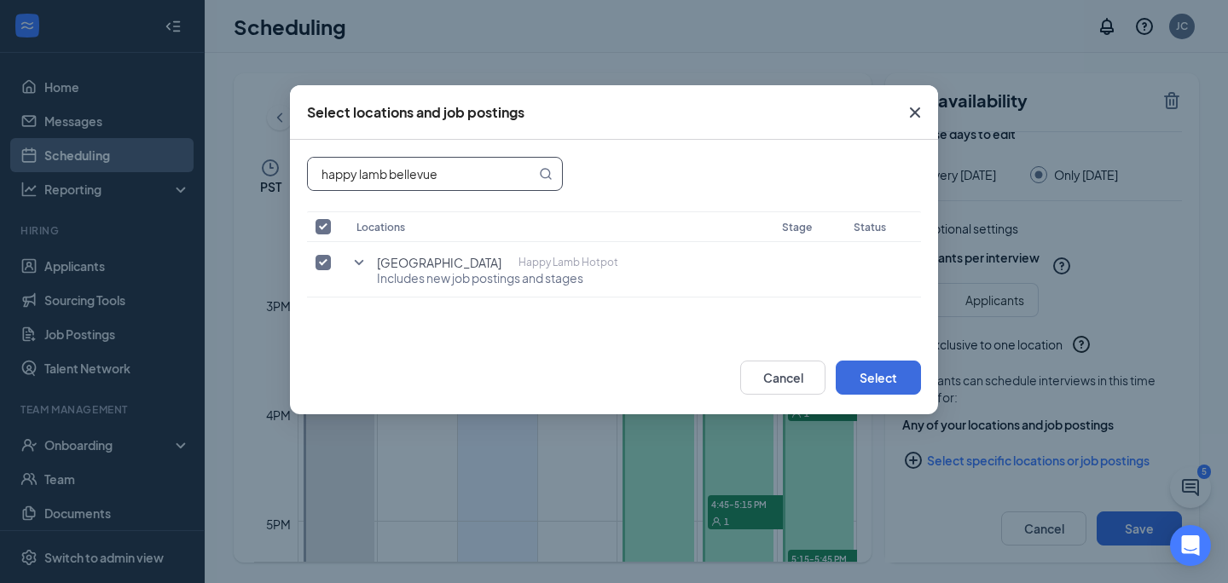
click at [486, 183] on input "happy lamb bellevue" at bounding box center [422, 174] width 228 height 32
click at [878, 380] on button "Select" at bounding box center [878, 378] width 85 height 34
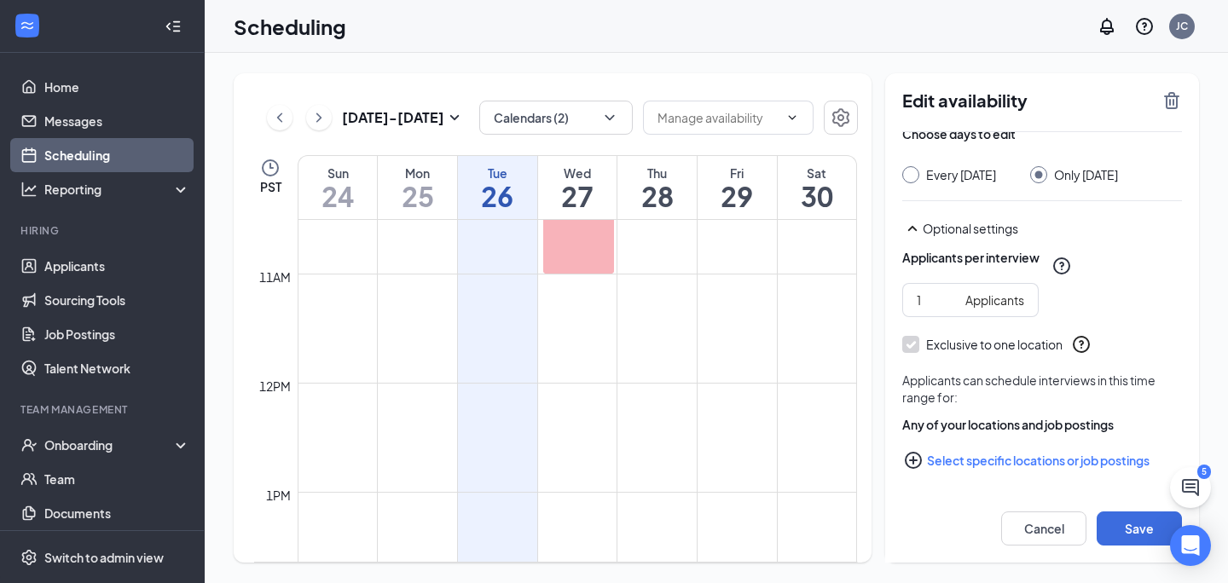
scroll to position [1136, 0]
click at [319, 116] on icon "ChevronRight" at bounding box center [318, 117] width 5 height 9
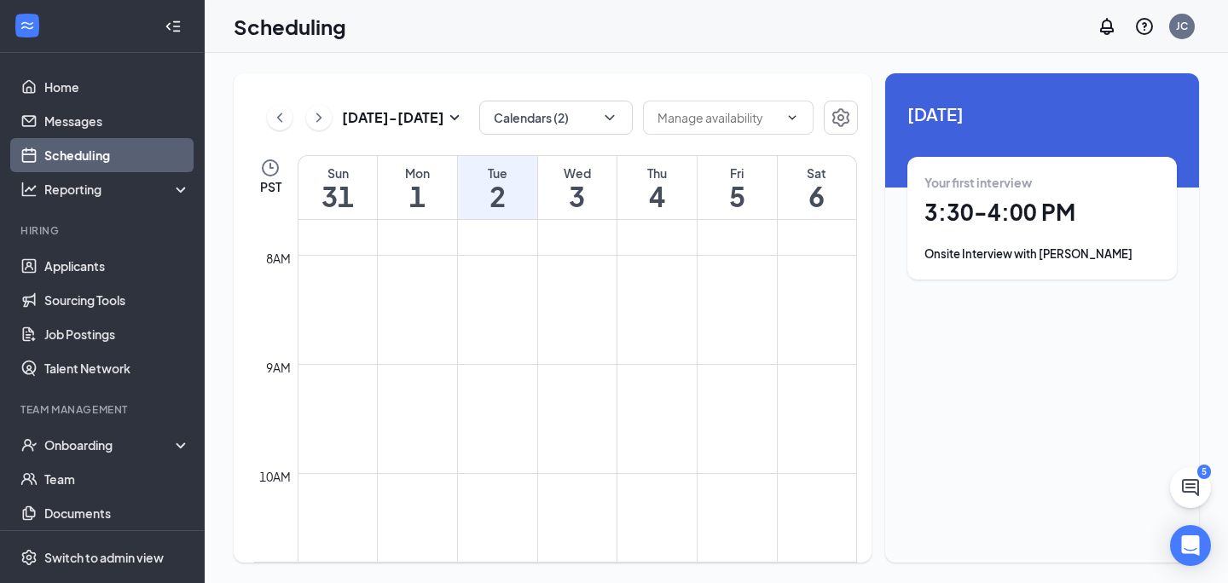
click at [602, 20] on div "Scheduling JC" at bounding box center [717, 26] width 1024 height 53
